Goal: Information Seeking & Learning: Learn about a topic

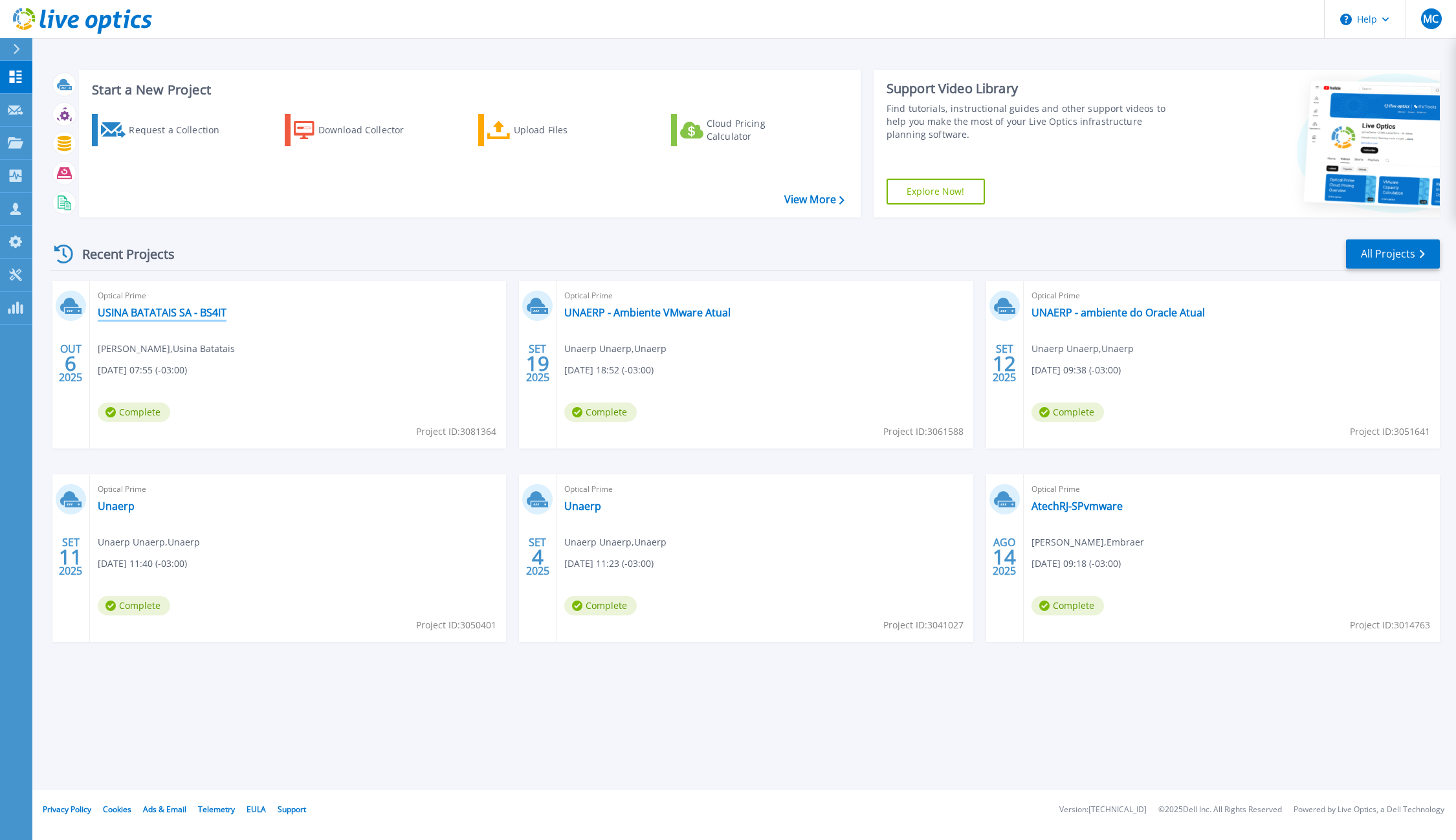
click at [151, 314] on link "USINA BATATAIS SA - BS4IT" at bounding box center [162, 313] width 128 height 13
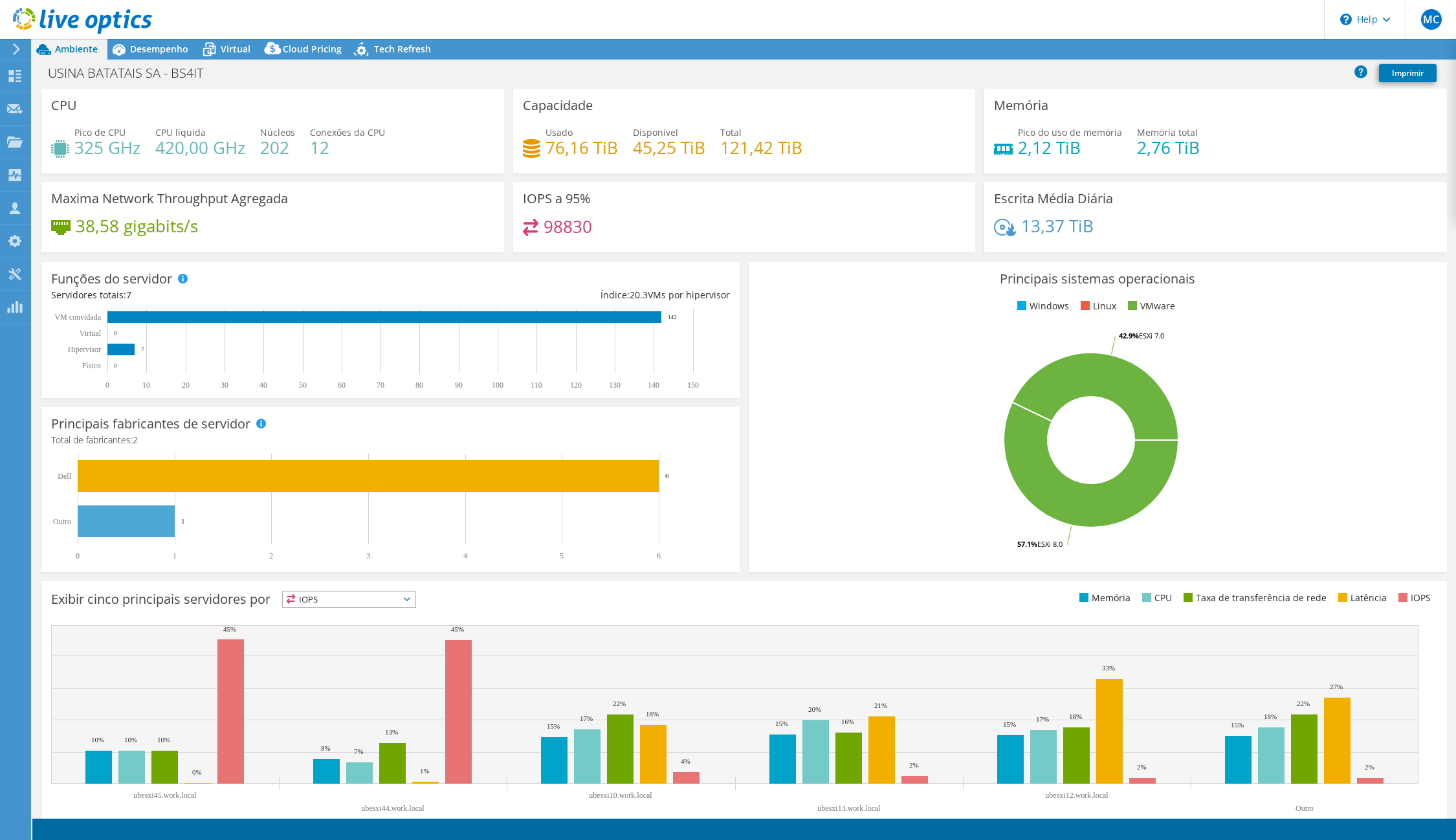
select select "USD"
click at [1345, 54] on link "Exportar" at bounding box center [1349, 49] width 68 height 20
click at [1317, 75] on link "vSAN ReadyNode Sizer" at bounding box center [1314, 73] width 123 height 27
click at [1200, 54] on link "Reports" at bounding box center [1203, 49] width 62 height 20
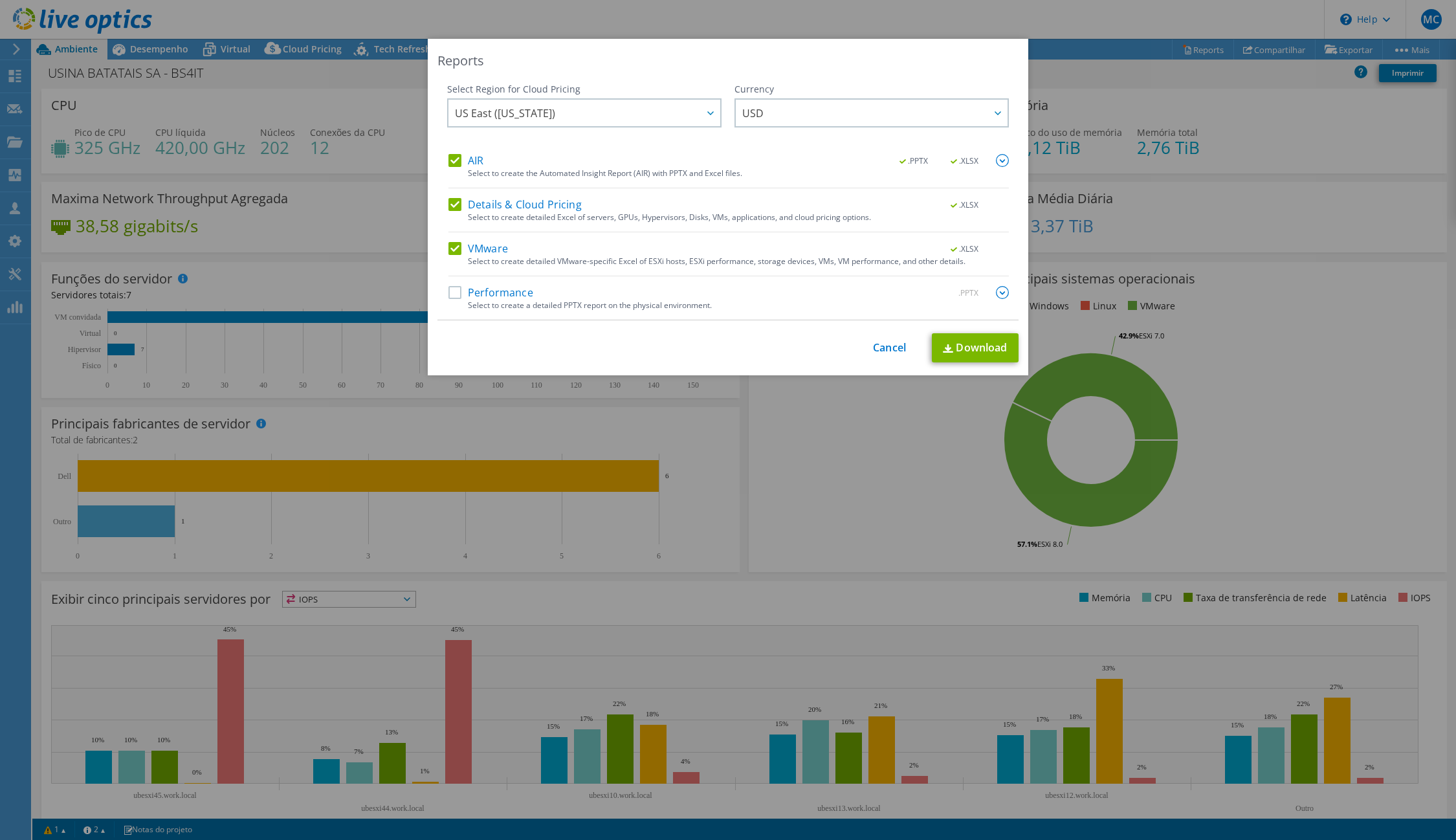
click at [499, 295] on label "Performance" at bounding box center [491, 293] width 85 height 13
click at [0, 0] on input "Performance" at bounding box center [0, 0] width 0 height 0
click at [989, 355] on link "Download" at bounding box center [975, 348] width 86 height 29
click at [878, 354] on link "Cancel" at bounding box center [889, 348] width 33 height 12
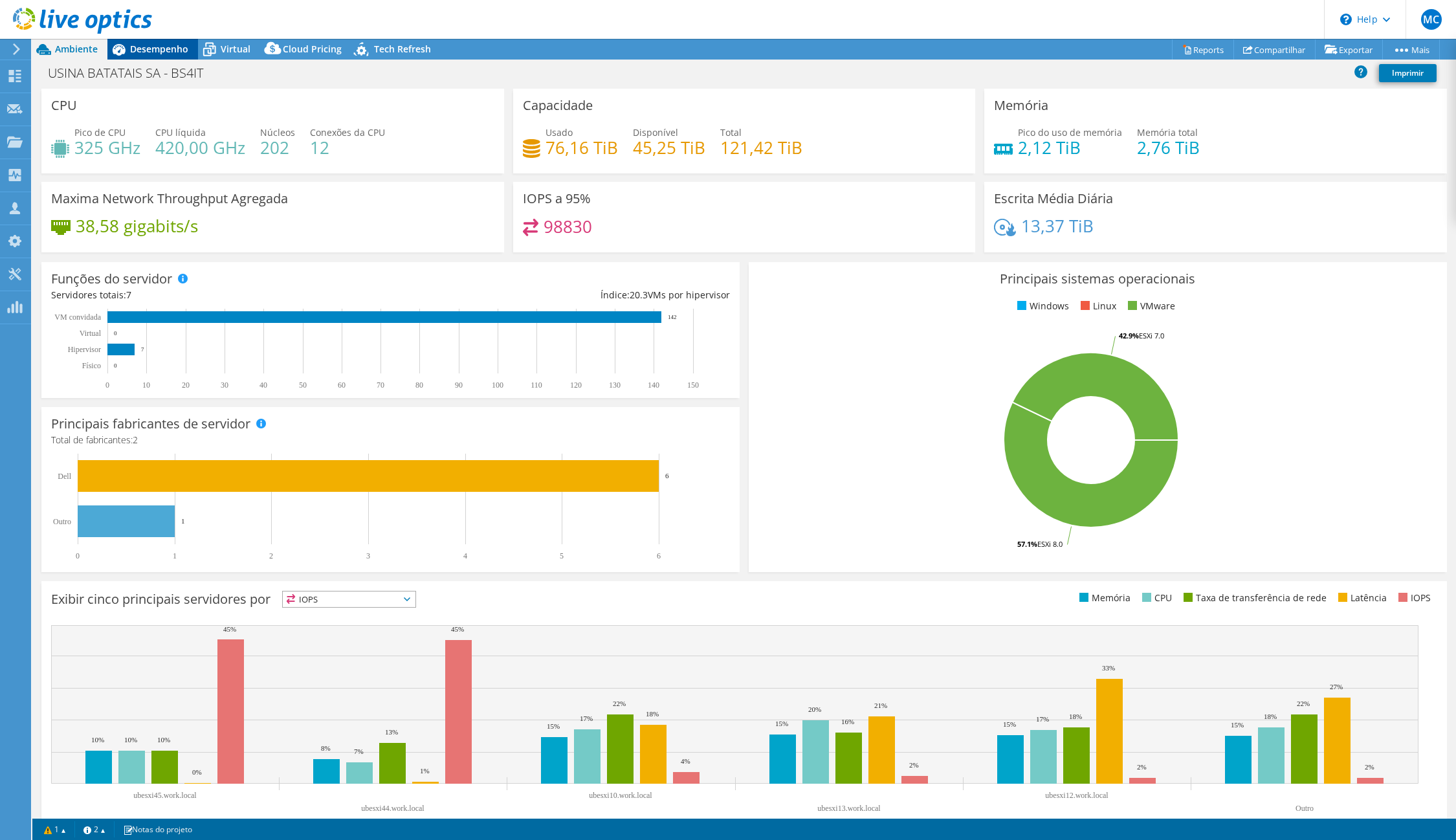
click at [158, 49] on span "Desempenho" at bounding box center [159, 49] width 58 height 12
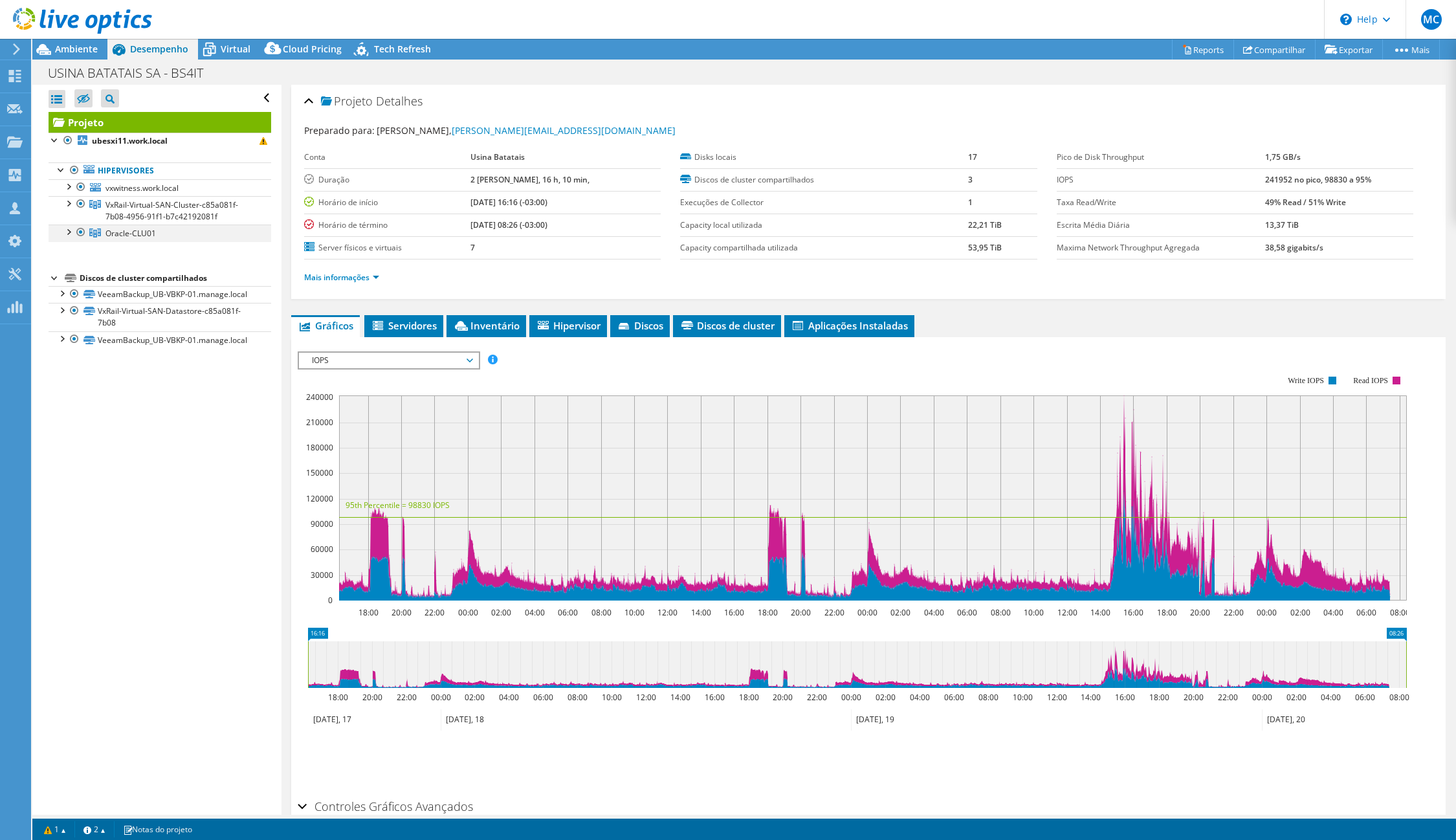
click at [68, 234] on div at bounding box center [68, 231] width 13 height 13
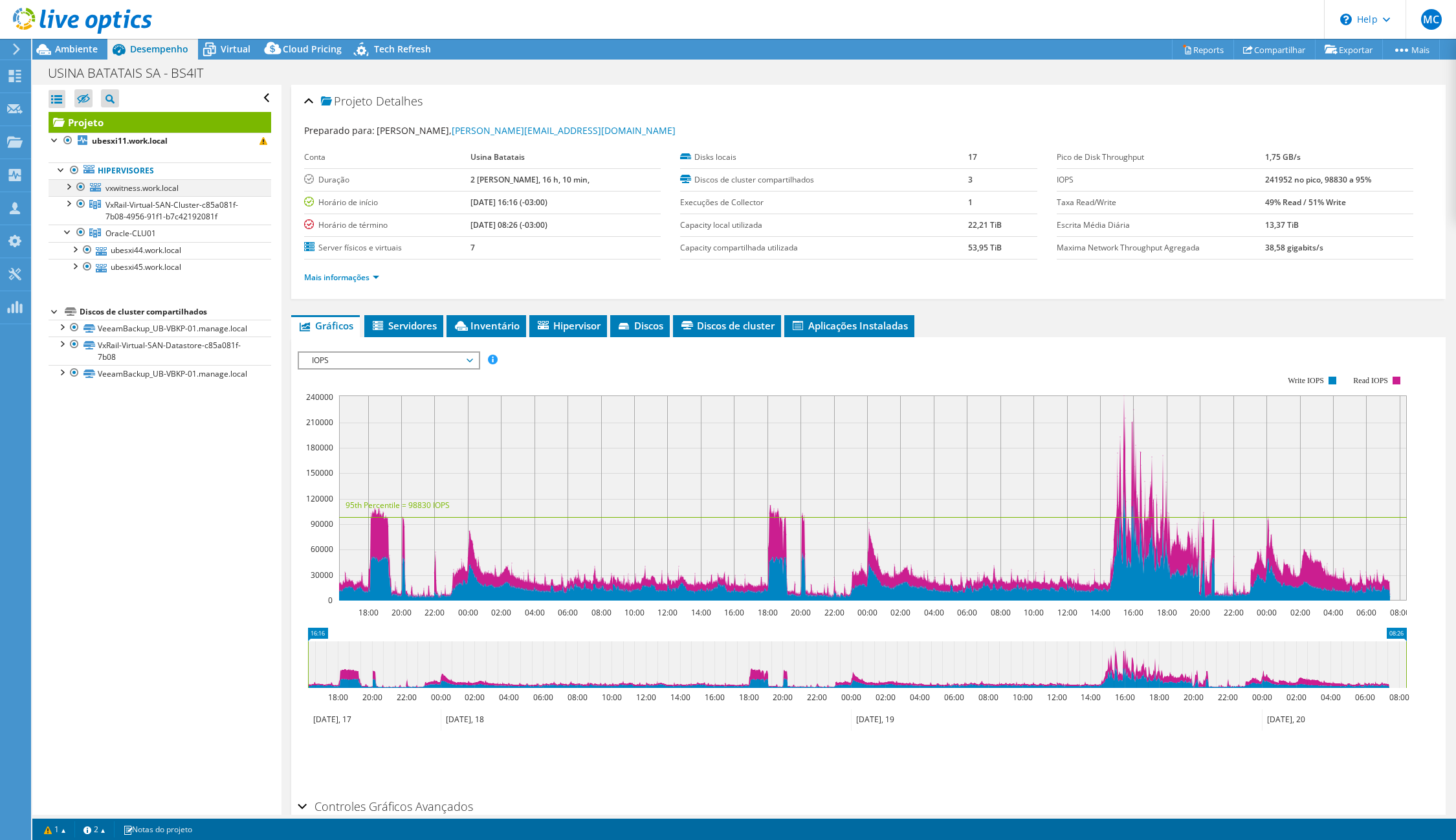
click at [80, 186] on div at bounding box center [81, 187] width 13 height 15
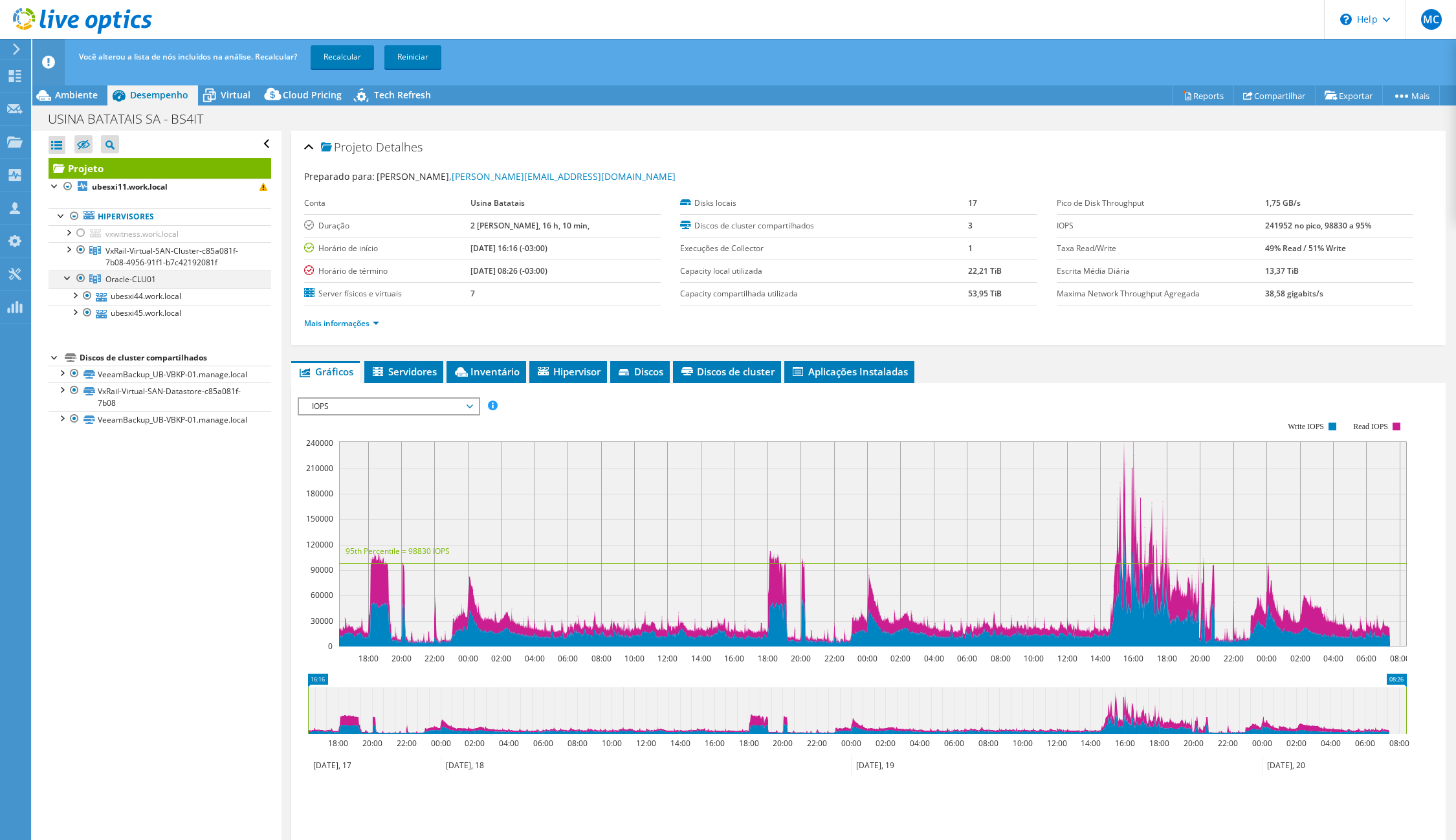
click at [81, 280] on div at bounding box center [81, 278] width 13 height 15
click at [331, 57] on link "Recalcular" at bounding box center [342, 57] width 63 height 23
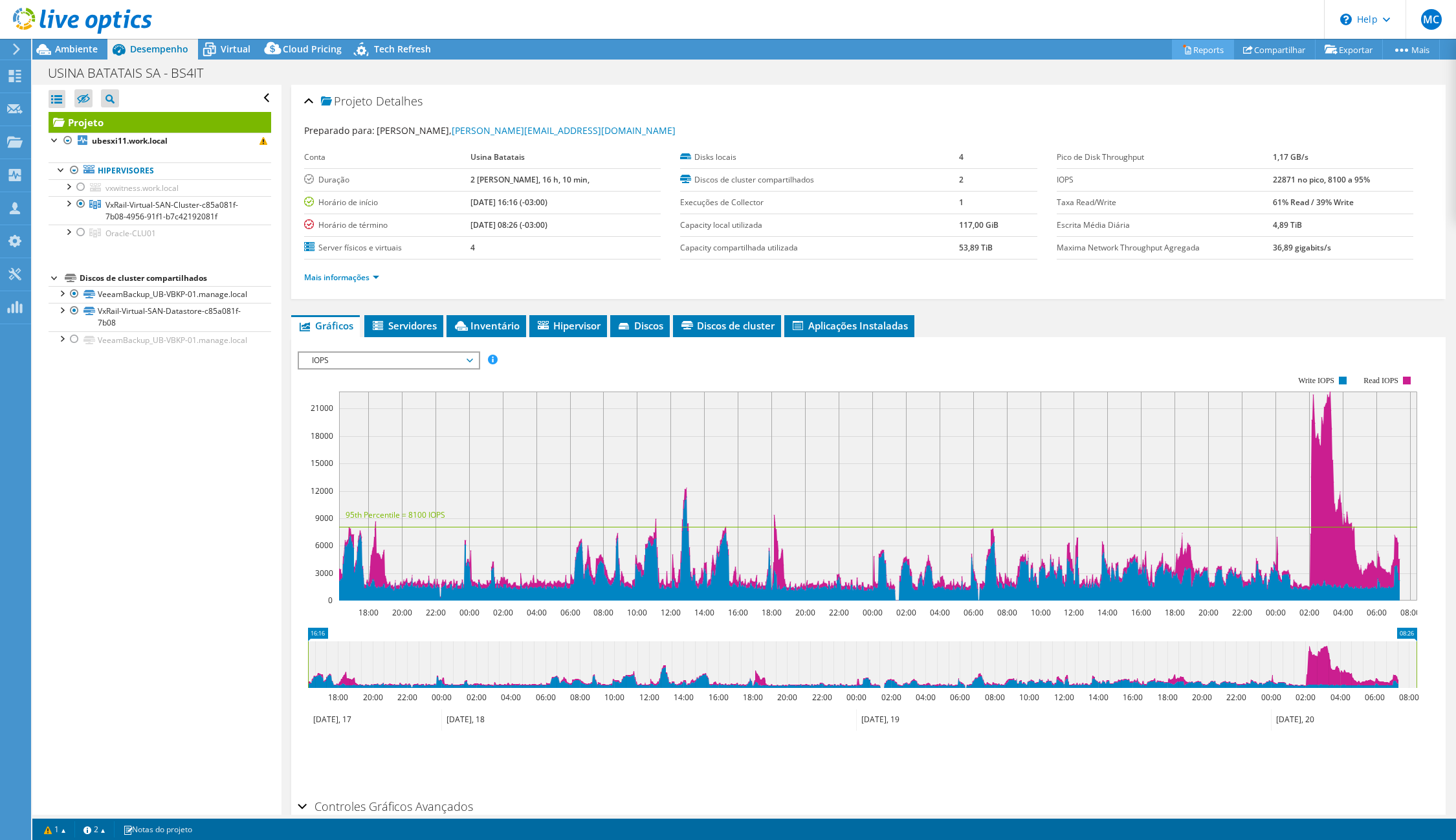
click at [1196, 52] on link "Reports" at bounding box center [1203, 49] width 62 height 20
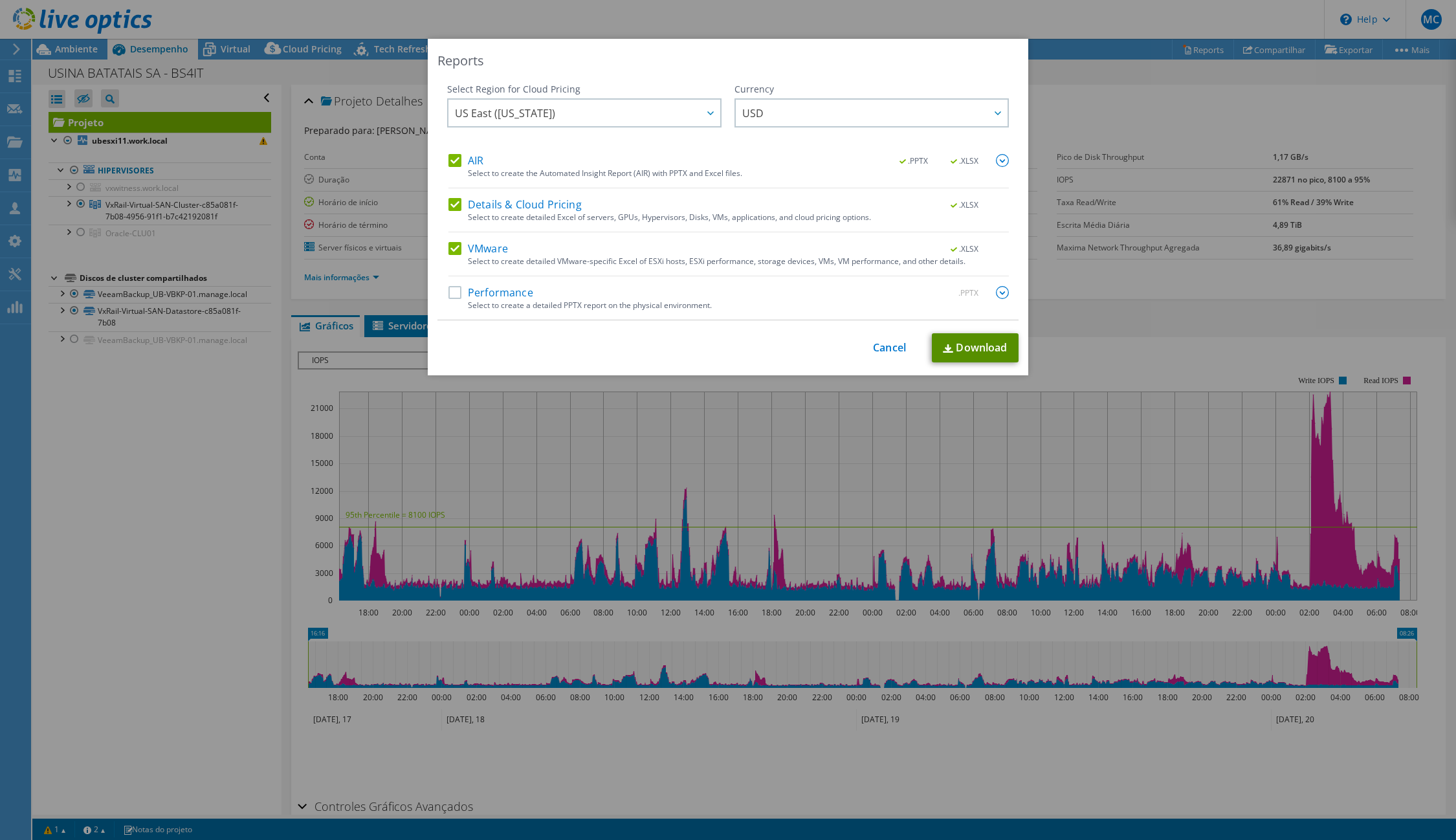
click at [989, 341] on link "Download" at bounding box center [975, 348] width 86 height 29
click at [498, 293] on label "Performance" at bounding box center [491, 293] width 85 height 13
click at [0, 0] on input "Performance" at bounding box center [0, 0] width 0 height 0
click at [962, 357] on link "Download" at bounding box center [975, 348] width 86 height 29
click at [880, 348] on link "Cancel" at bounding box center [889, 348] width 33 height 12
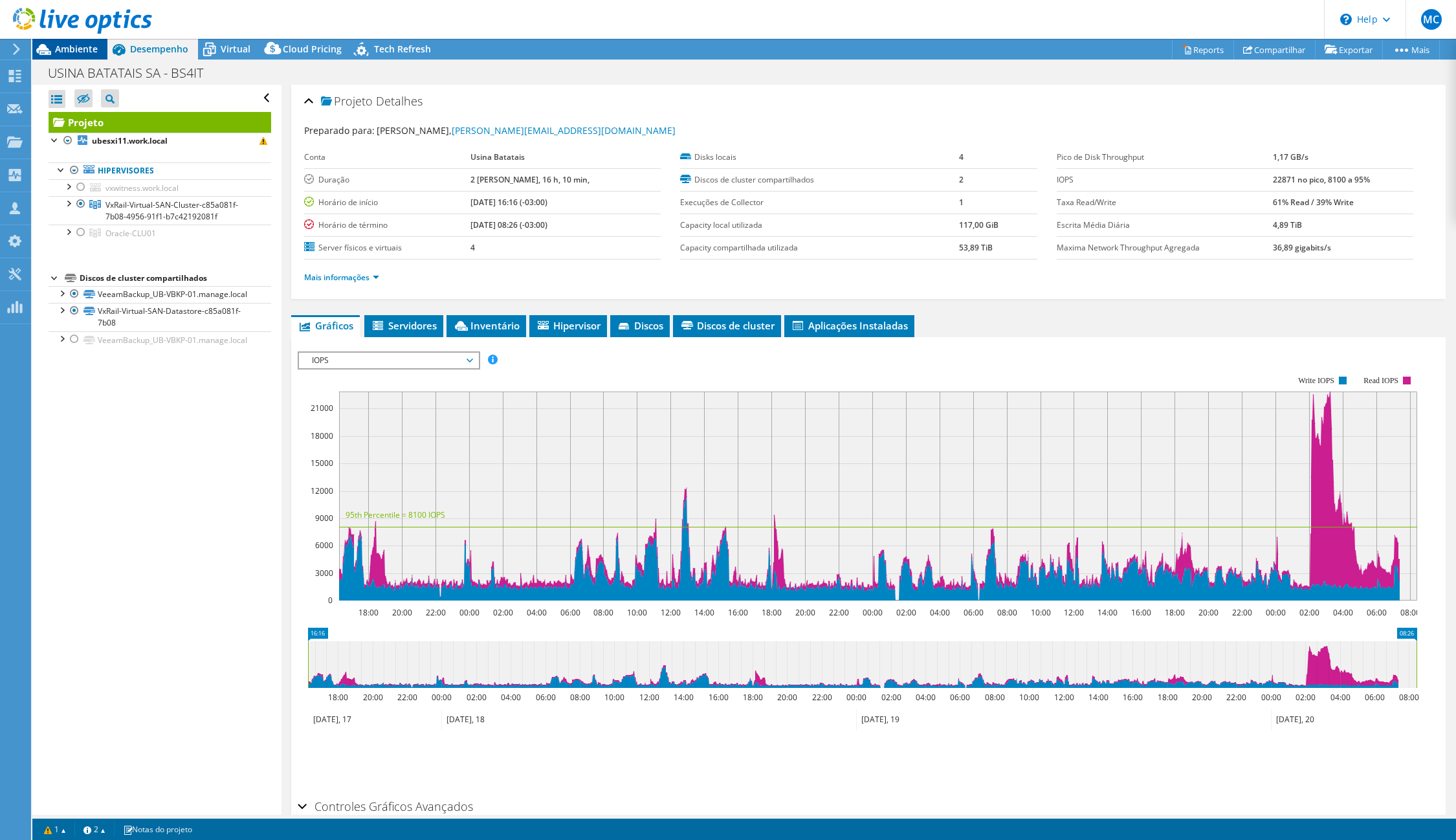
click at [57, 52] on span "Ambiente" at bounding box center [76, 49] width 43 height 12
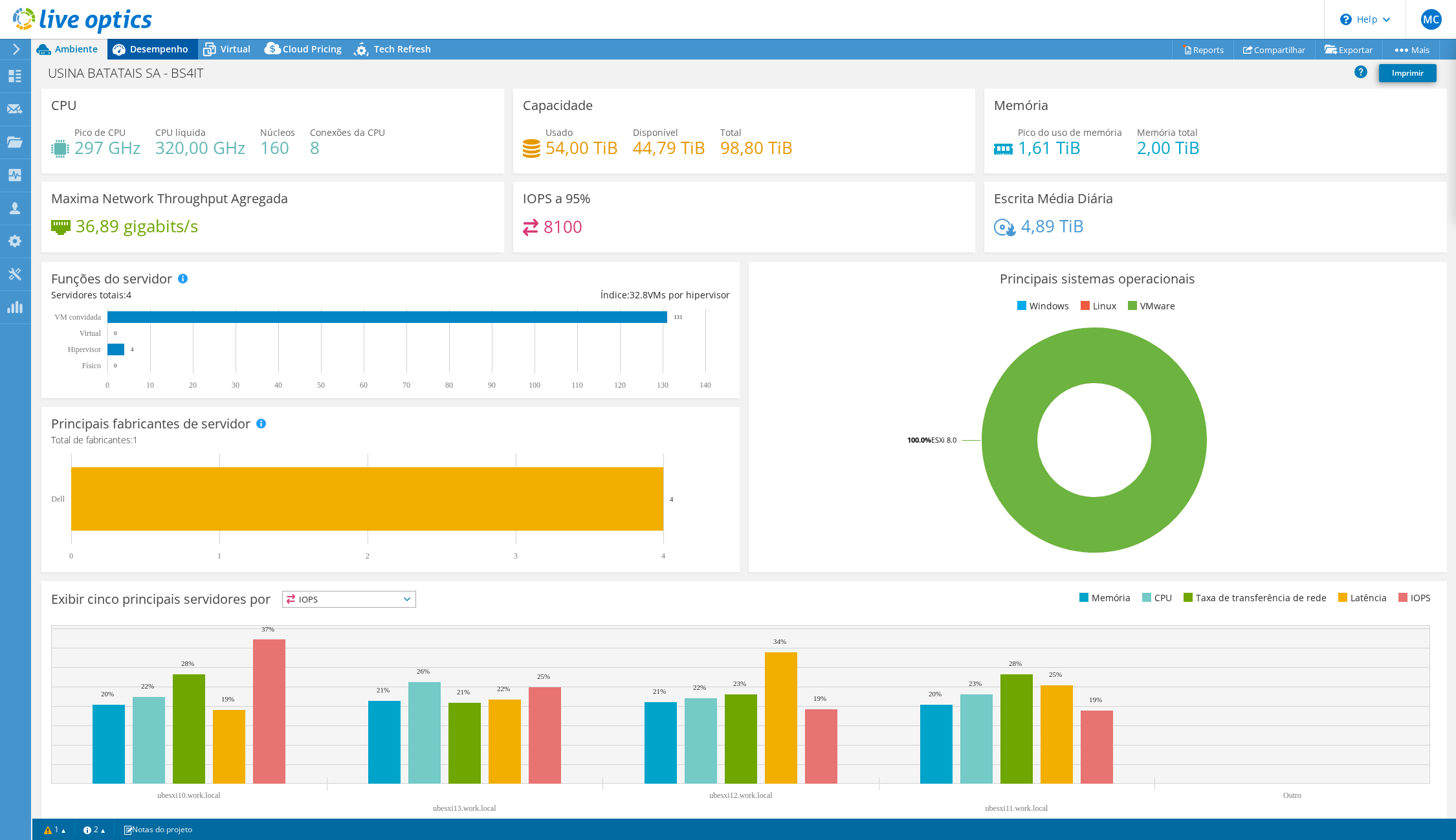
click at [146, 49] on span "Desempenho" at bounding box center [159, 49] width 58 height 12
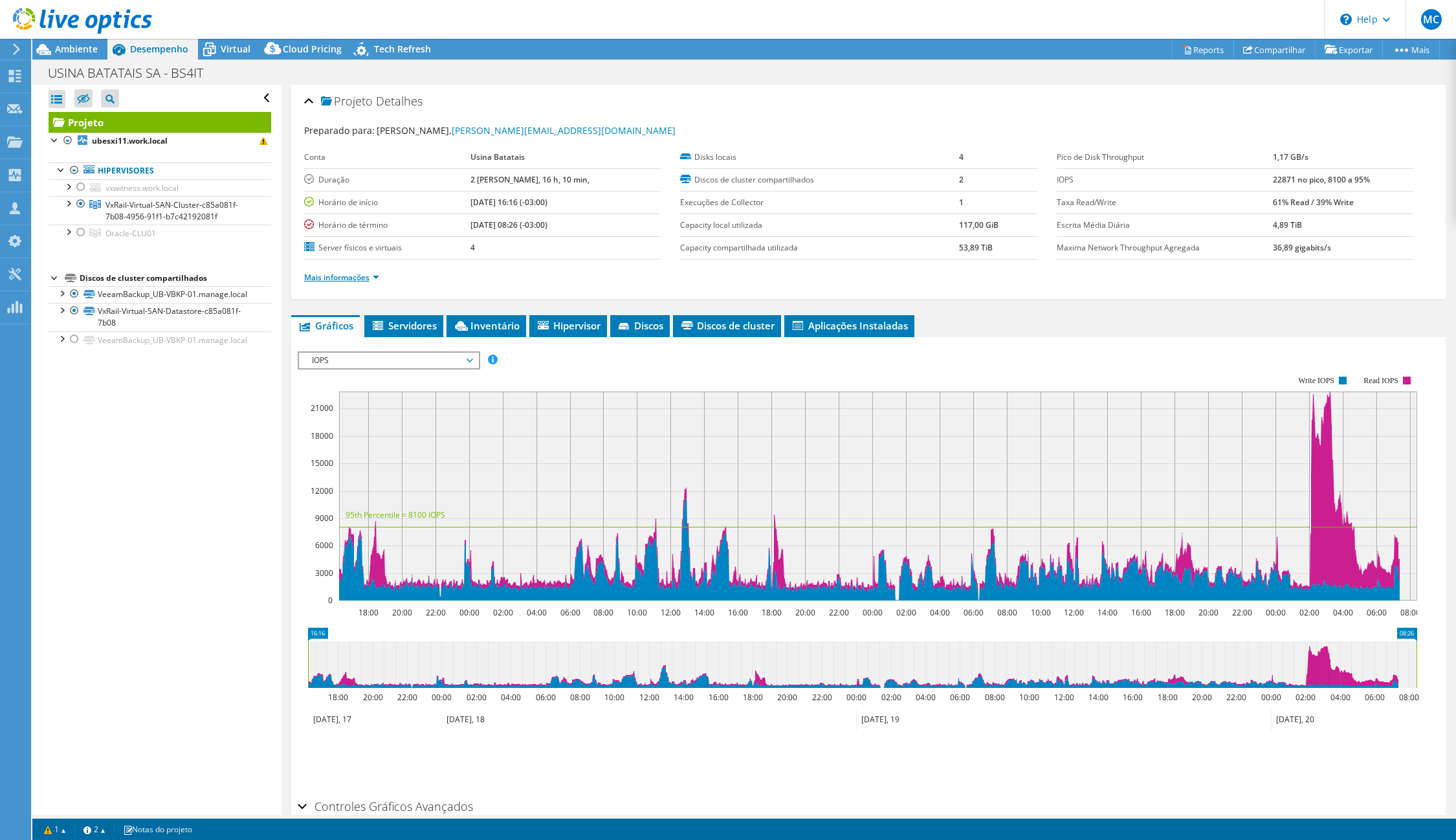
click at [337, 277] on link "Mais informações" at bounding box center [341, 277] width 75 height 11
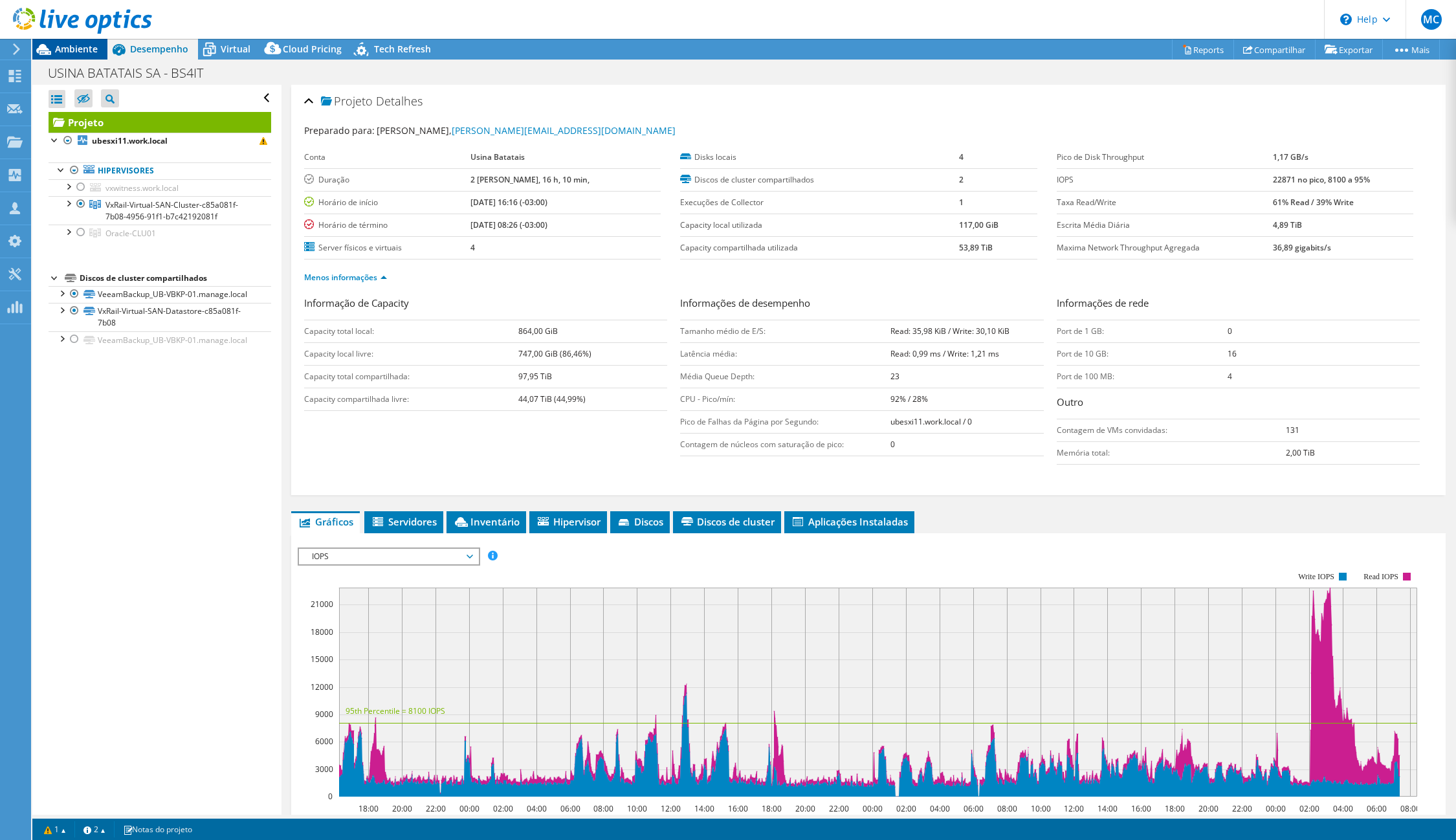
click at [65, 56] on div "Ambiente" at bounding box center [70, 49] width 75 height 21
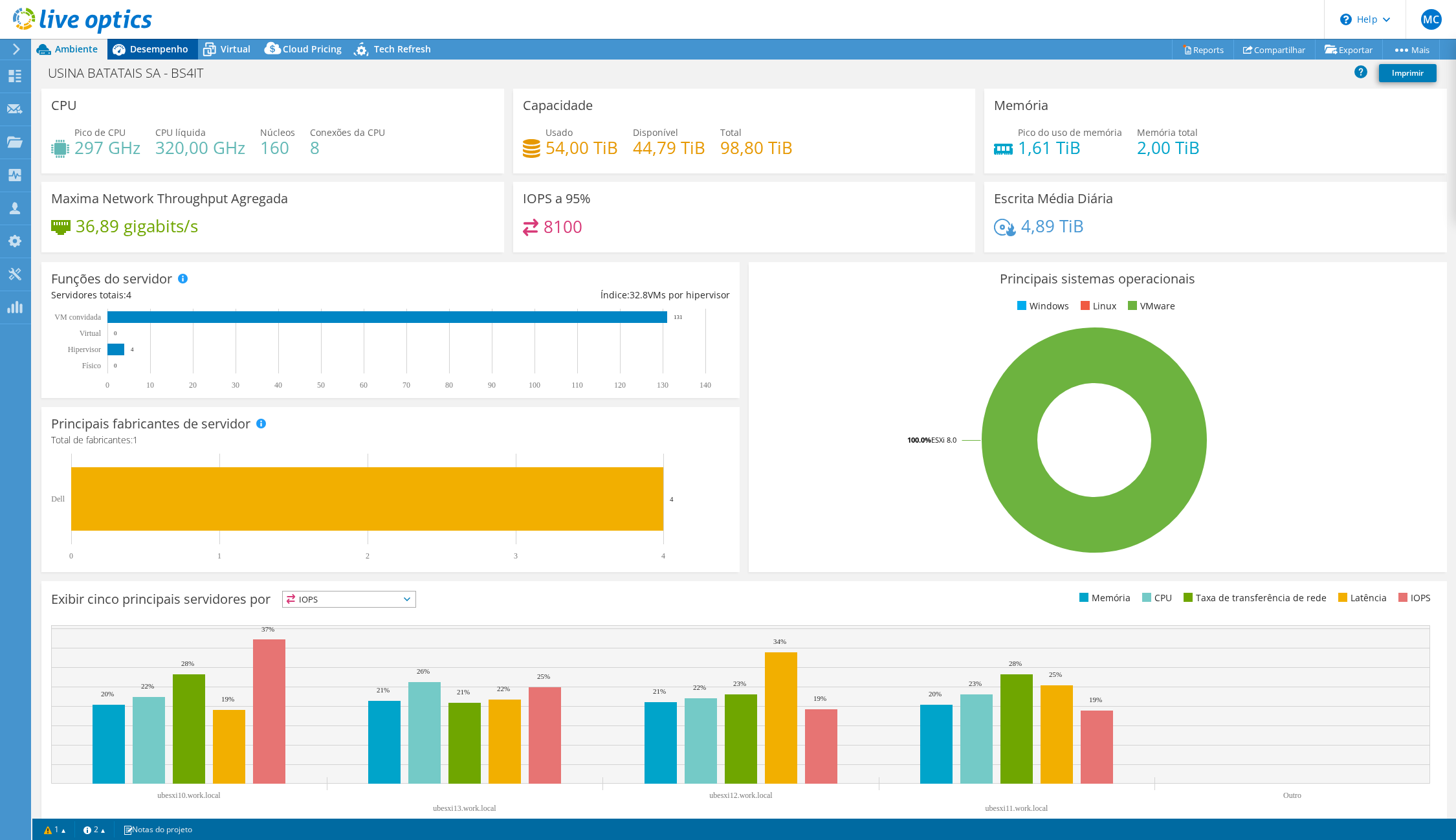
click at [164, 49] on span "Desempenho" at bounding box center [159, 49] width 58 height 12
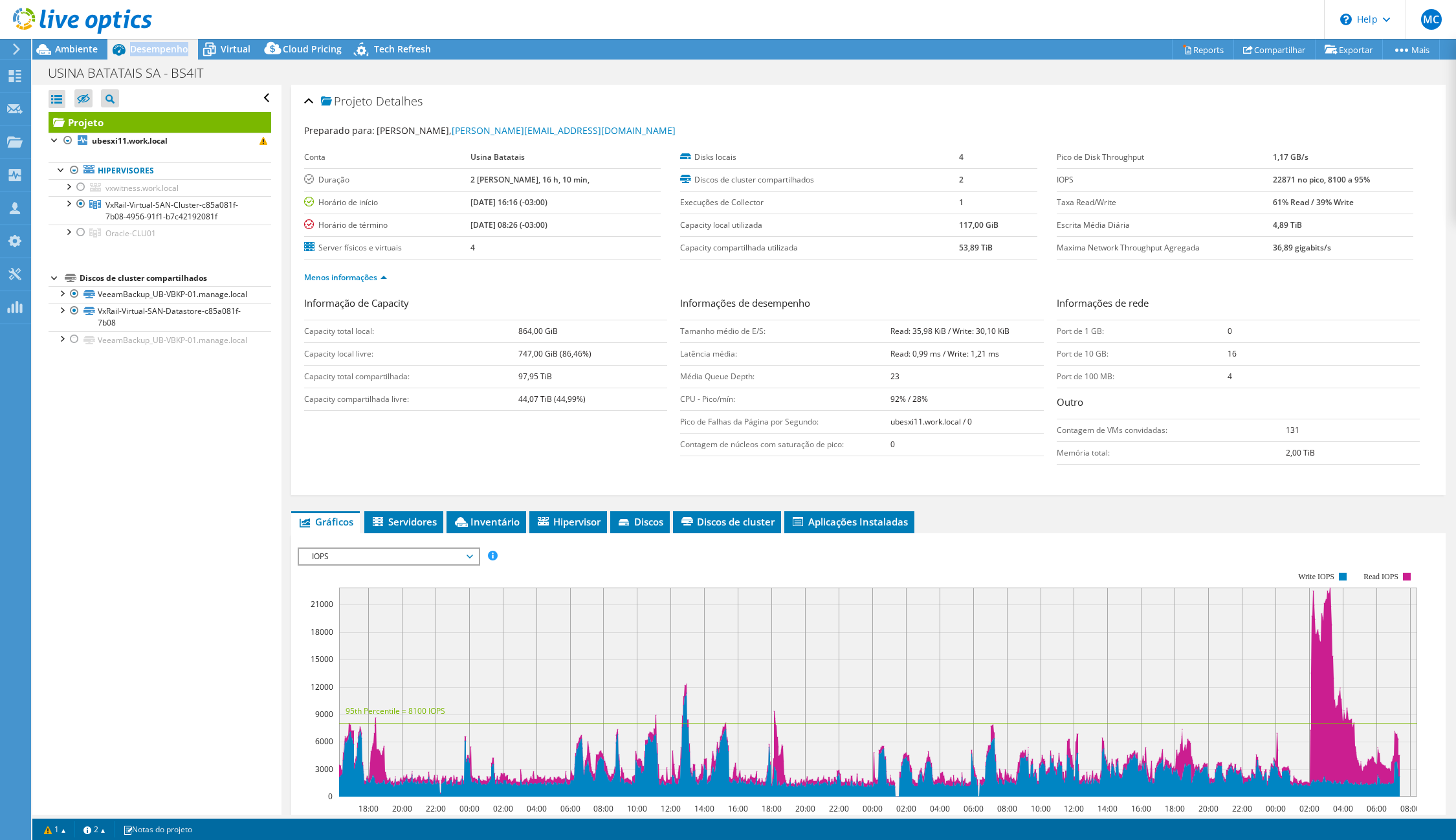
click at [164, 49] on span "Desempenho" at bounding box center [159, 49] width 58 height 12
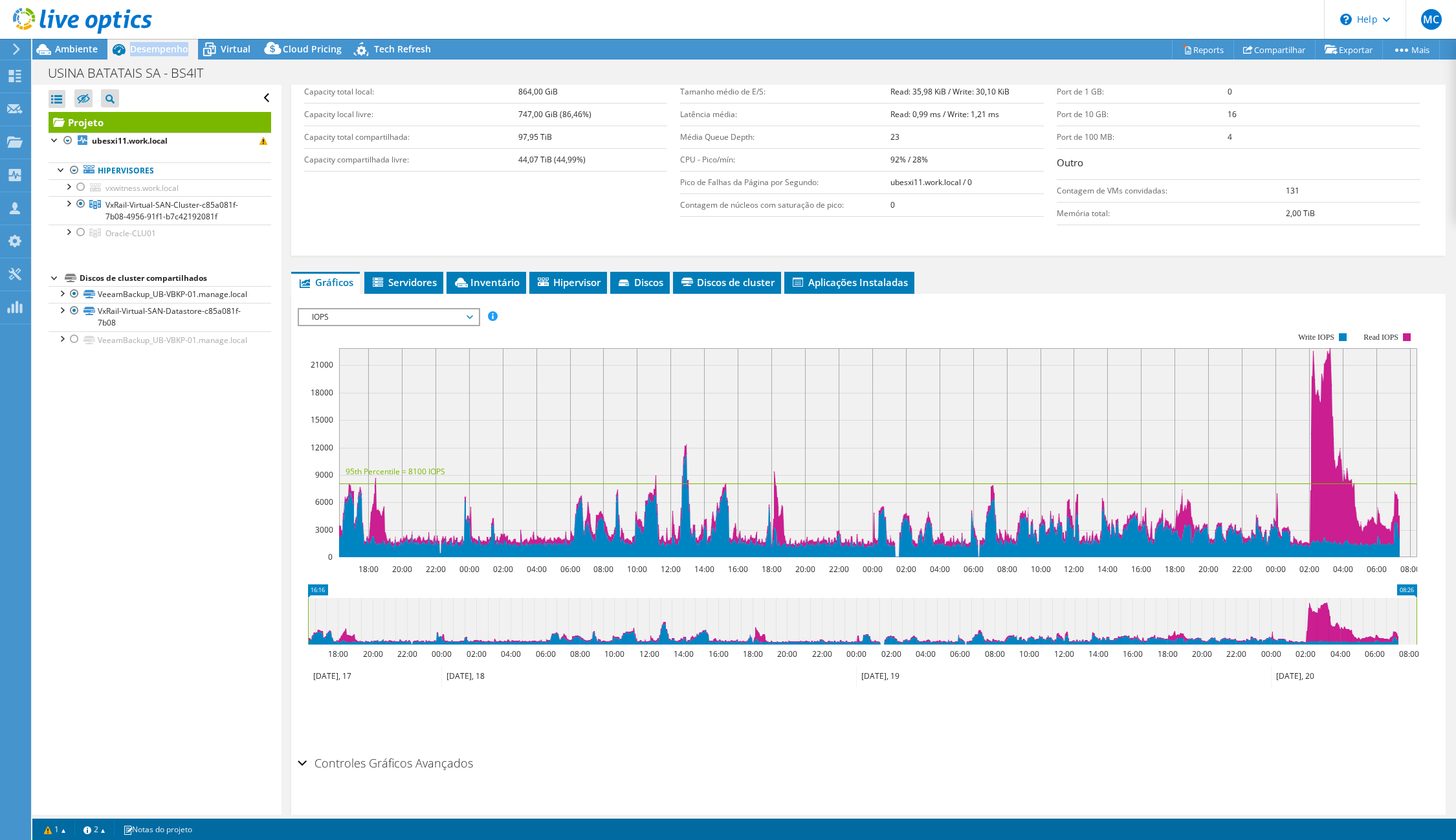
scroll to position [237, 0]
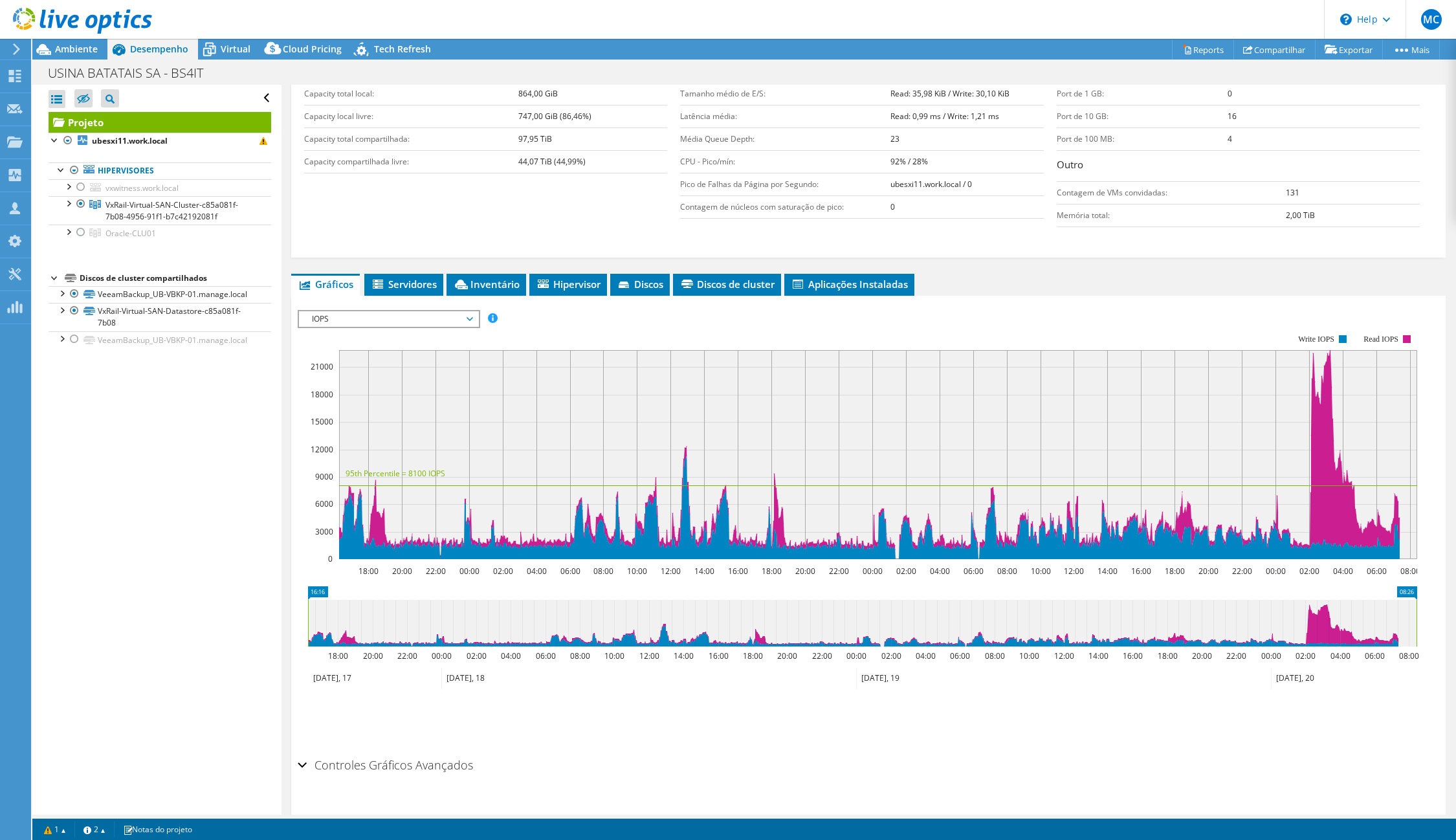
click at [341, 318] on span "IOPS" at bounding box center [388, 319] width 166 height 15
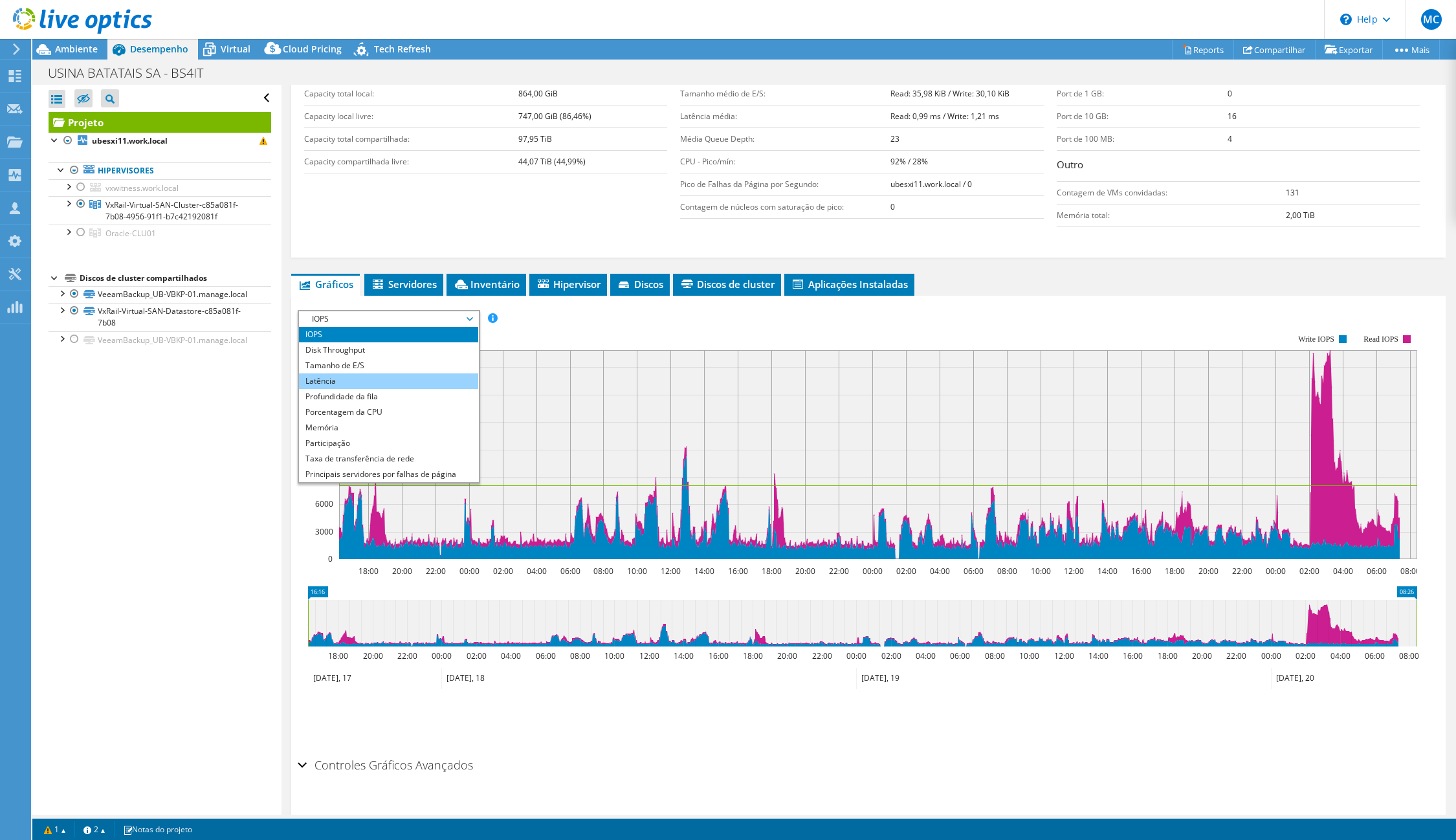
click at [351, 375] on li "Latência" at bounding box center [388, 380] width 179 height 15
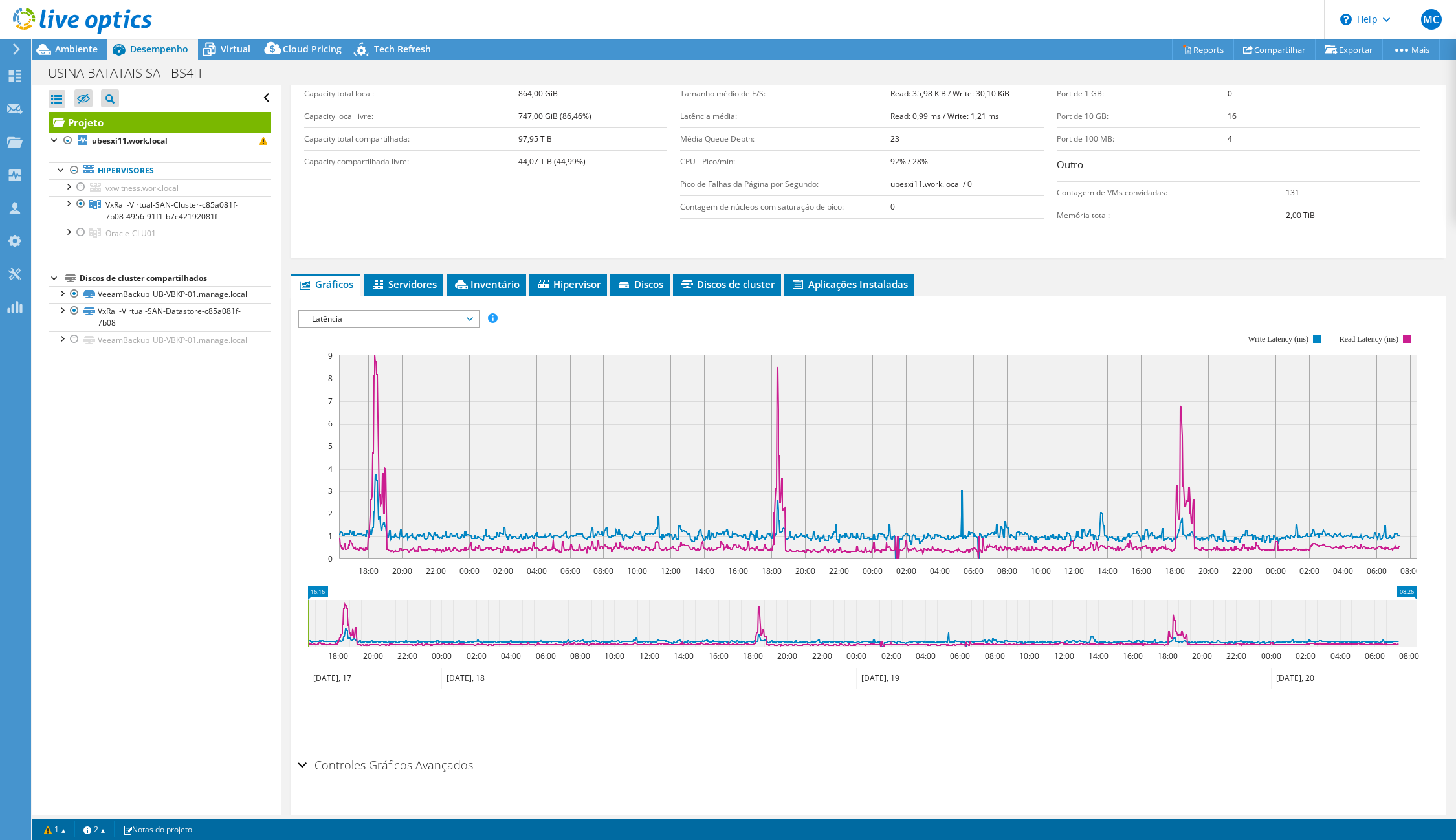
click at [355, 319] on span "Latência" at bounding box center [388, 319] width 166 height 15
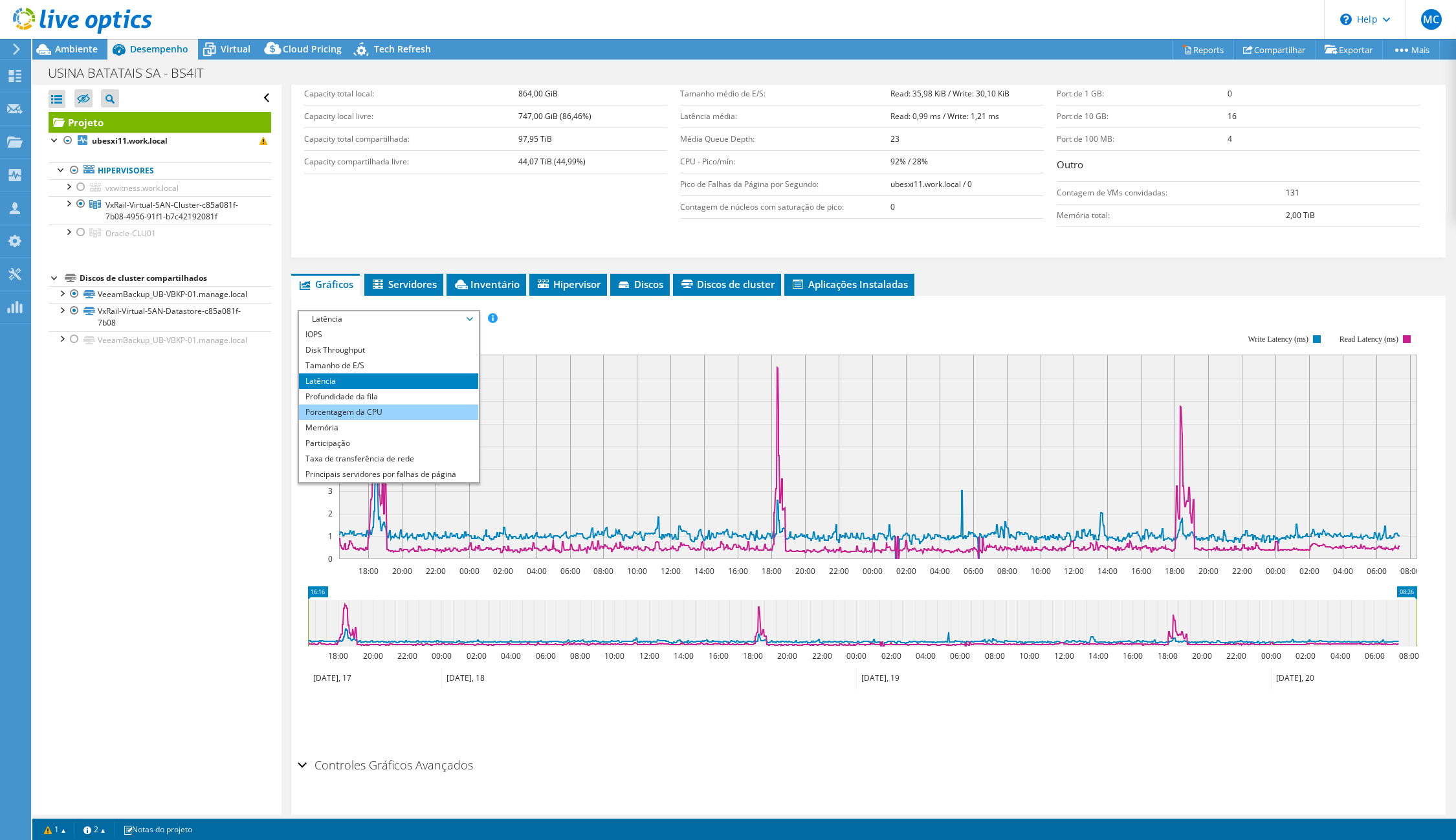
click at [343, 417] on li "Porcentagem da CPU" at bounding box center [388, 412] width 179 height 15
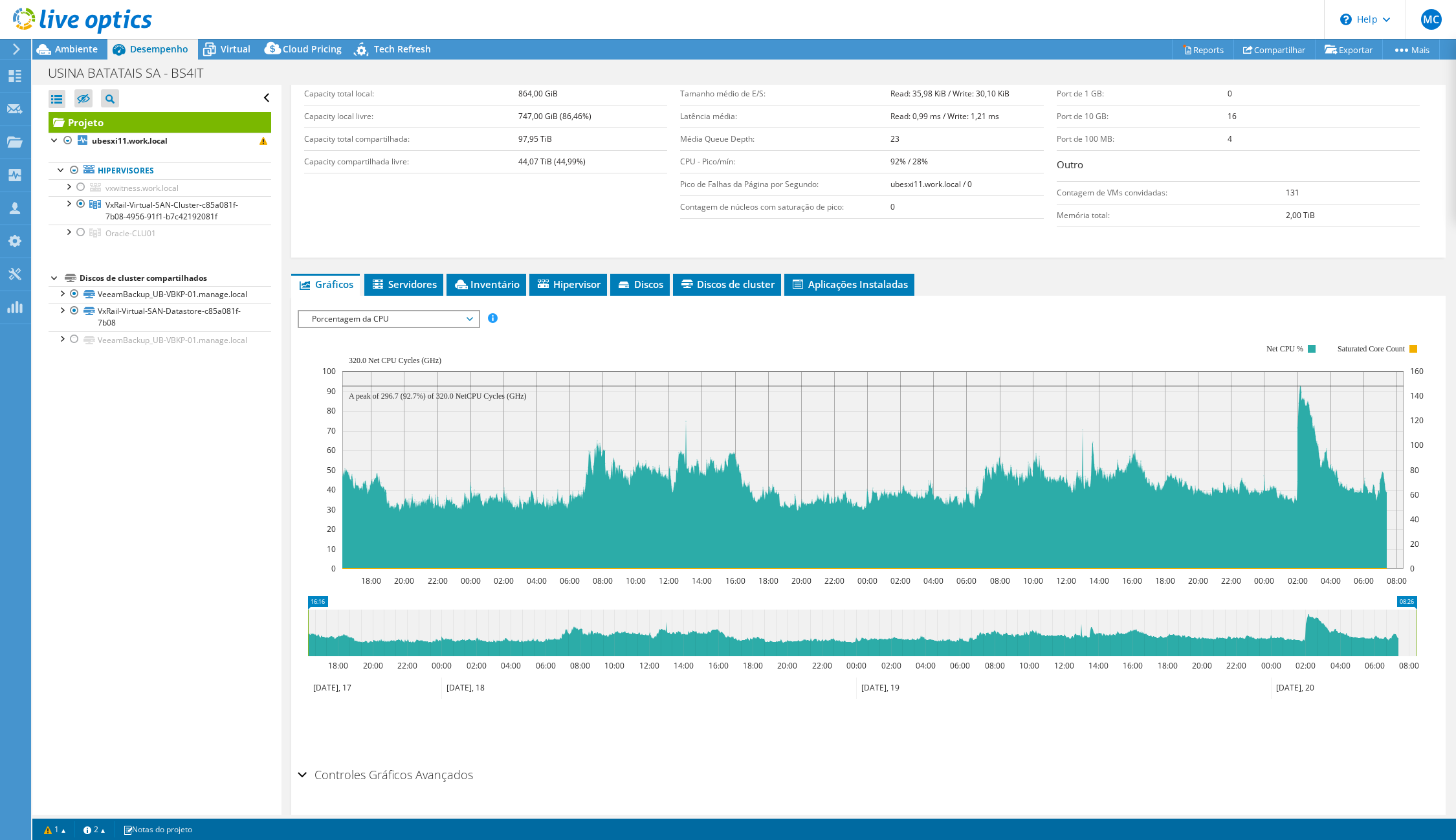
click at [359, 322] on span "Porcentagem da CPU" at bounding box center [388, 319] width 166 height 15
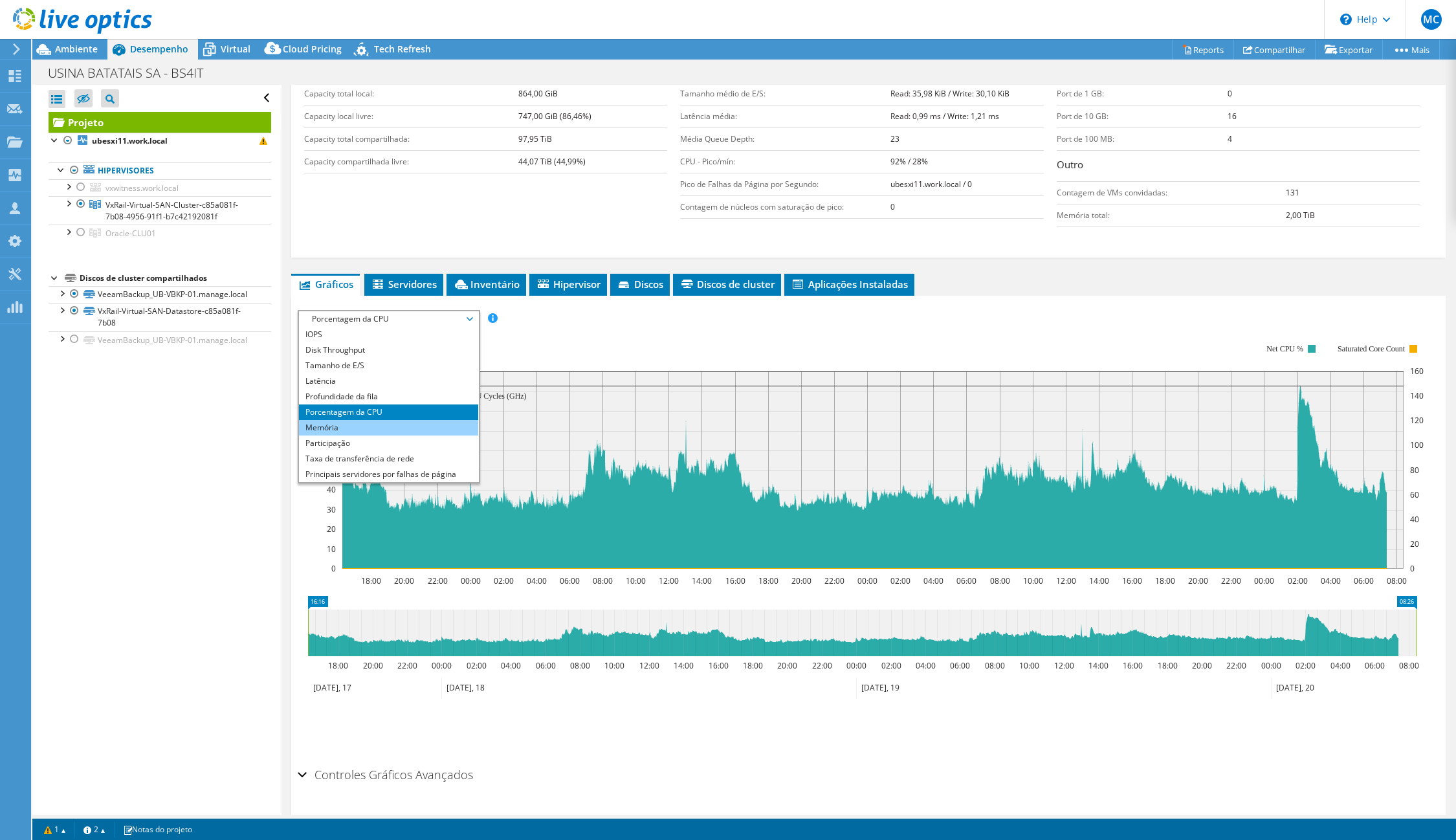
click at [355, 431] on li "Memória" at bounding box center [388, 428] width 179 height 15
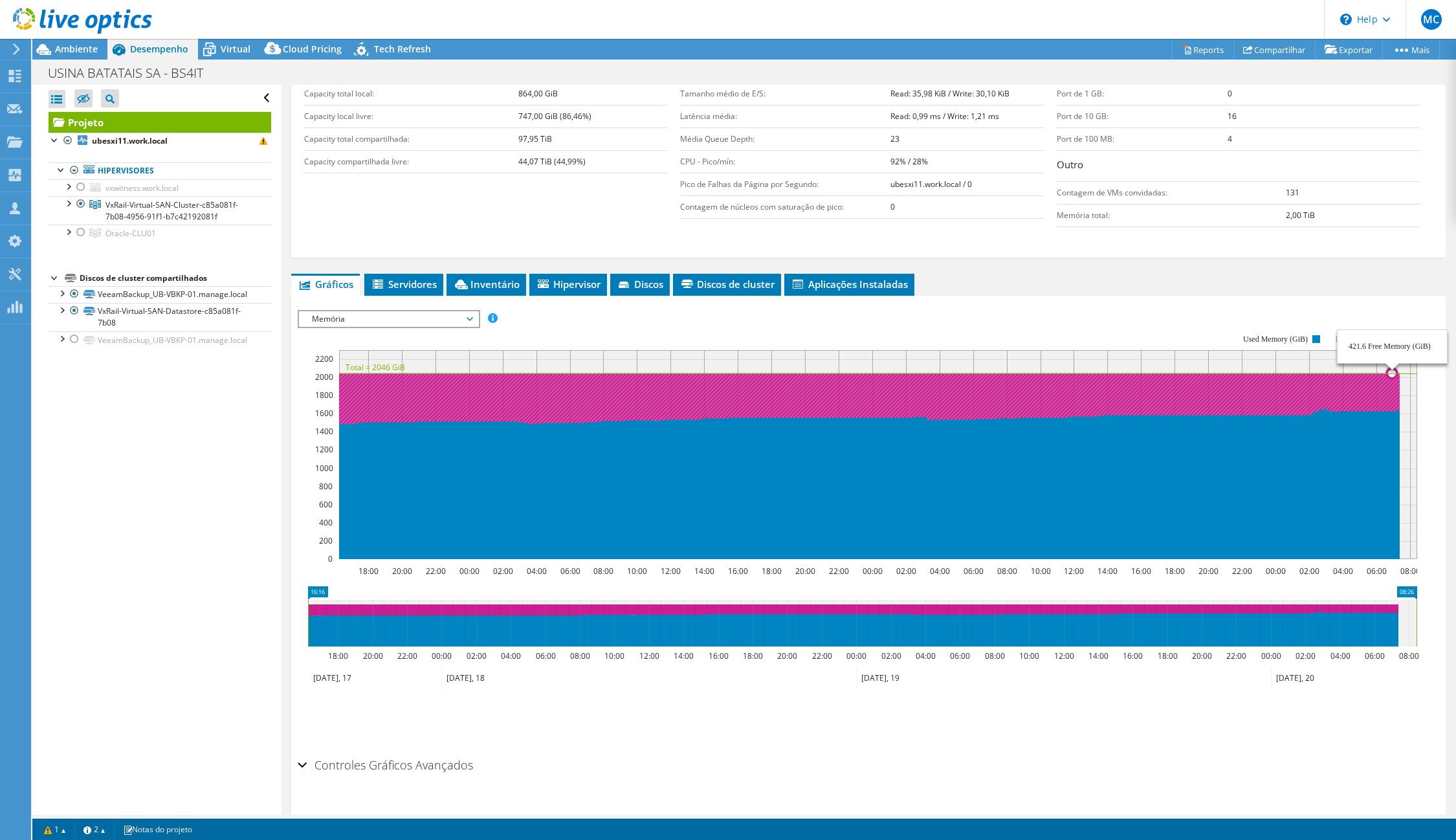
scroll to position [0, 0]
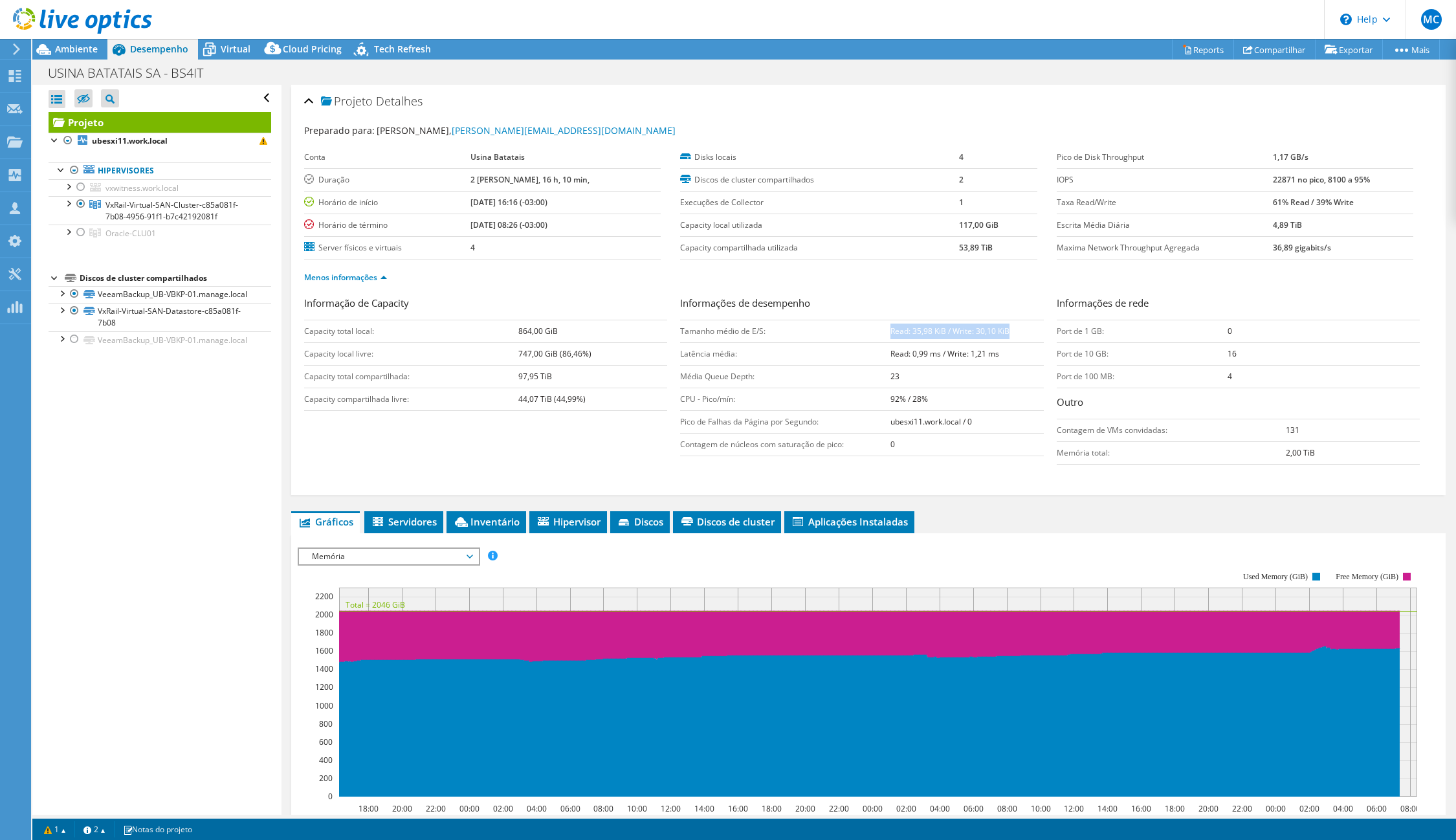
drag, startPoint x: 886, startPoint y: 333, endPoint x: 1032, endPoint y: 337, distance: 146.1
click at [1032, 337] on td "Read: 35,98 KiB / Write: 30,10 KiB" at bounding box center [967, 330] width 152 height 23
copy b "Read: 35,98 KiB / Write: 30,10 KiB"
drag, startPoint x: 886, startPoint y: 354, endPoint x: 994, endPoint y: 363, distance: 108.4
click at [994, 363] on td "Read: 0,99 ms / Write: 1,21 ms" at bounding box center [967, 354] width 152 height 23
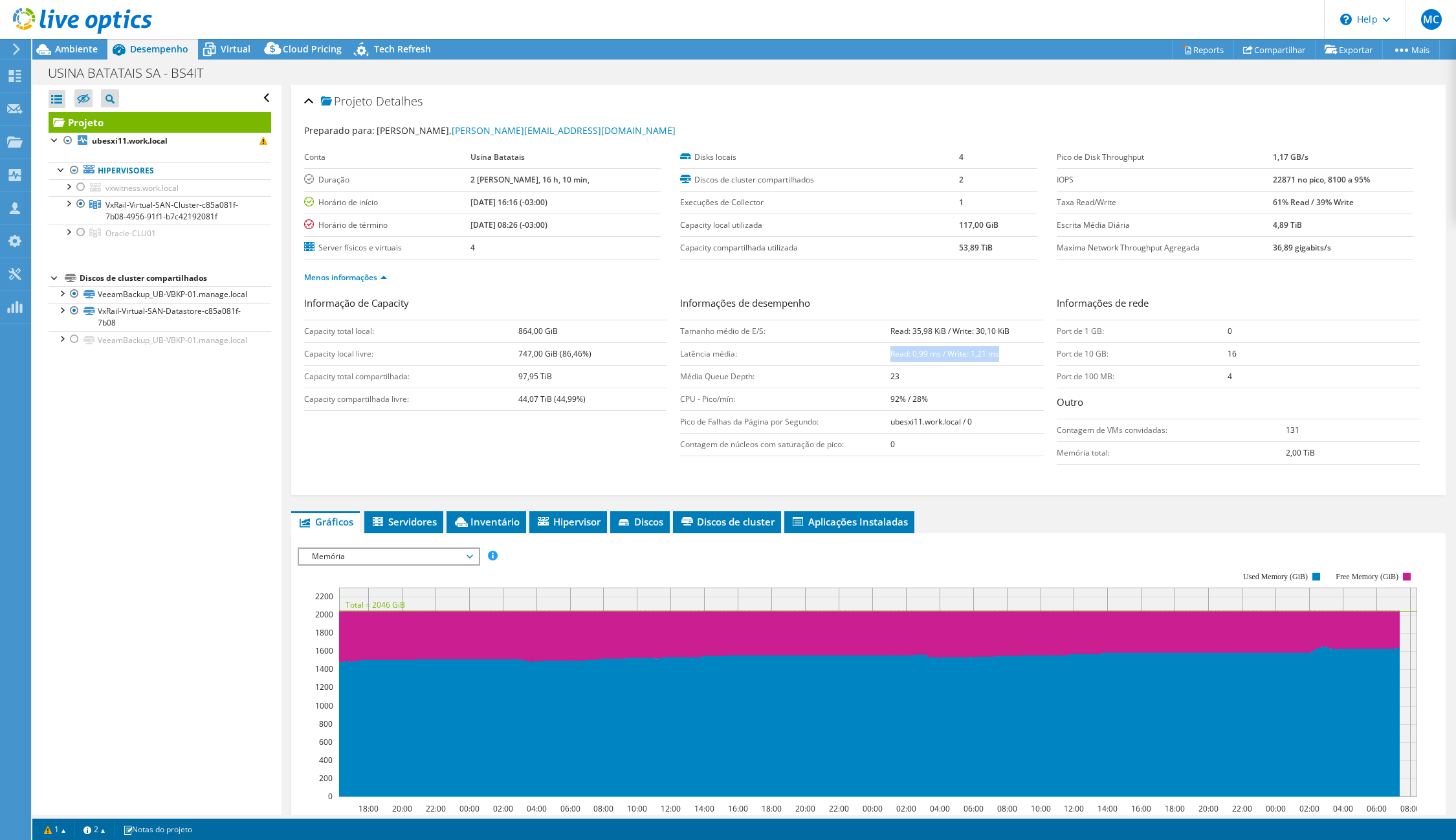
copy b "Read: 0,99 ms / Write: 1,21 ms"
drag, startPoint x: 1262, startPoint y: 202, endPoint x: 1362, endPoint y: 209, distance: 100.2
click at [1362, 209] on td "61% Read / 39% Write" at bounding box center [1343, 202] width 140 height 23
copy b "61% Read / 39% Write"
drag, startPoint x: 1262, startPoint y: 181, endPoint x: 1382, endPoint y: 187, distance: 120.1
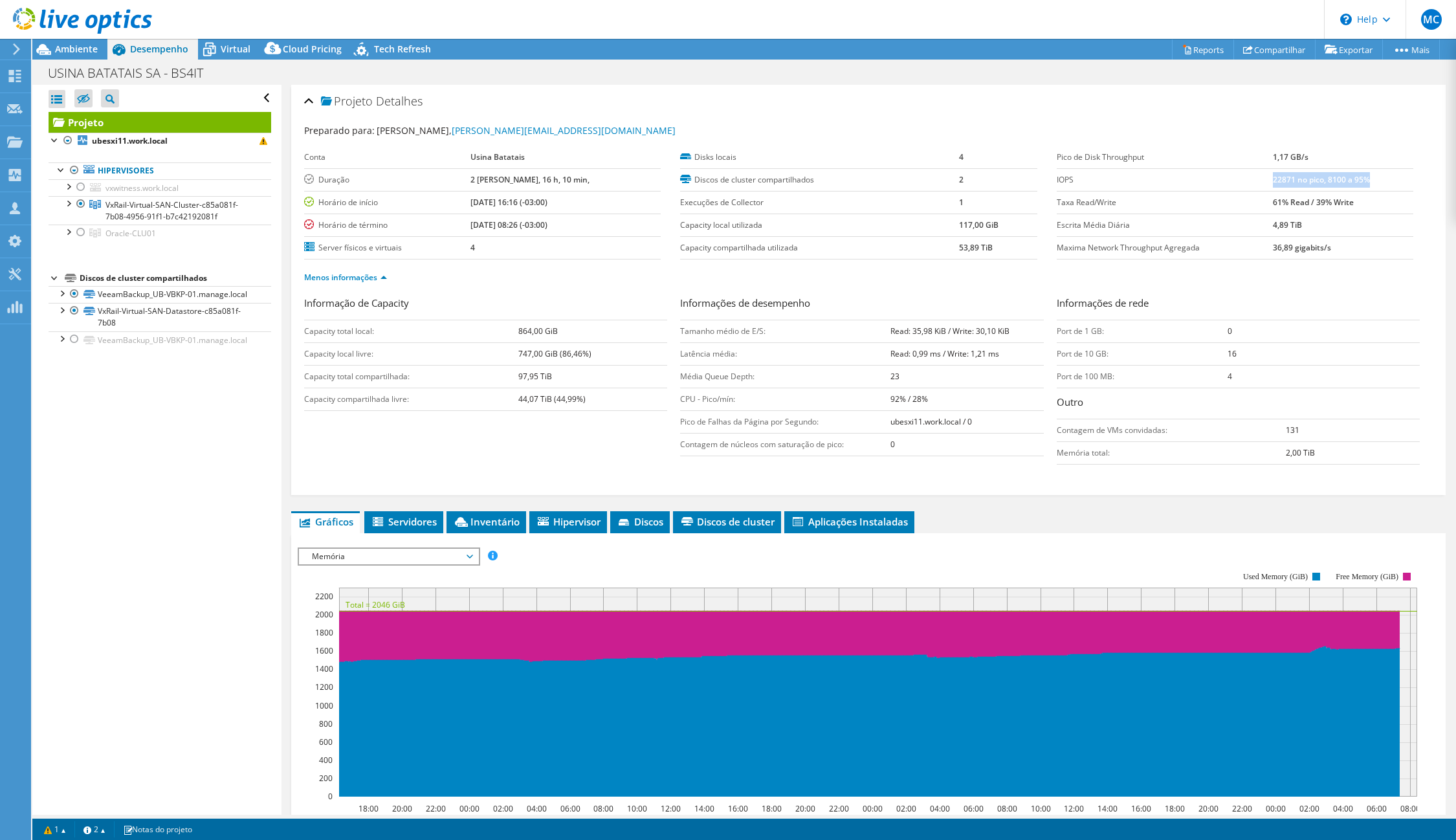
click at [1382, 187] on td "22871 no pico, 8100 a 95%" at bounding box center [1343, 179] width 140 height 23
copy b "22871 no pico, 8100 a 95%"
drag, startPoint x: 1263, startPoint y: 224, endPoint x: 1328, endPoint y: 229, distance: 65.2
click at [1328, 229] on td "4,89 TiB" at bounding box center [1343, 224] width 140 height 23
copy b "4,89 TiB"
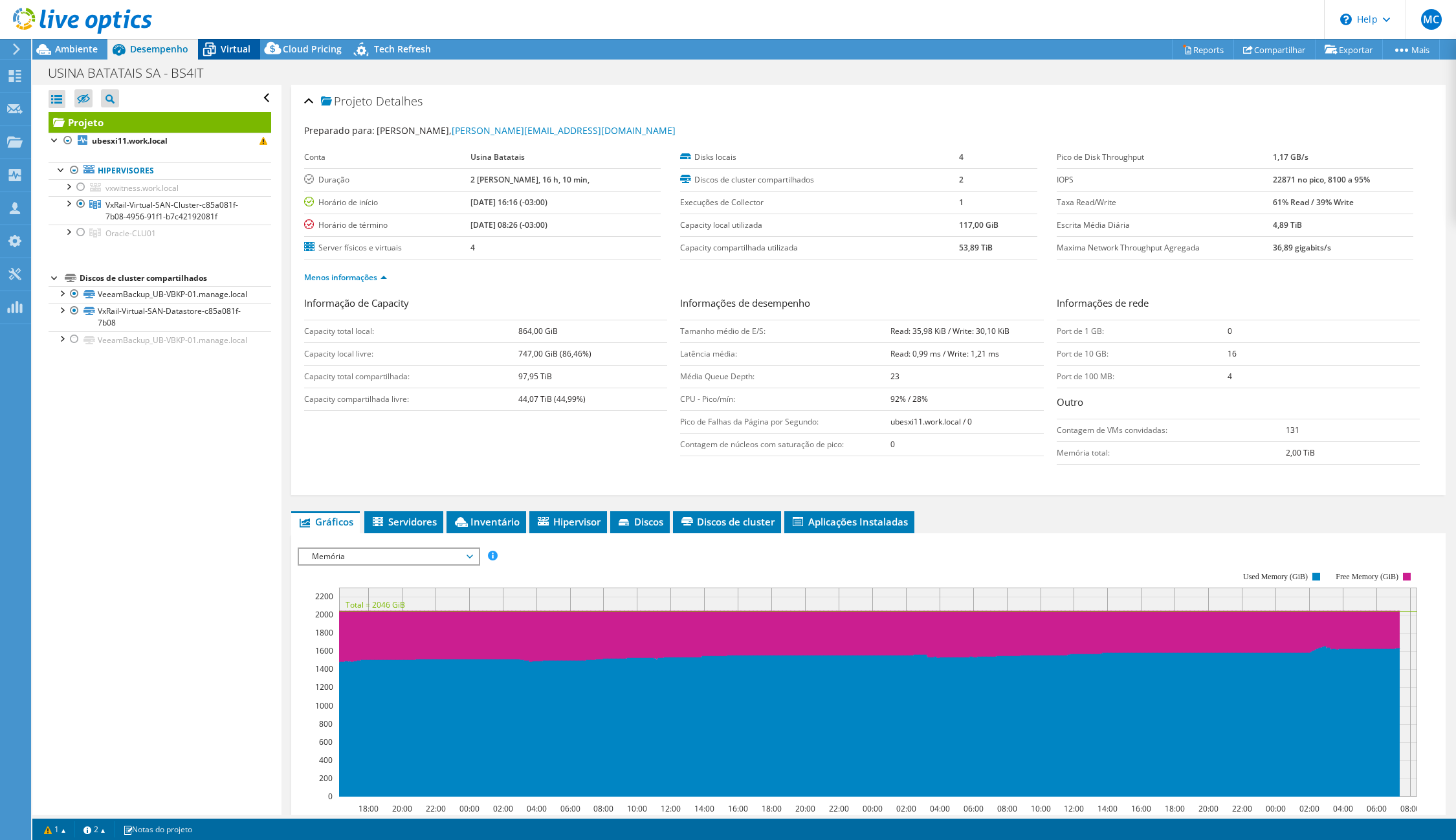
click at [237, 46] on span "Virtual" at bounding box center [235, 49] width 30 height 12
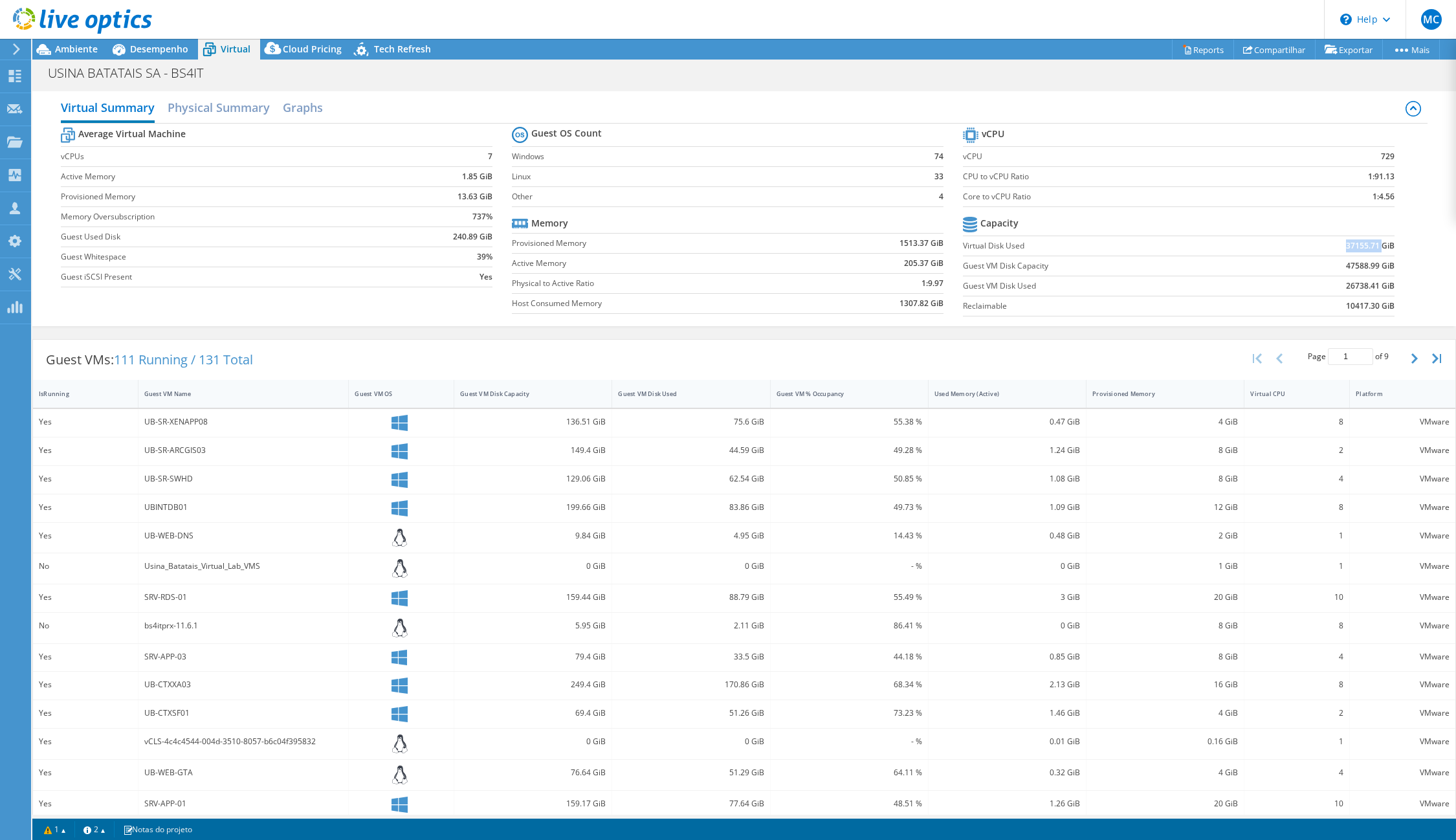
drag, startPoint x: 1334, startPoint y: 245, endPoint x: 1370, endPoint y: 245, distance: 36.0
click at [1370, 245] on b "37155.71 GiB" at bounding box center [1370, 246] width 49 height 13
copy b "37155.71"
click at [1346, 266] on b "47588.99 GiB" at bounding box center [1370, 266] width 49 height 13
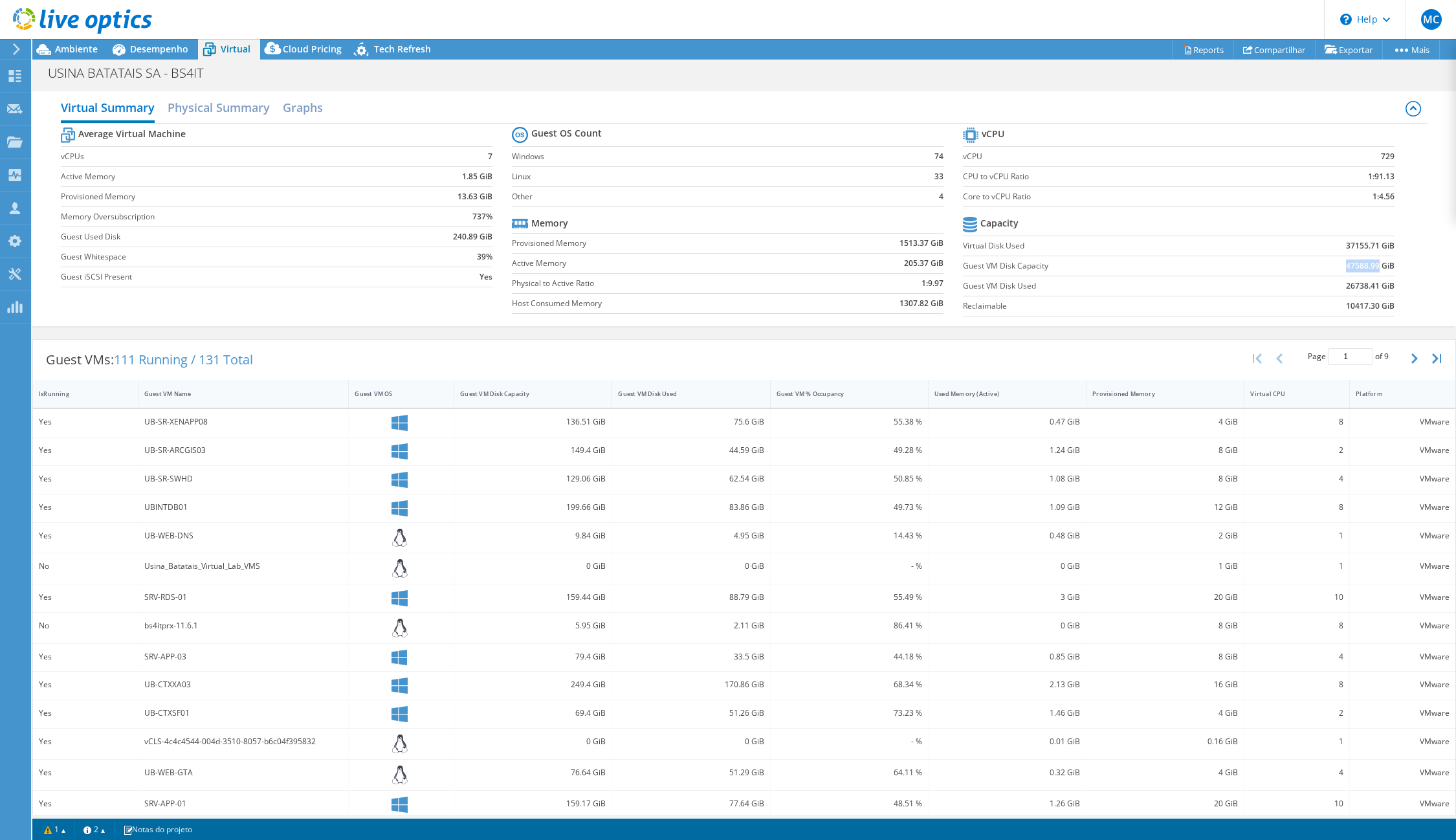
copy b "47588.99"
click at [1346, 284] on b "26738.41 GiB" at bounding box center [1370, 286] width 49 height 13
copy b "26738.41"
click at [1351, 306] on b "10417.30 GiB" at bounding box center [1370, 306] width 49 height 13
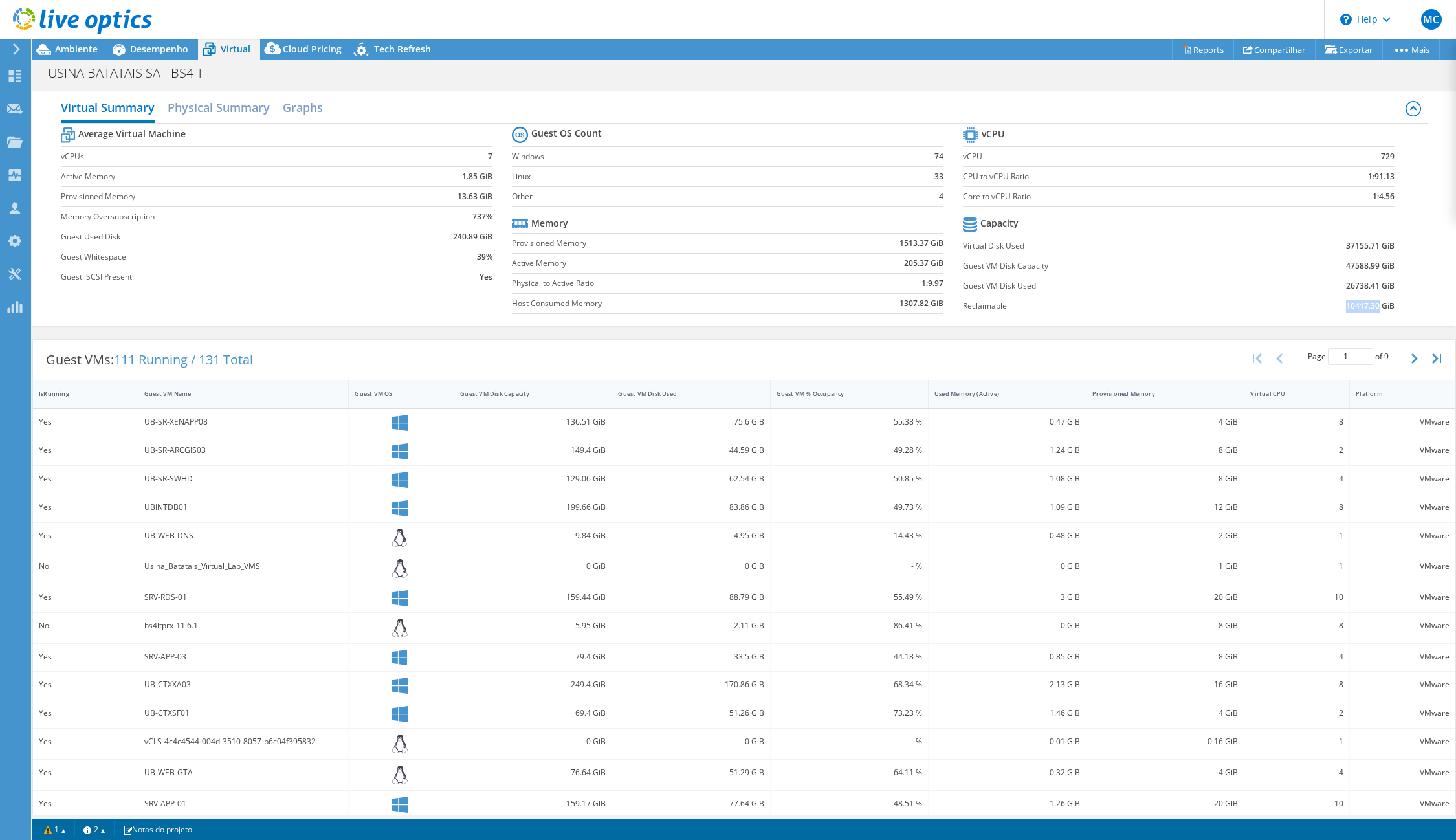
click at [1351, 306] on b "10417.30 GiB" at bounding box center [1370, 306] width 49 height 13
copy b "10417.30"
click at [1381, 153] on b "729" at bounding box center [1388, 157] width 14 height 13
click at [1381, 156] on b "729" at bounding box center [1388, 157] width 14 height 13
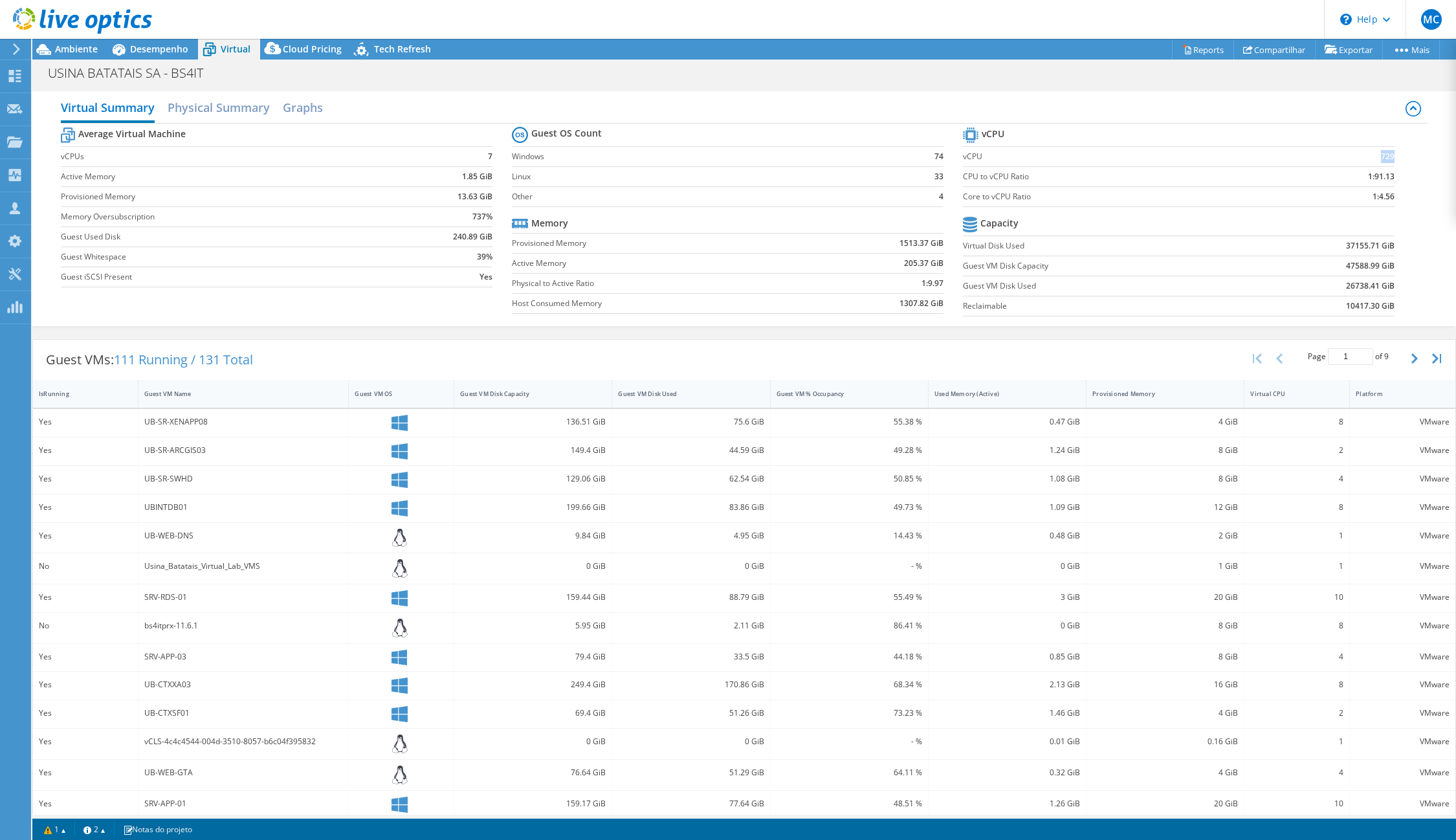
click at [1381, 156] on b "729" at bounding box center [1388, 157] width 14 height 13
copy b "729"
click at [48, 51] on icon at bounding box center [44, 49] width 23 height 23
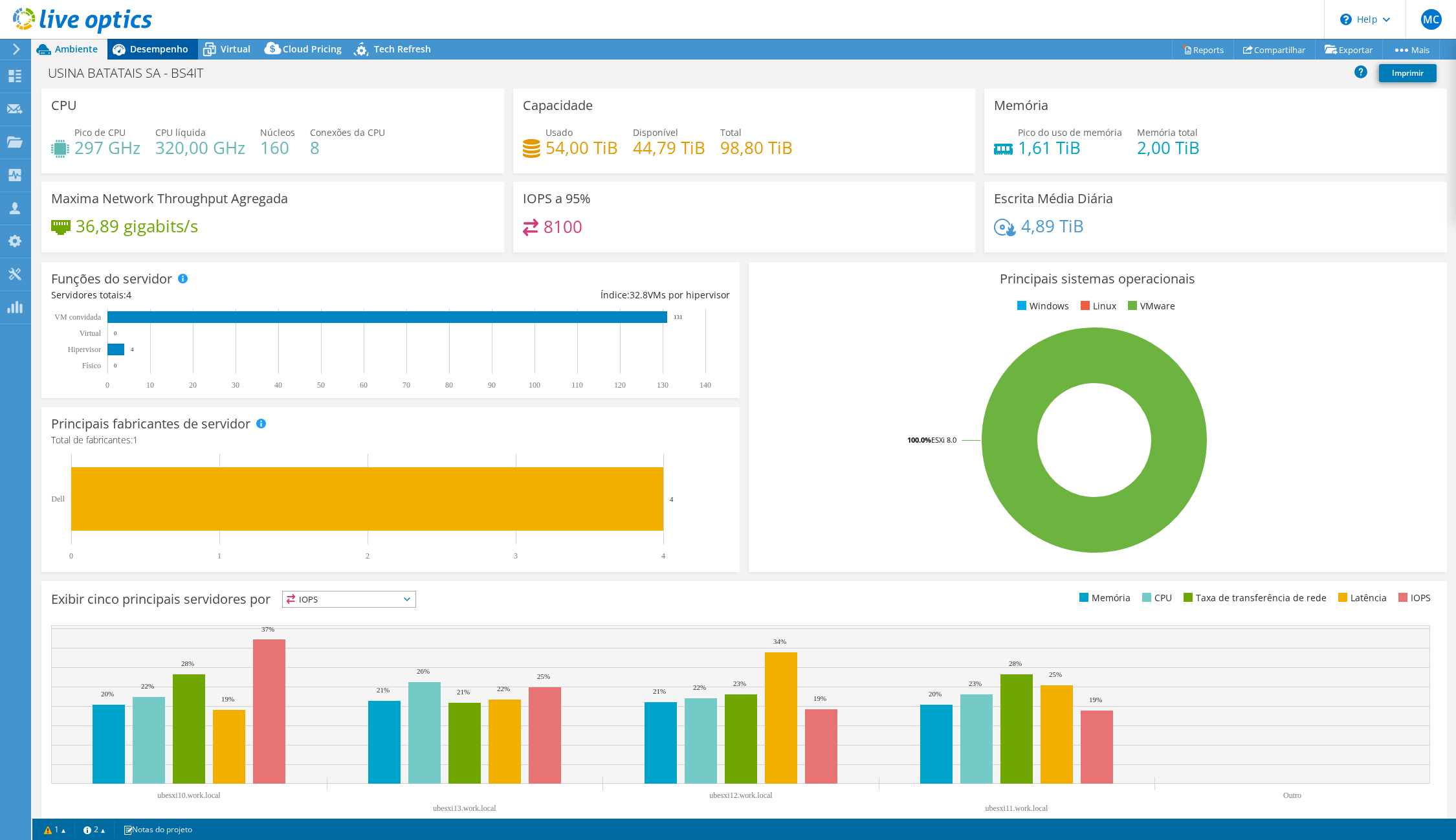
click at [123, 51] on icon at bounding box center [119, 50] width 13 height 12
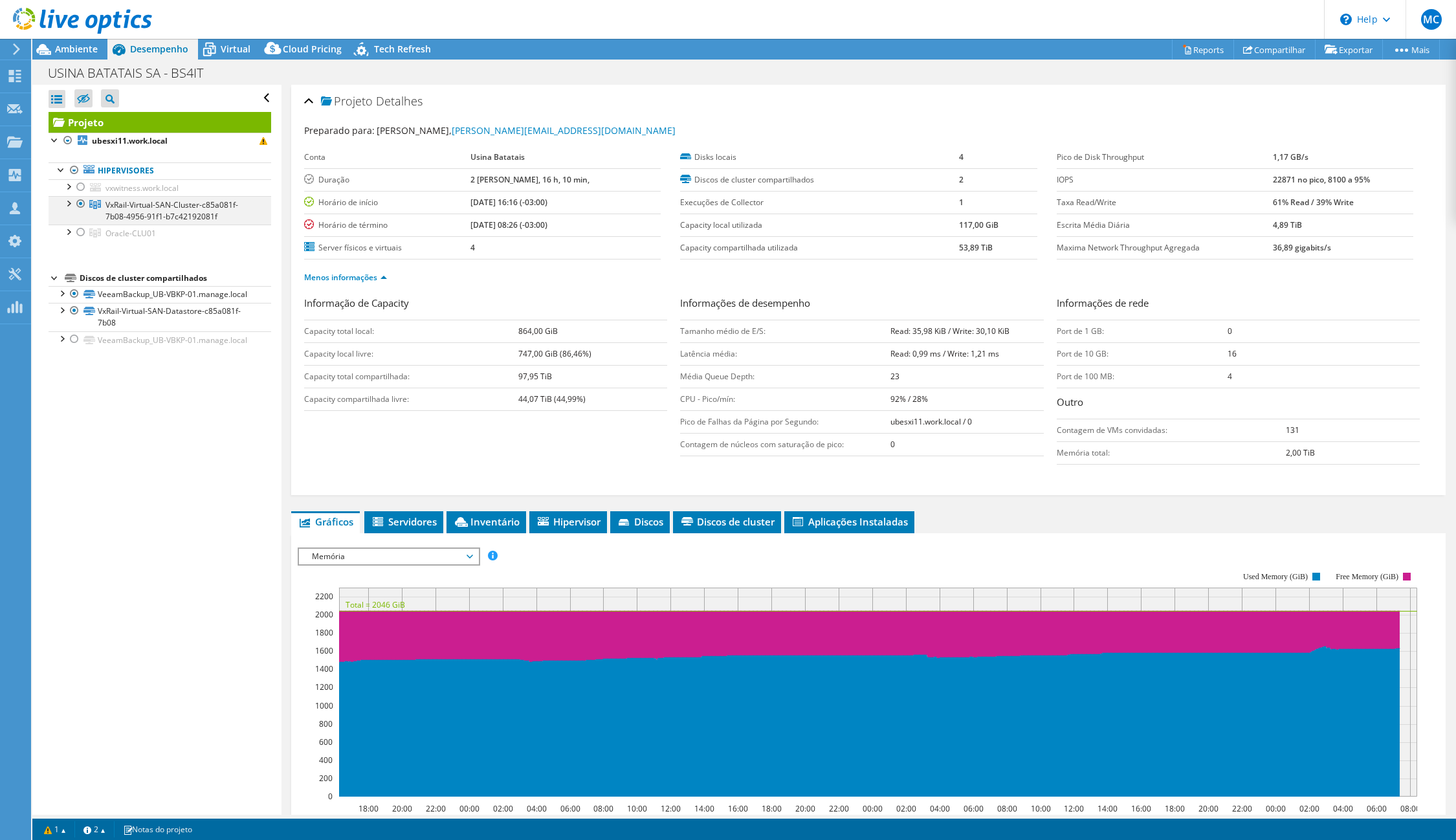
click at [81, 200] on div at bounding box center [81, 203] width 13 height 15
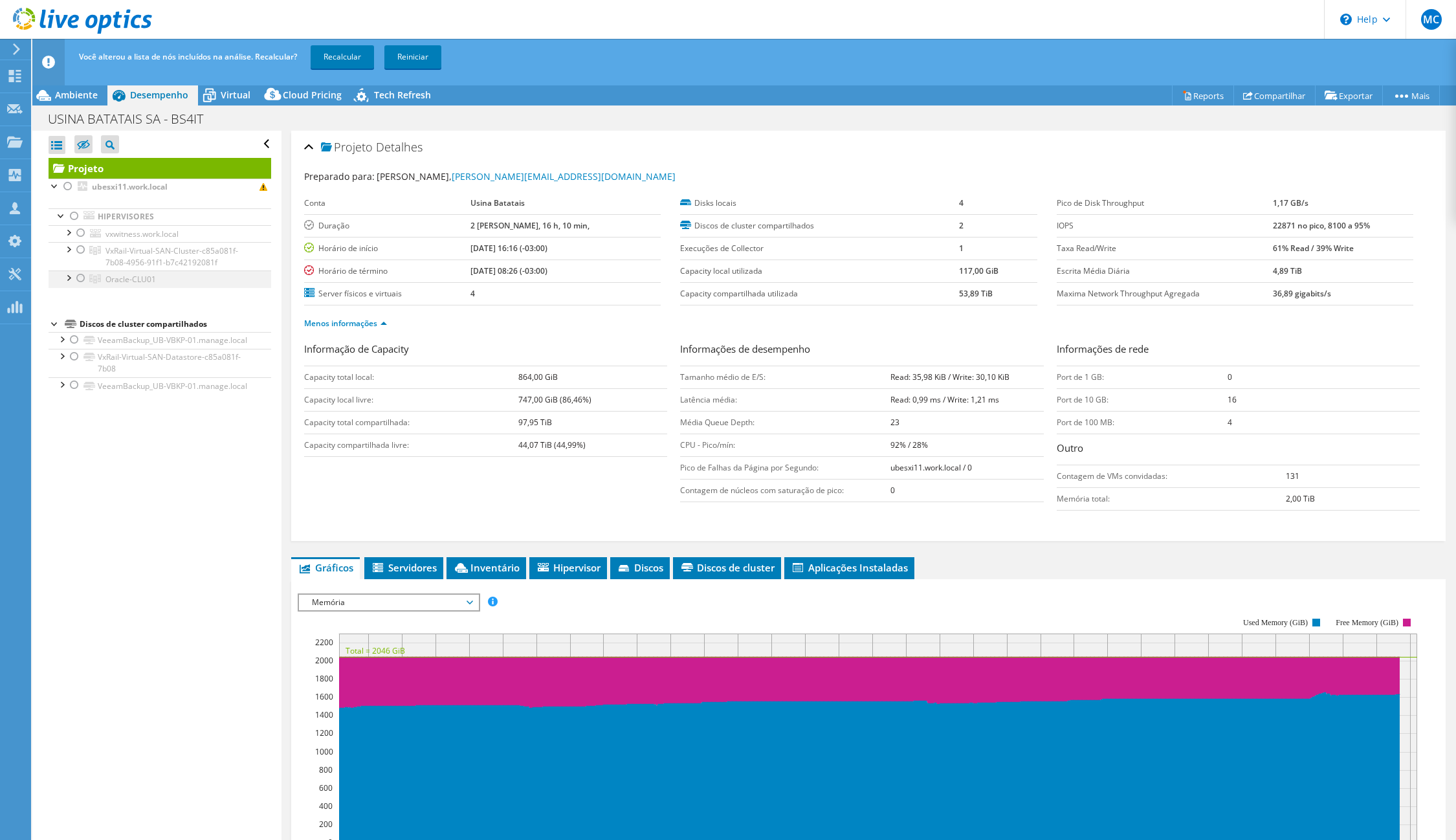
click at [83, 283] on div at bounding box center [81, 278] width 13 height 15
click at [352, 53] on link "Recalcular" at bounding box center [342, 57] width 63 height 23
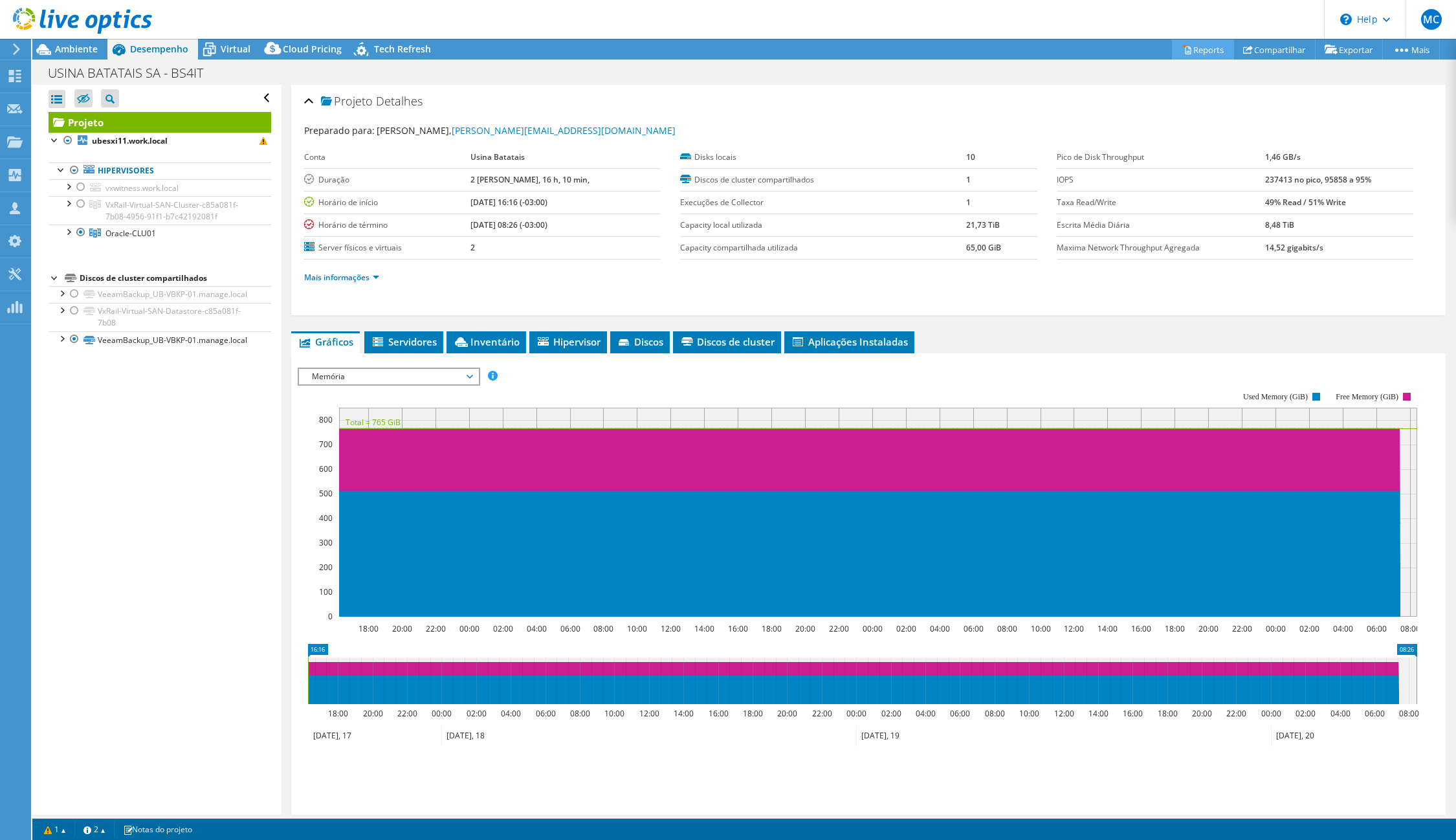
click at [1191, 48] on link "Reports" at bounding box center [1203, 49] width 62 height 20
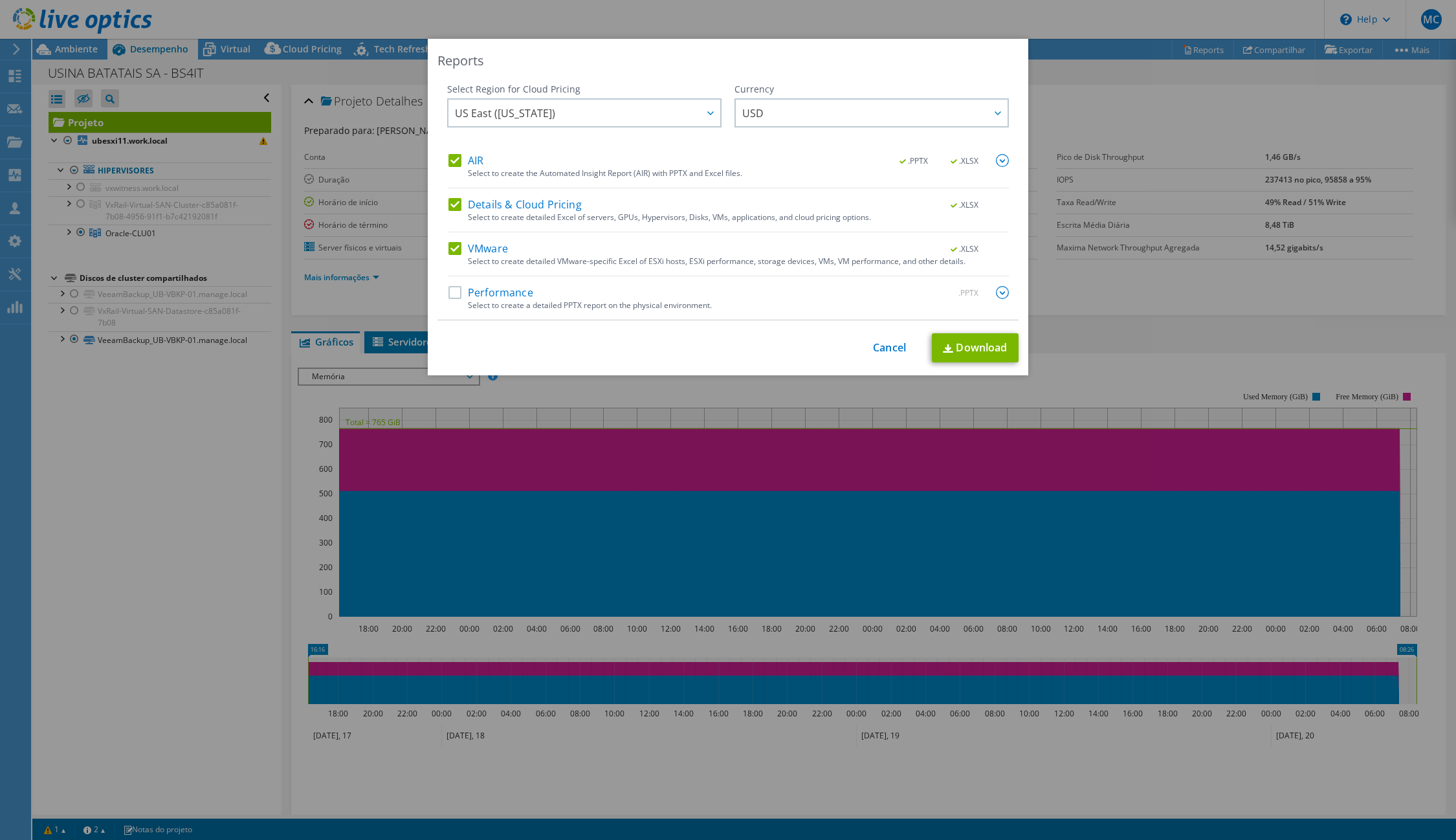
click at [486, 297] on label "Performance" at bounding box center [491, 293] width 85 height 13
click at [0, 0] on input "Performance" at bounding box center [0, 0] width 0 height 0
click at [957, 346] on link "Download" at bounding box center [975, 348] width 86 height 29
click at [880, 350] on link "Cancel" at bounding box center [889, 348] width 33 height 12
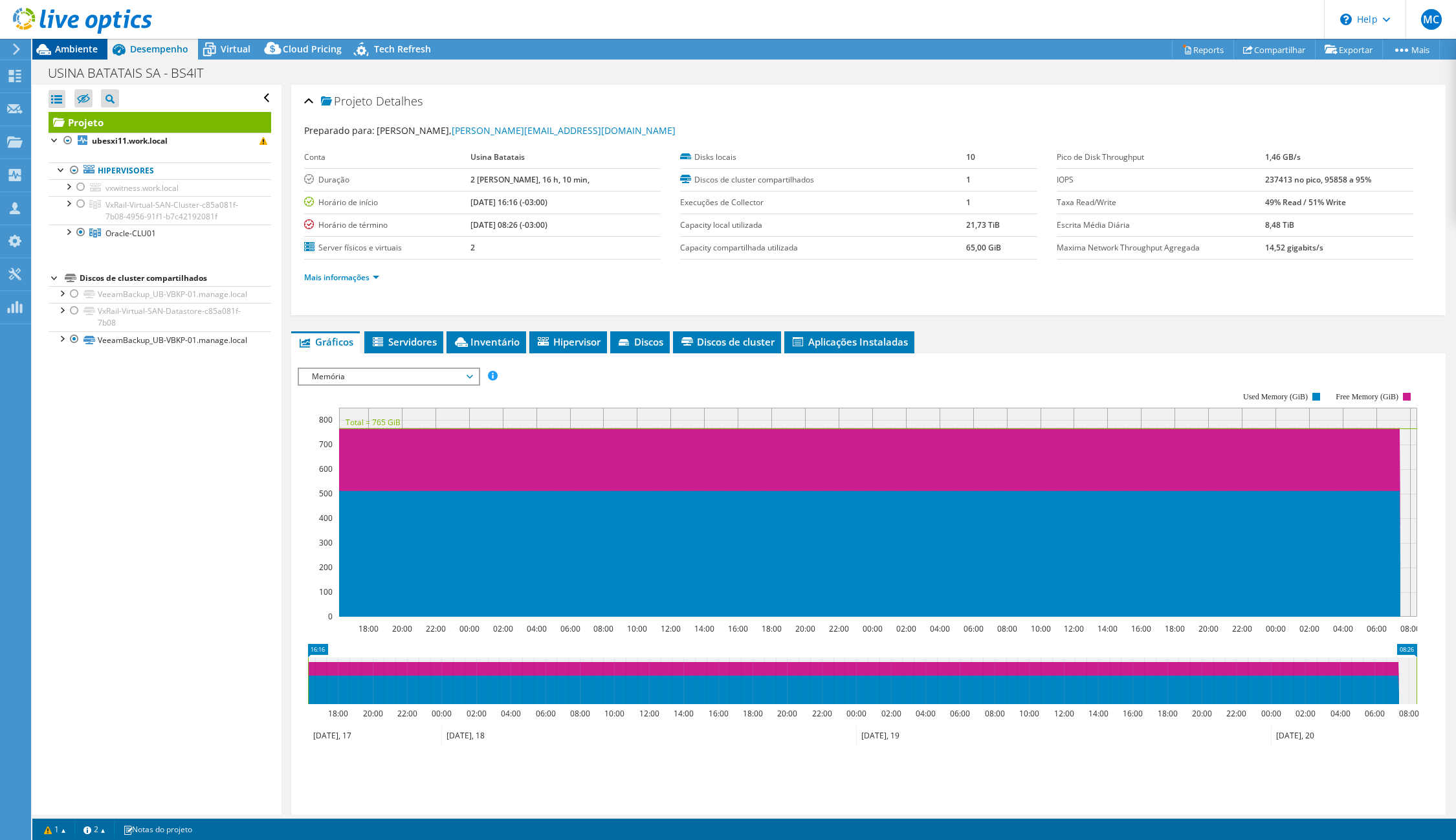
click at [74, 54] on span "Ambiente" at bounding box center [76, 49] width 43 height 12
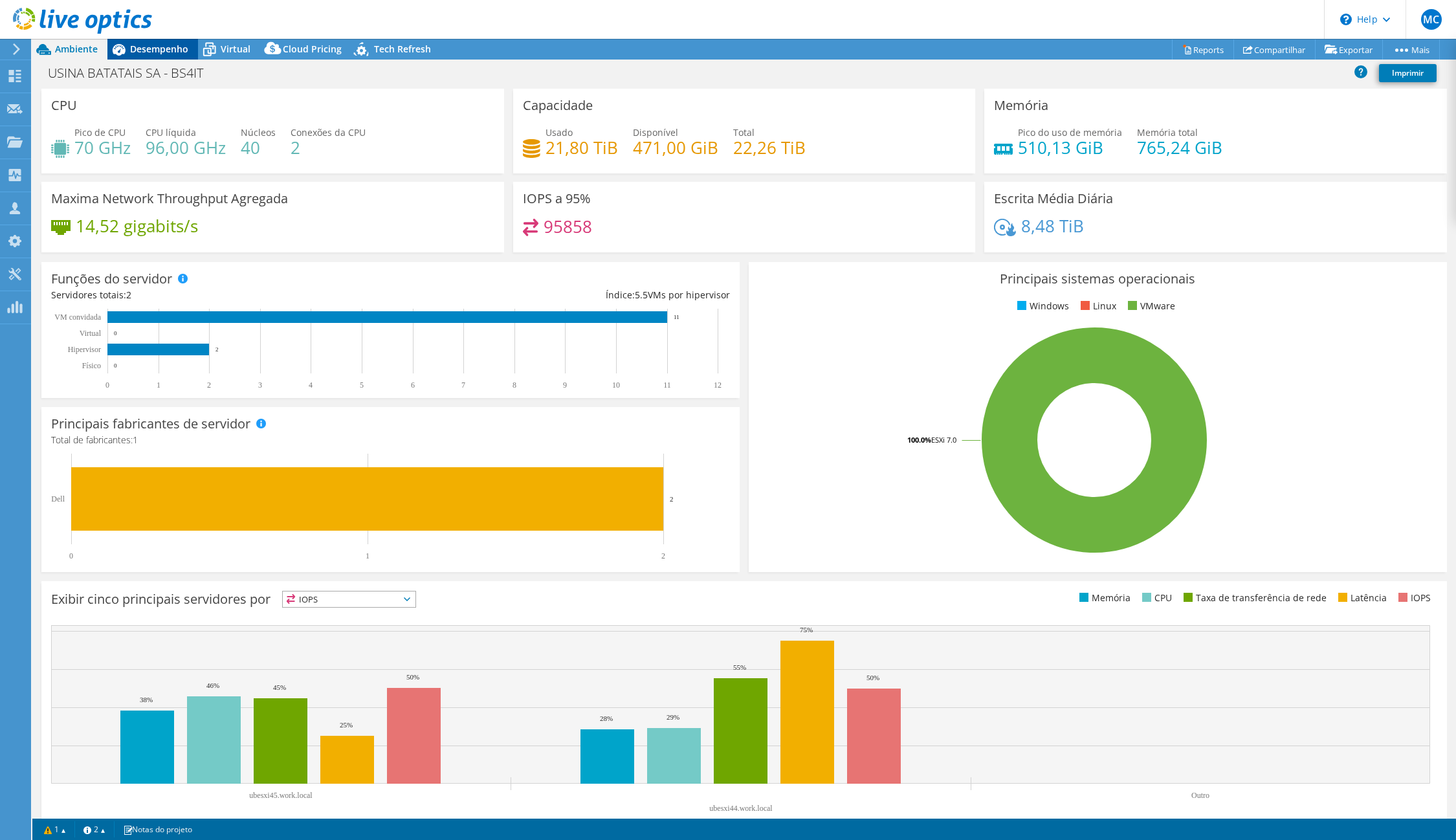
click at [140, 48] on span "Desempenho" at bounding box center [159, 49] width 58 height 12
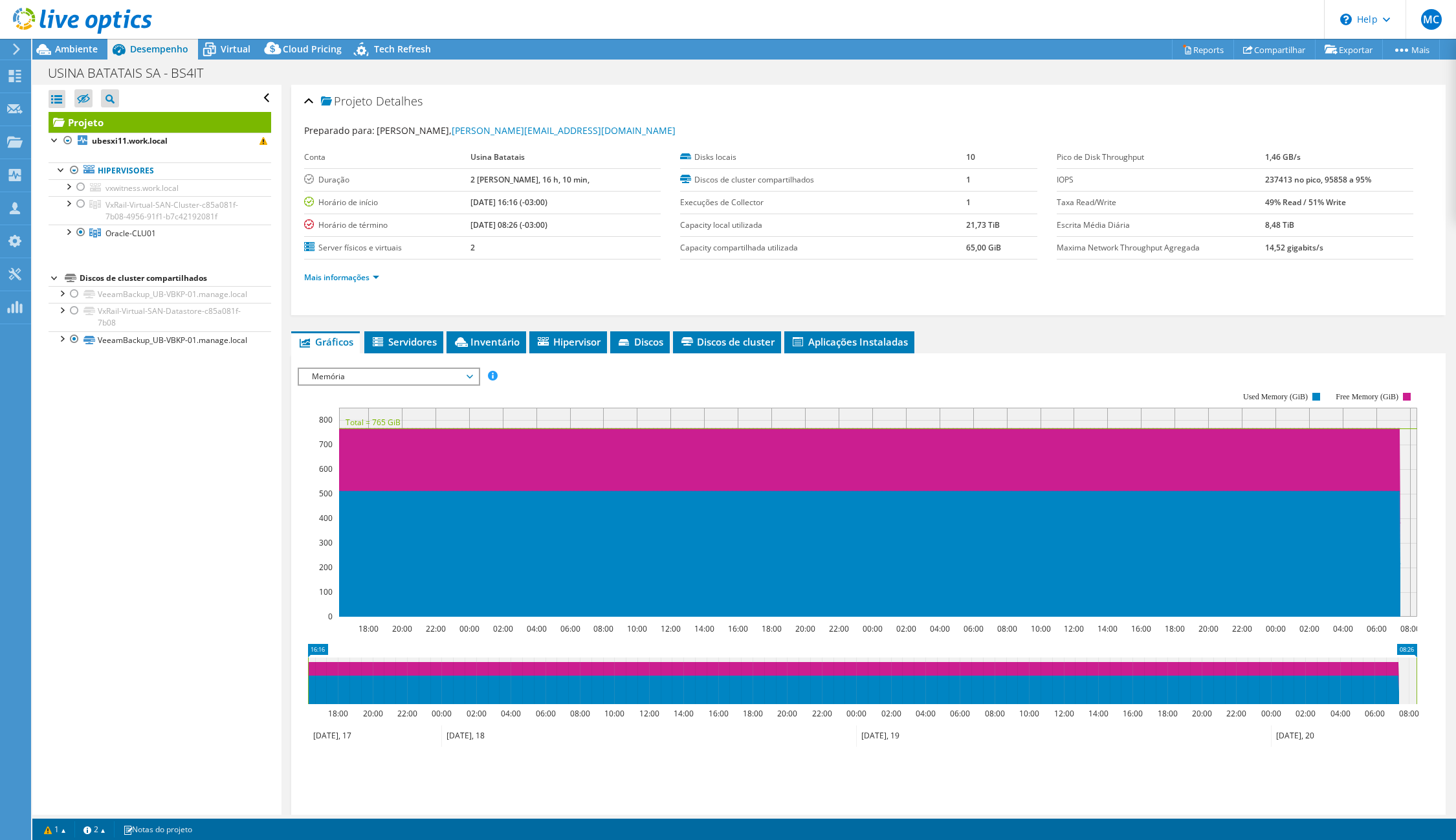
click at [360, 383] on span "Memória" at bounding box center [388, 376] width 166 height 15
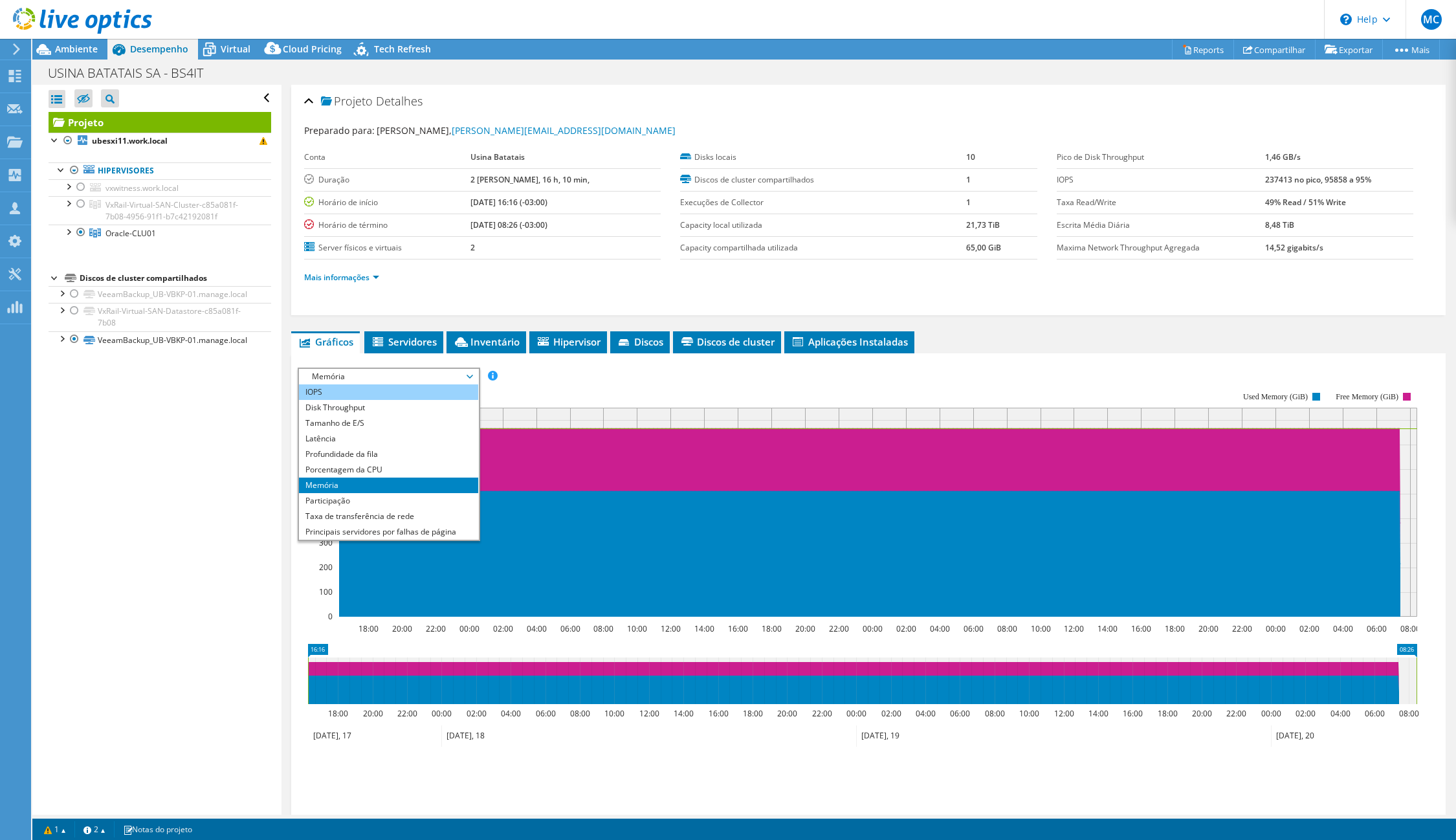
click at [353, 386] on li "IOPS" at bounding box center [388, 392] width 179 height 15
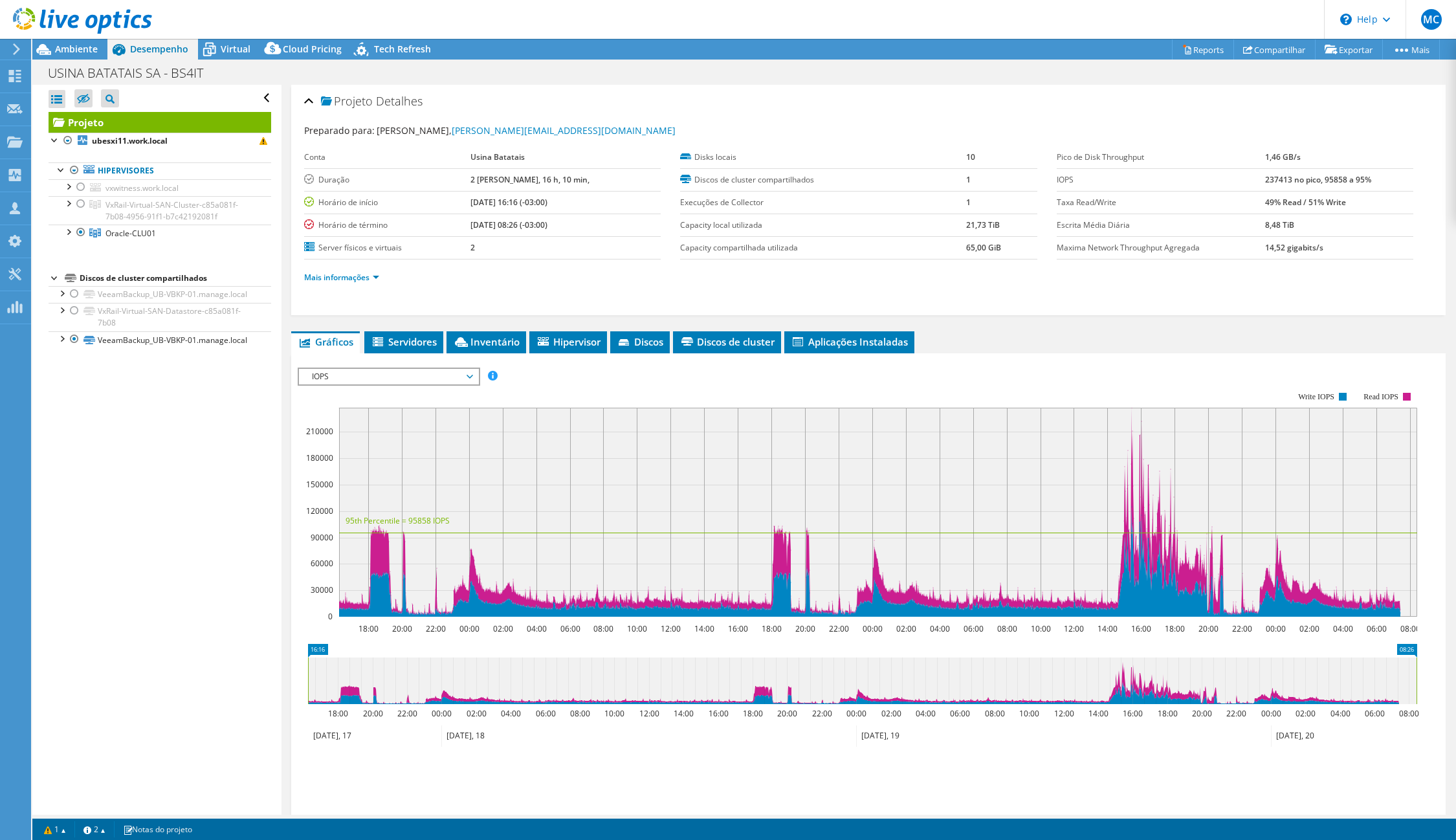
click at [449, 377] on span "IOPS" at bounding box center [388, 376] width 166 height 15
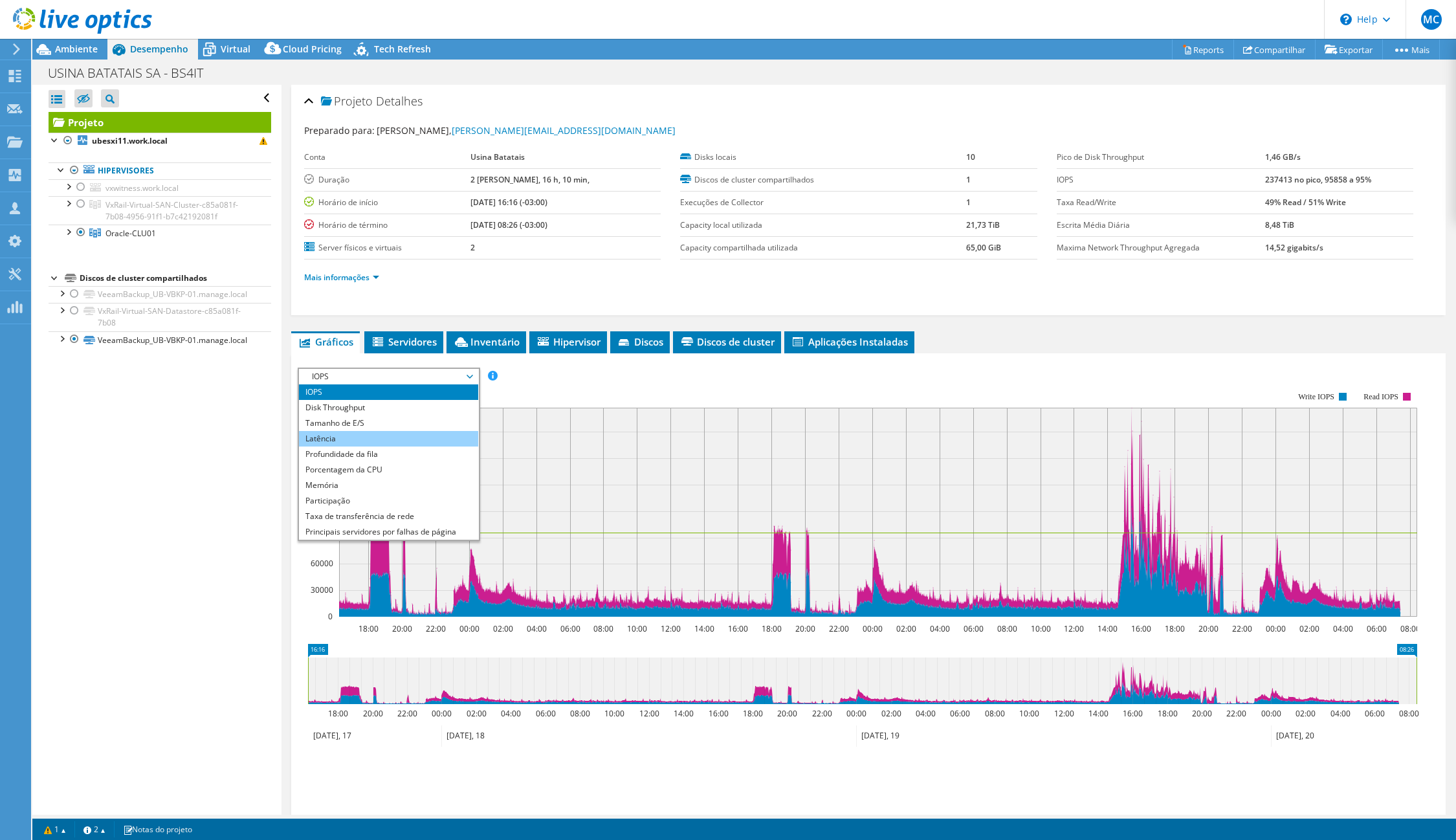
click at [419, 431] on li "Latência" at bounding box center [388, 439] width 179 height 15
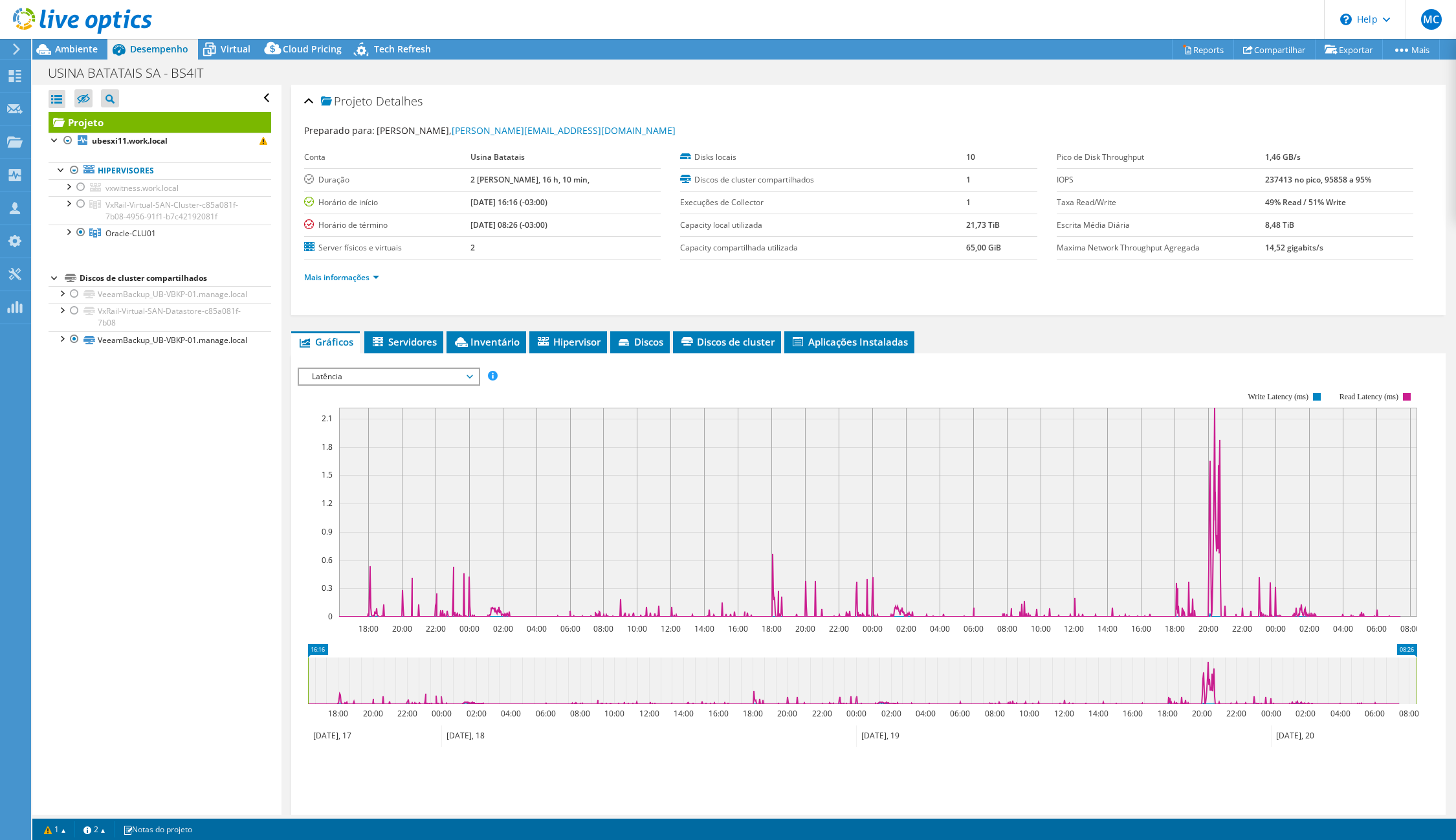
click at [392, 378] on span "Latência" at bounding box center [388, 376] width 166 height 15
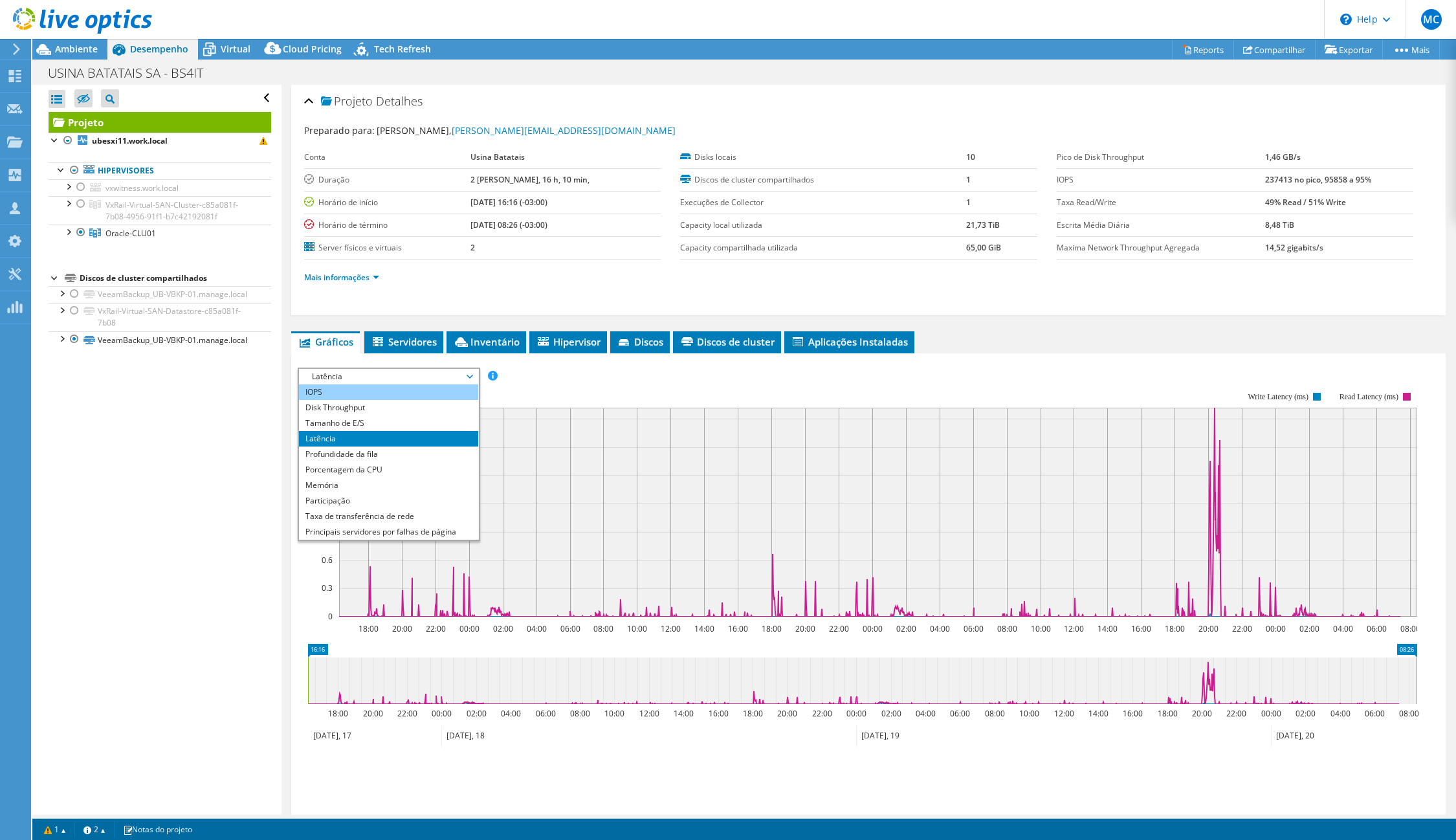
click at [375, 391] on li "IOPS" at bounding box center [388, 392] width 179 height 15
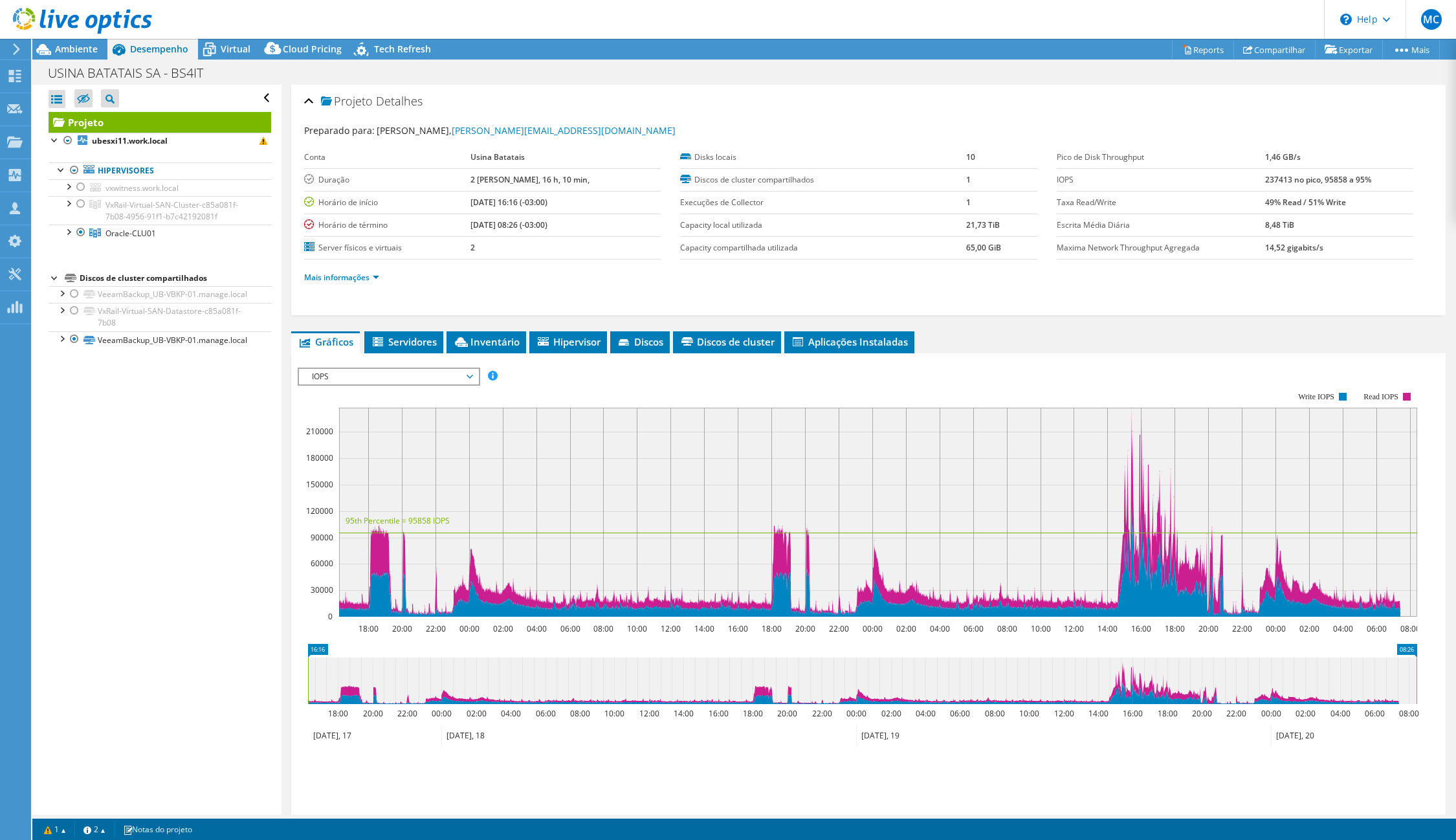
click at [349, 375] on span "IOPS" at bounding box center [388, 376] width 166 height 15
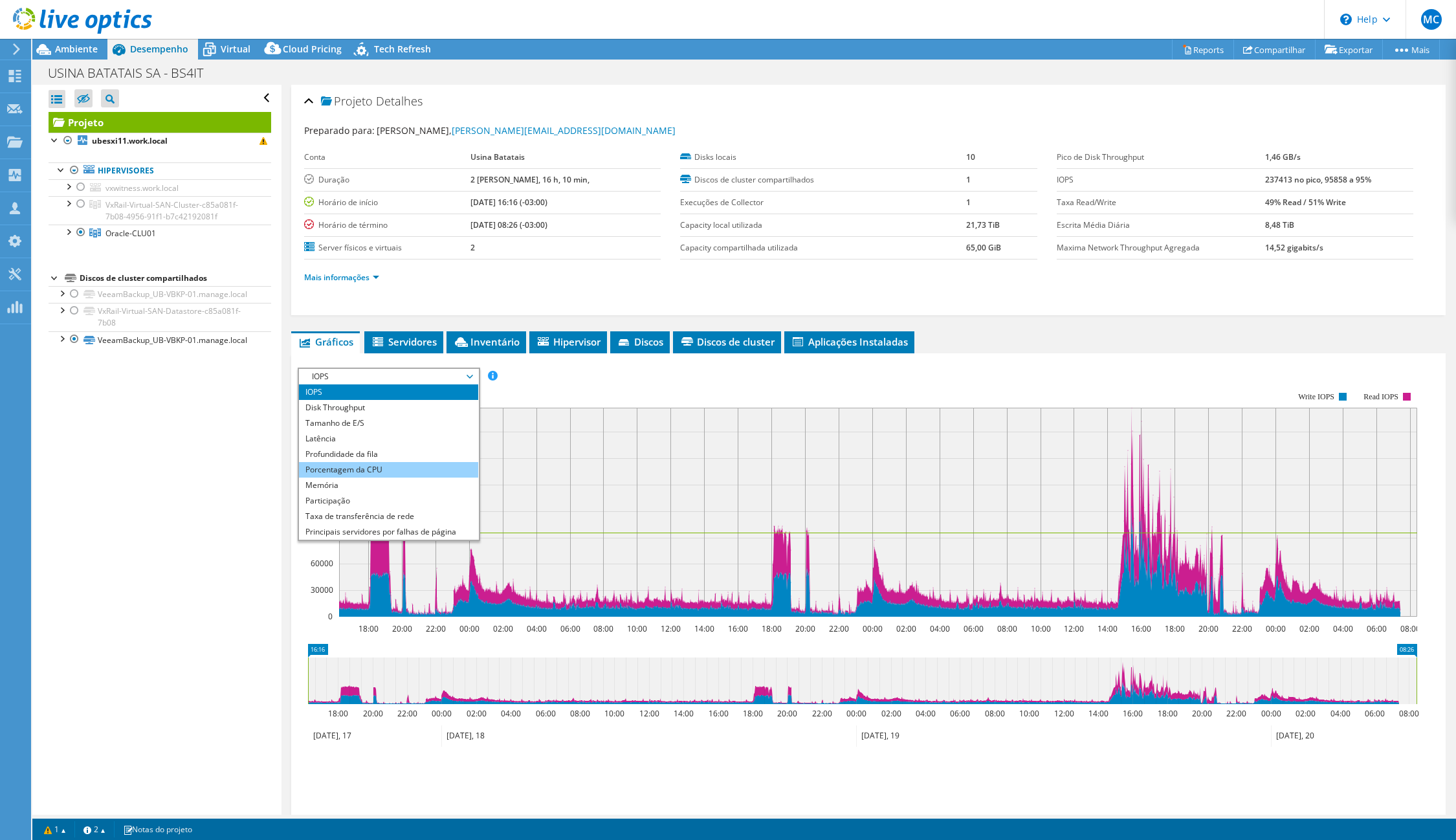
click at [364, 470] on li "Porcentagem da CPU" at bounding box center [388, 470] width 179 height 15
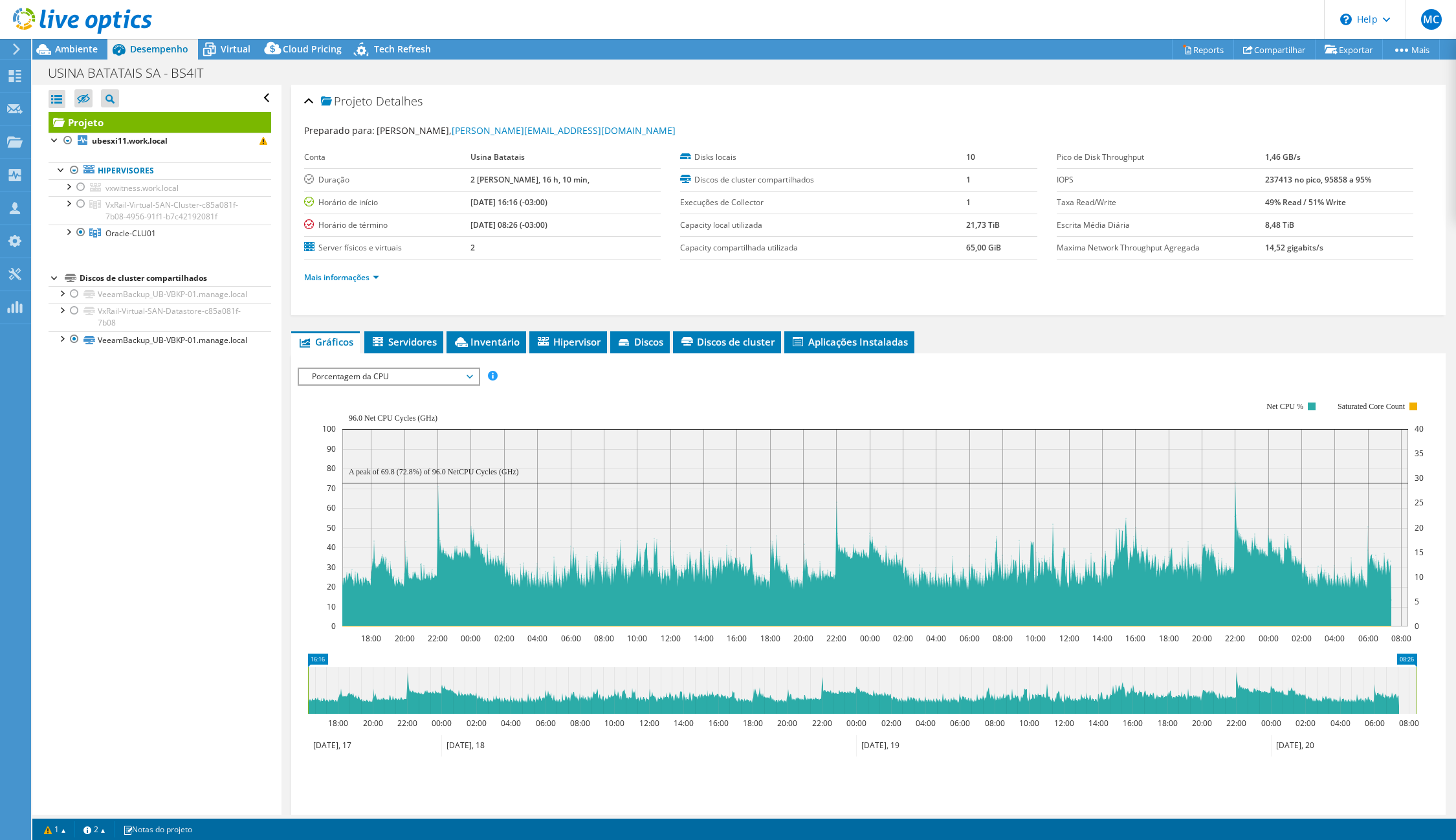
click at [356, 369] on span "Porcentagem da CPU" at bounding box center [388, 376] width 166 height 15
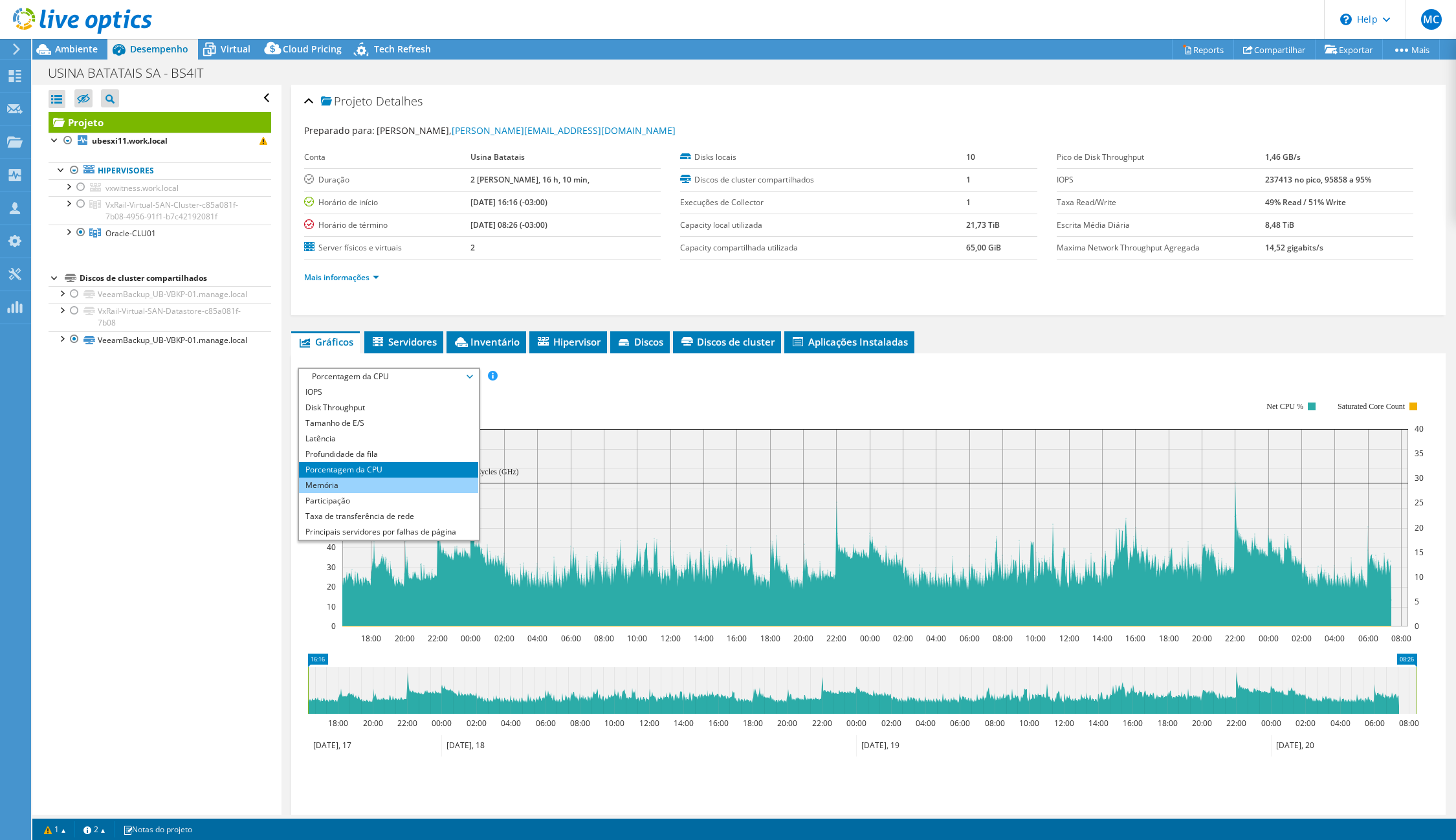
click at [371, 486] on li "Memória" at bounding box center [388, 485] width 179 height 15
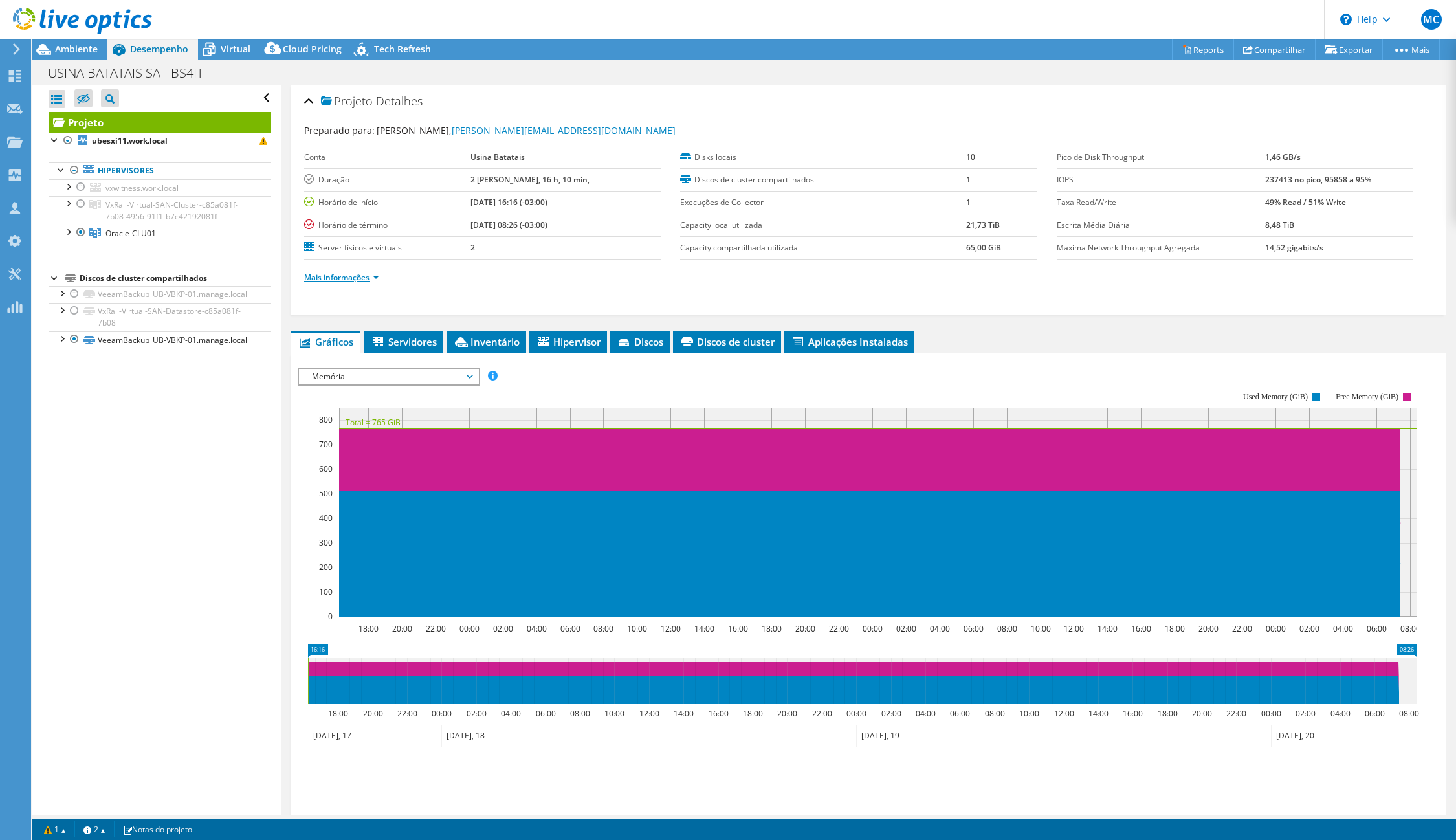
click at [337, 277] on link "Mais informações" at bounding box center [341, 277] width 75 height 11
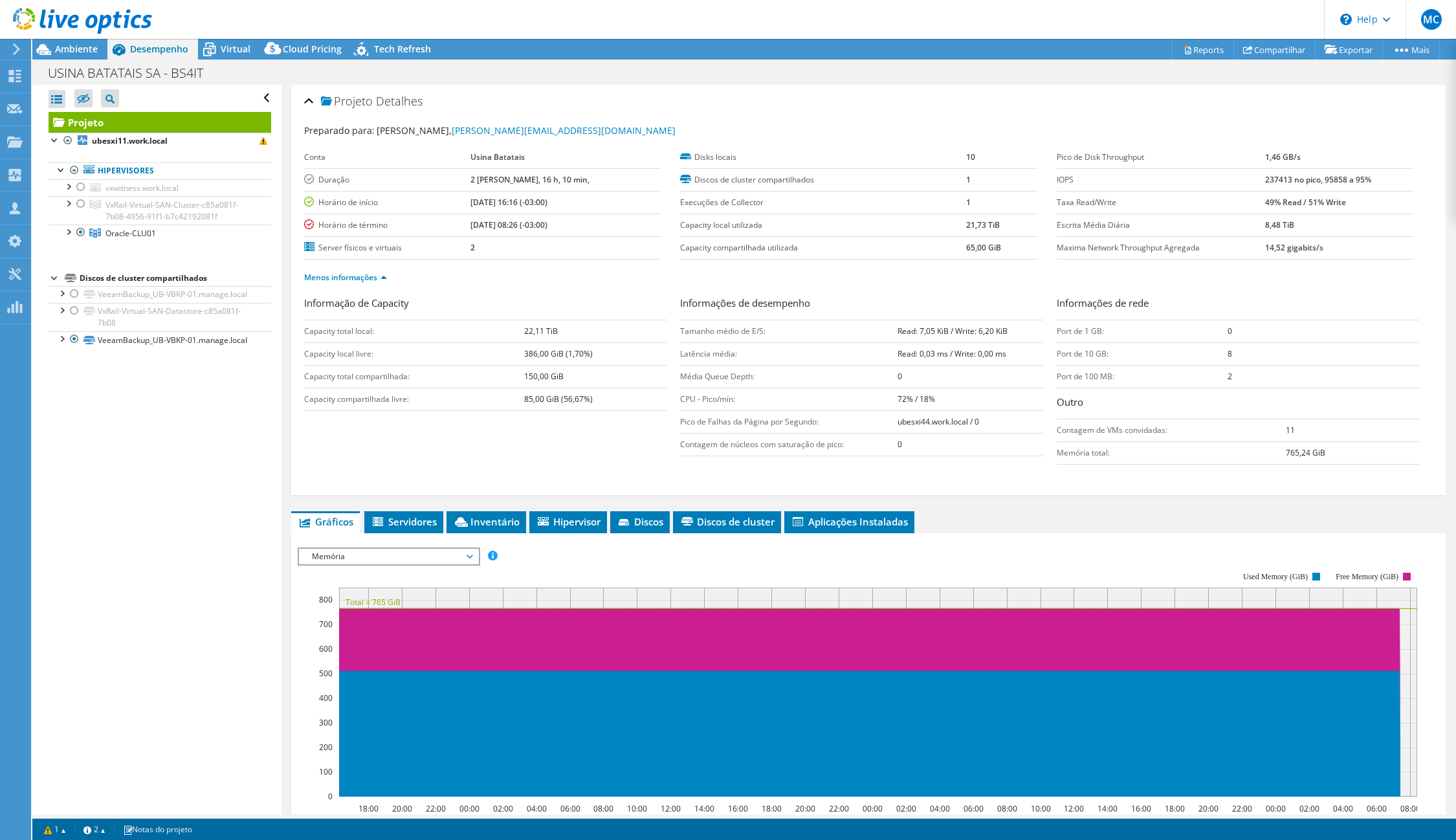
drag, startPoint x: 886, startPoint y: 333, endPoint x: 1185, endPoint y: 335, distance: 299.0
click at [1013, 335] on tr "Tamanho médio de E/S: Read: 7,05 KiB / Write: 6,20 KiB" at bounding box center [862, 330] width 363 height 23
drag, startPoint x: 890, startPoint y: 356, endPoint x: 1020, endPoint y: 347, distance: 130.3
click at [1013, 355] on td "Read: 0,03 ms / Write: 0,00 ms" at bounding box center [970, 354] width 146 height 23
drag, startPoint x: 1250, startPoint y: 178, endPoint x: 1371, endPoint y: 187, distance: 121.3
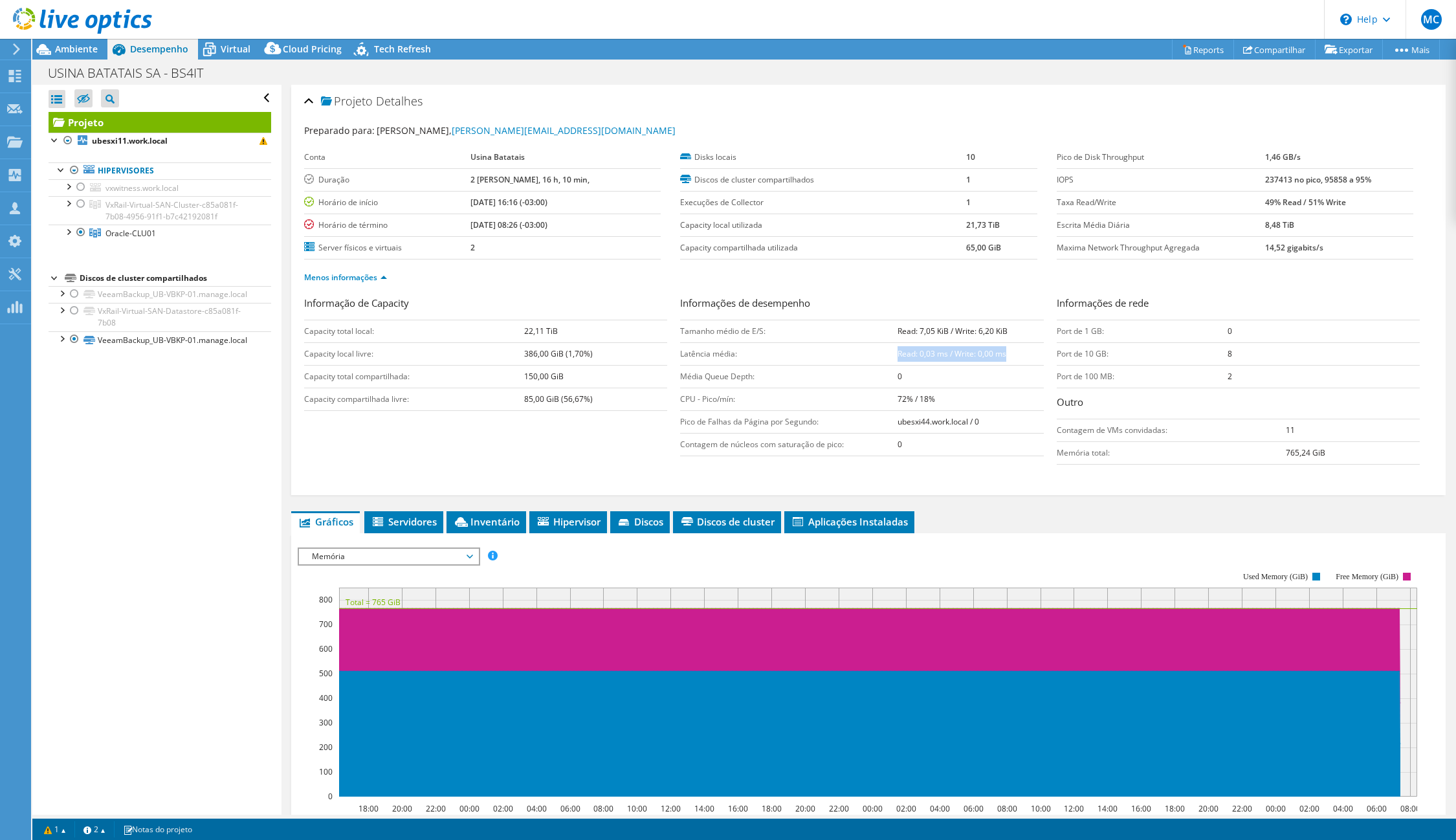
click at [1371, 187] on tr "IOPS 237413 no pico, 95858 a 95%" at bounding box center [1235, 179] width 356 height 23
drag, startPoint x: 1255, startPoint y: 202, endPoint x: 1381, endPoint y: 211, distance: 126.3
click at [1381, 211] on td "49% Read / 51% Write" at bounding box center [1339, 202] width 148 height 23
drag, startPoint x: 1250, startPoint y: 222, endPoint x: 1316, endPoint y: 229, distance: 66.4
click at [1316, 229] on tr "Escrita Média Diária 8,48 TiB" at bounding box center [1235, 224] width 356 height 23
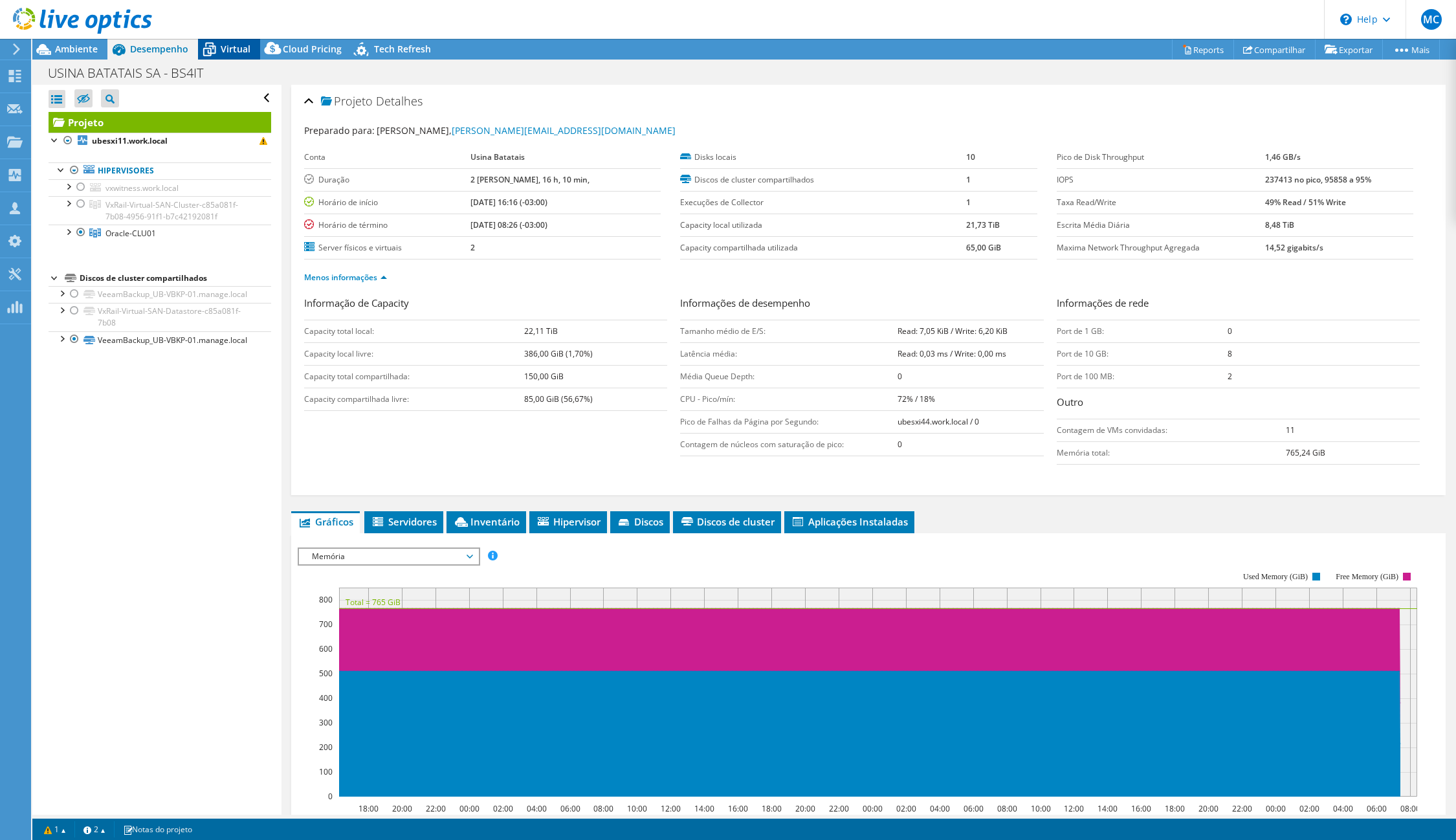
click at [227, 48] on span "Virtual" at bounding box center [235, 49] width 30 height 12
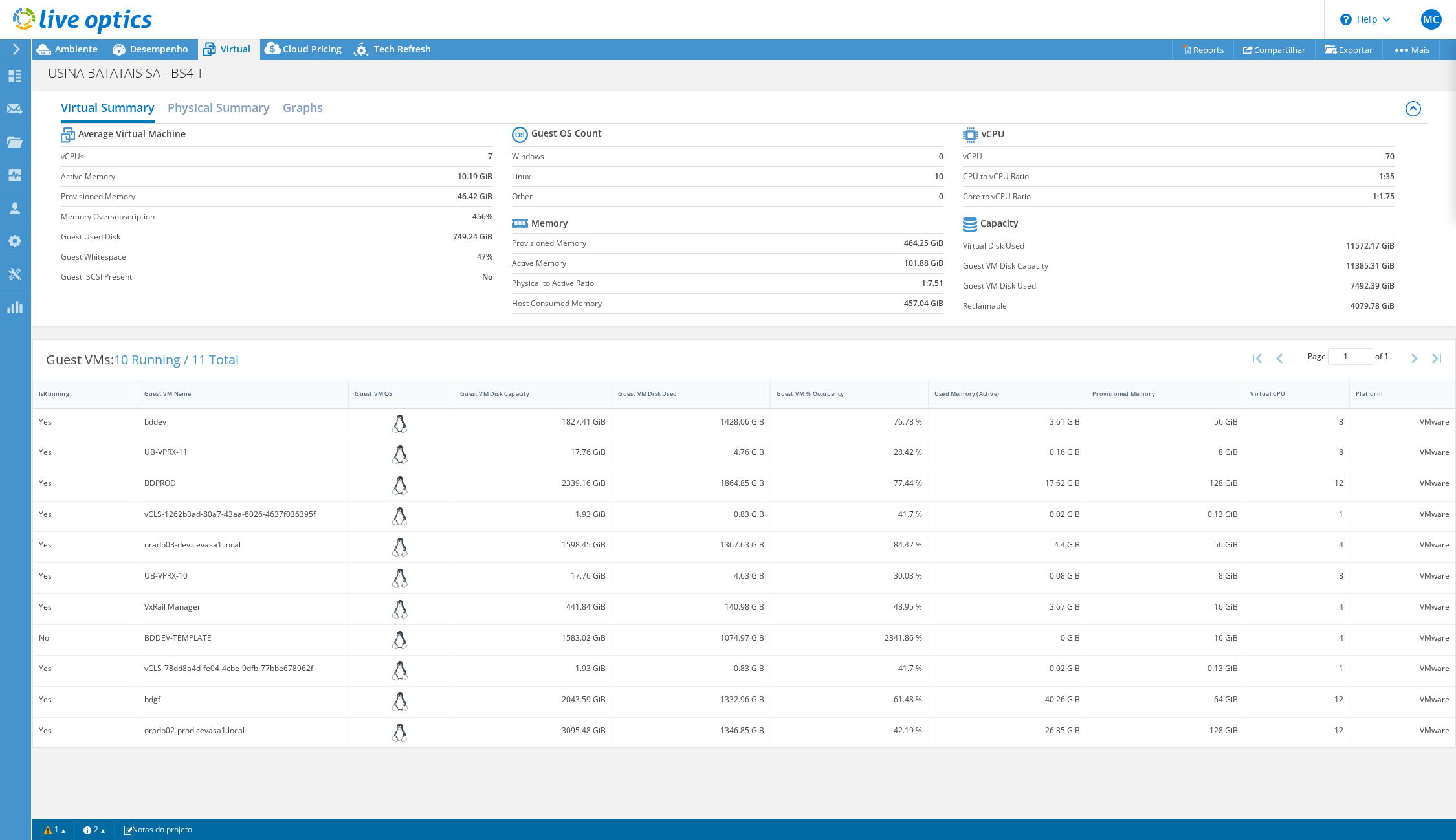
click at [1351, 242] on b "11572.17 GiB" at bounding box center [1370, 246] width 49 height 13
click at [1349, 264] on b "11385.31 GiB" at bounding box center [1370, 266] width 49 height 13
click at [1359, 283] on b "7492.39 GiB" at bounding box center [1373, 286] width 44 height 13
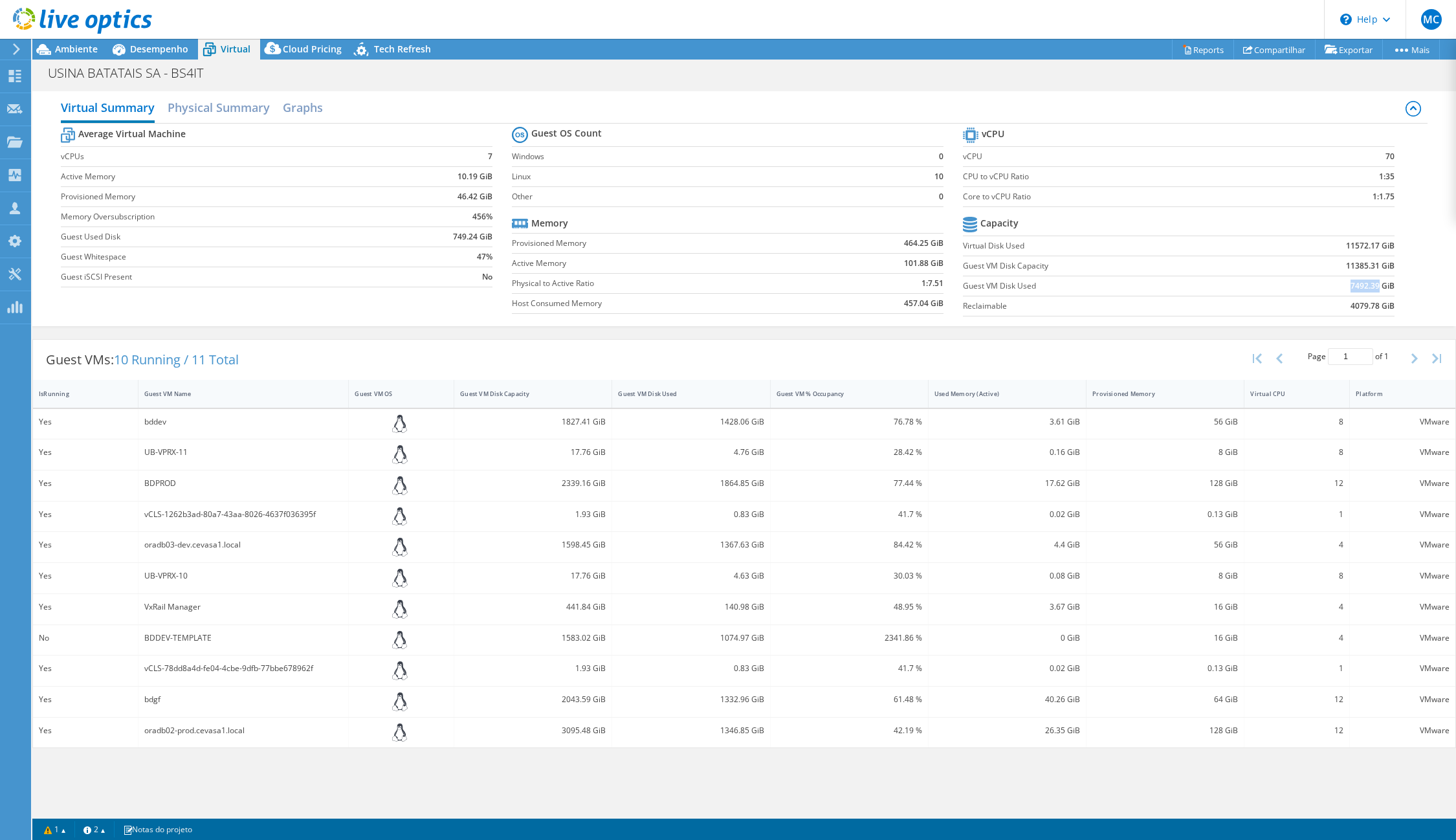
click at [1359, 283] on b "7492.39 GiB" at bounding box center [1373, 286] width 44 height 13
click at [82, 54] on span "Ambiente" at bounding box center [76, 49] width 43 height 12
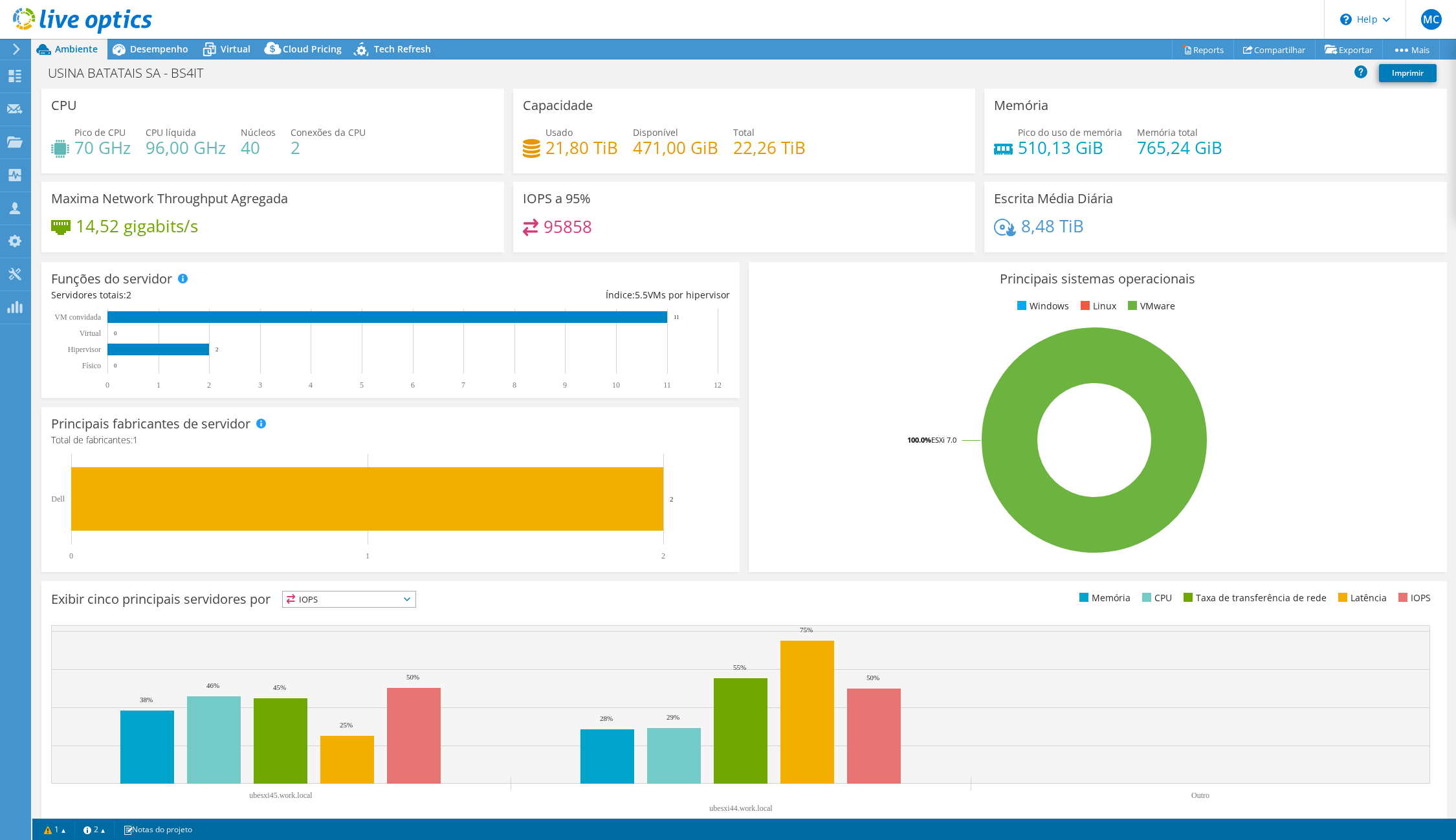
click at [139, 38] on div at bounding box center [76, 22] width 152 height 44
click at [139, 44] on span "Desempenho" at bounding box center [159, 49] width 58 height 12
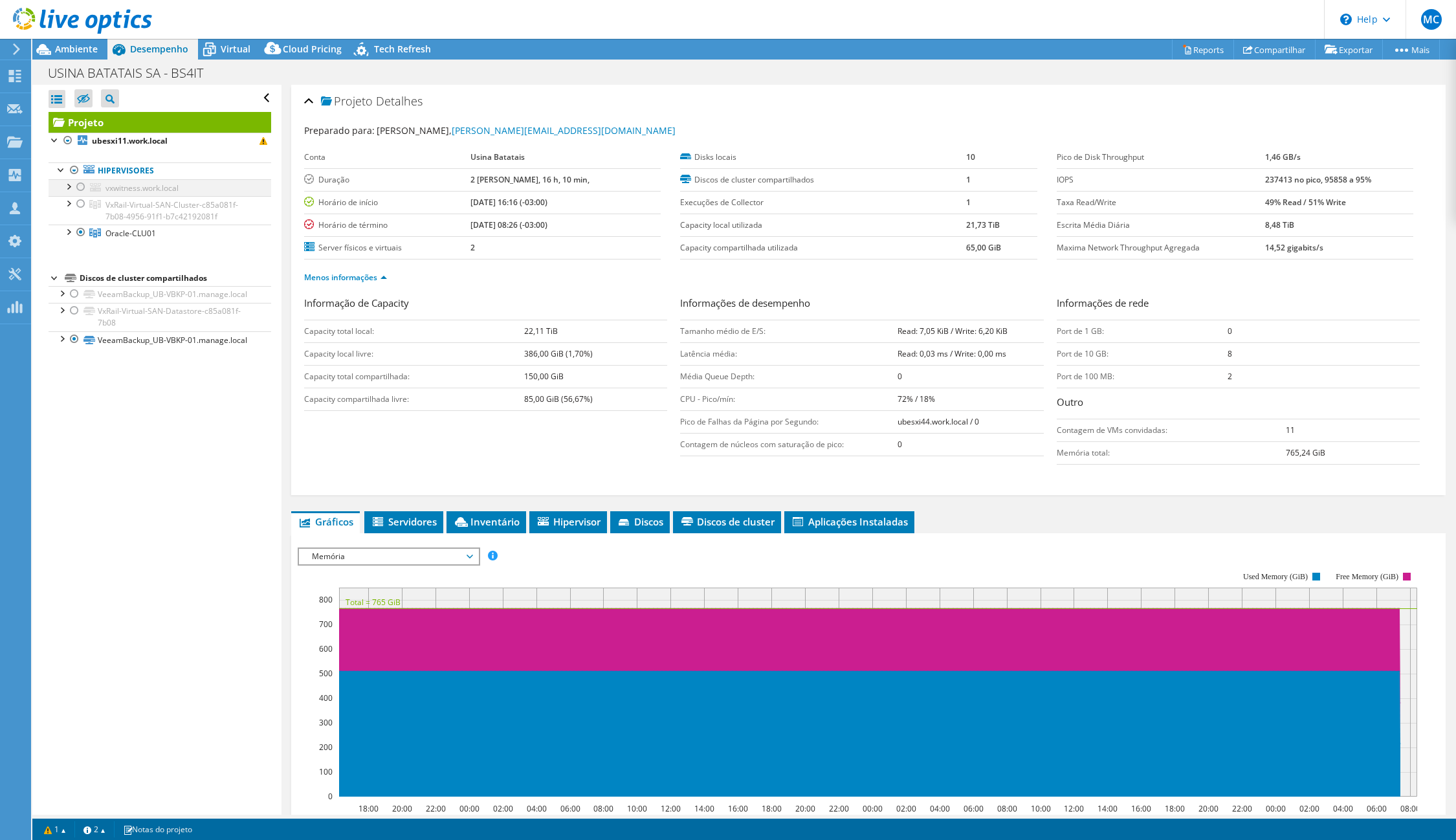
click at [70, 186] on div at bounding box center [68, 186] width 13 height 13
click at [81, 205] on div at bounding box center [81, 203] width 13 height 15
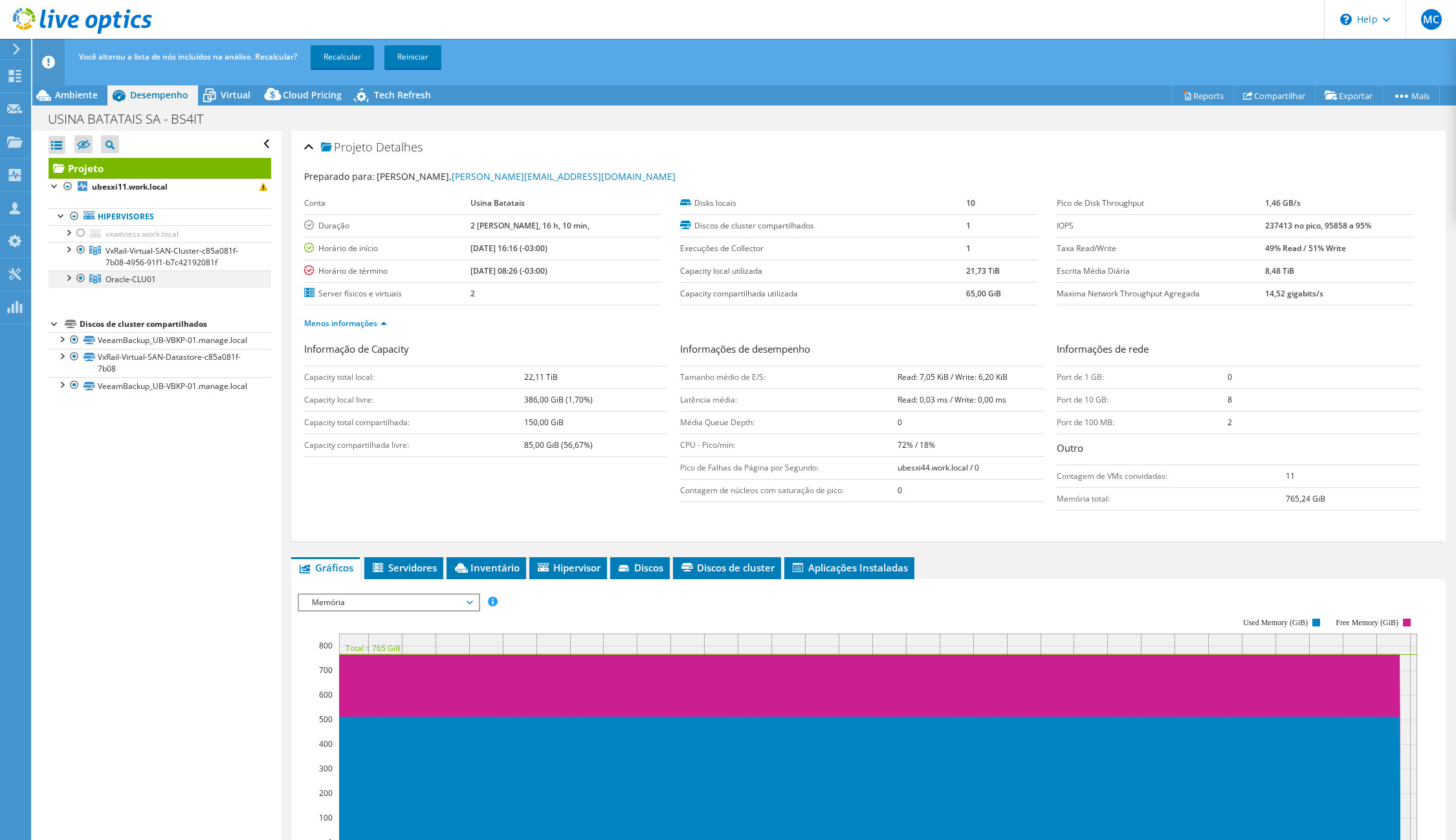
click at [83, 277] on div at bounding box center [81, 278] width 13 height 15
click at [350, 61] on link "Recalcular" at bounding box center [342, 57] width 63 height 23
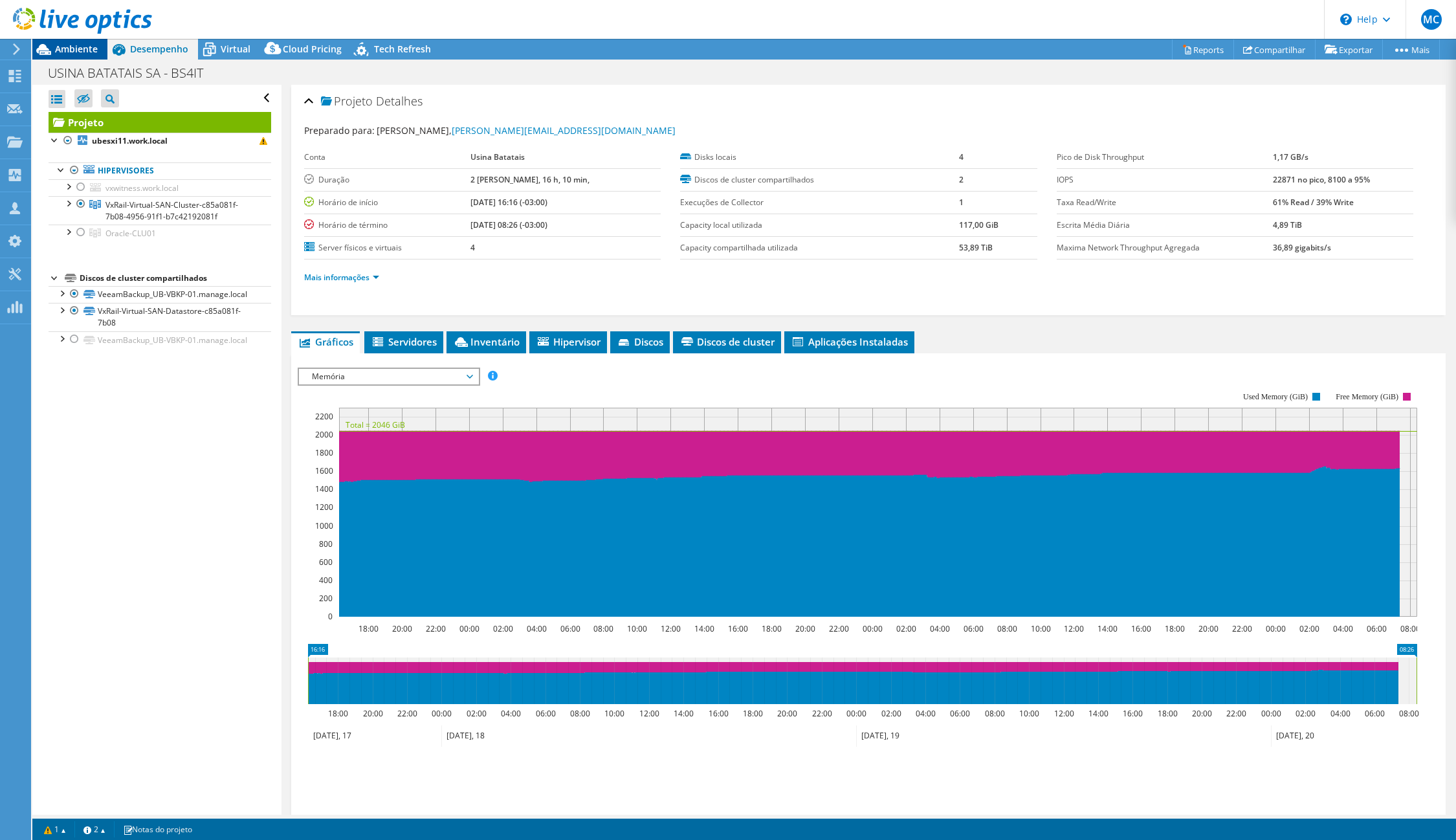
click at [59, 51] on span "Ambiente" at bounding box center [76, 49] width 43 height 12
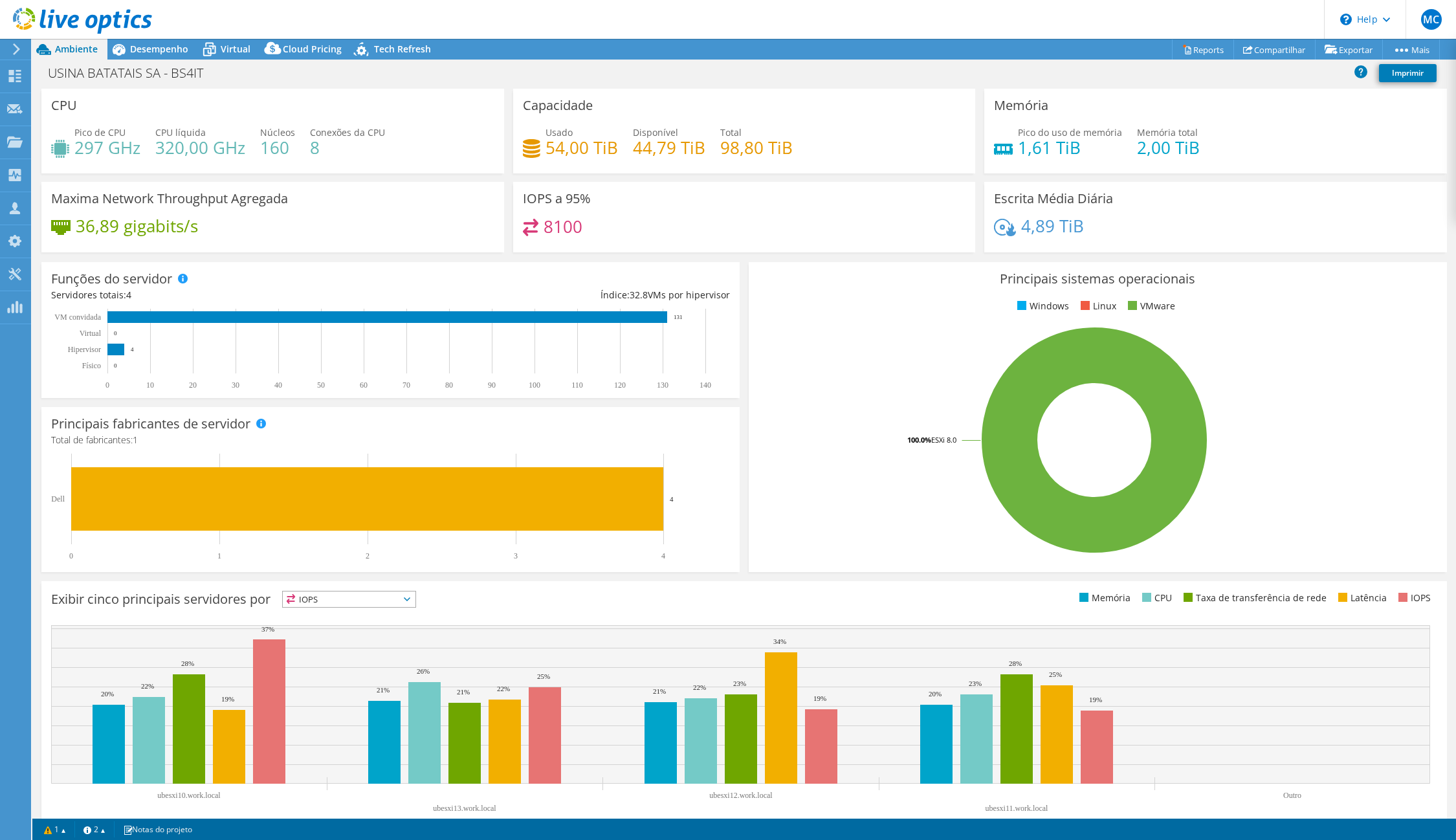
select select "USD"
